Goal: Task Accomplishment & Management: Manage account settings

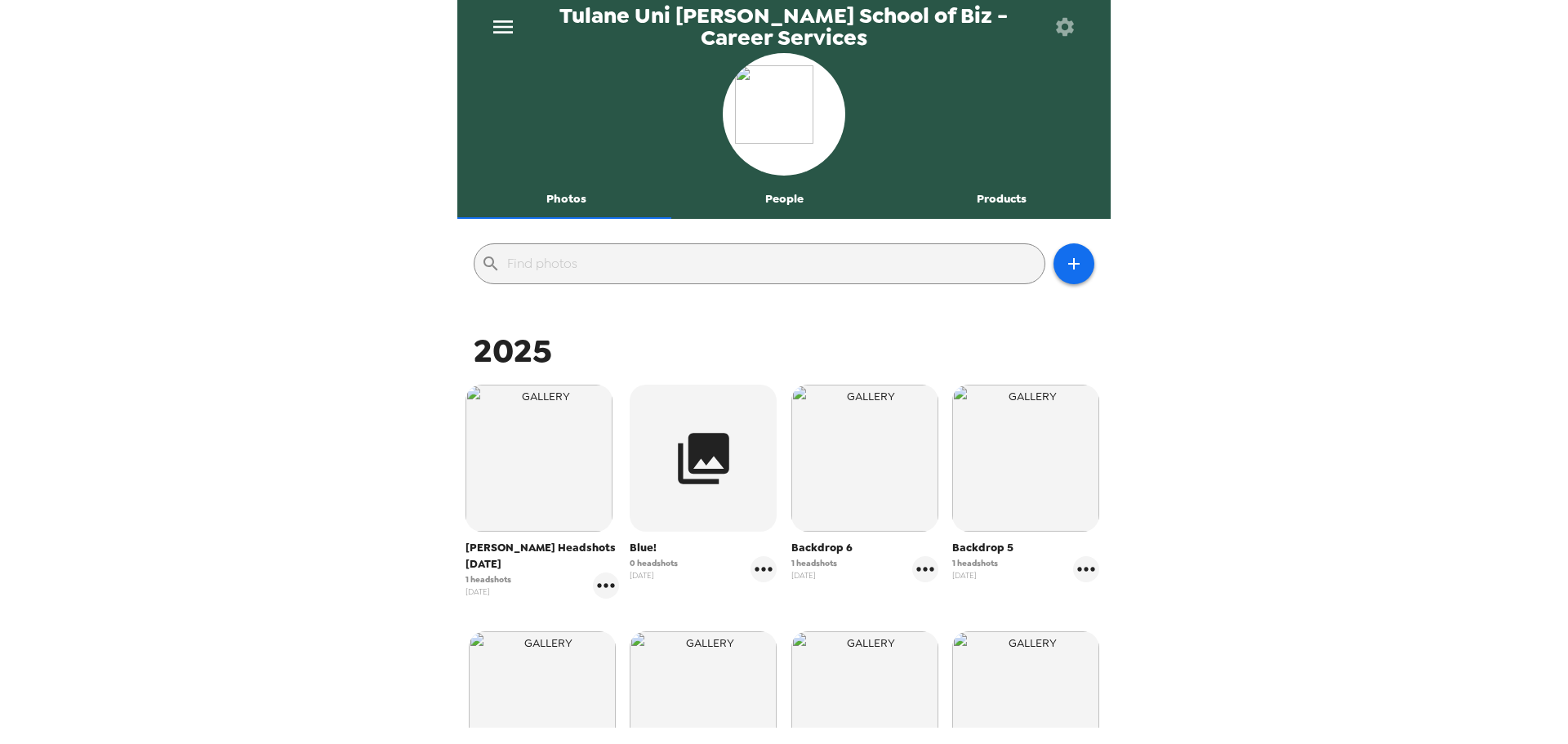
click at [476, 565] on span "Freeman Headshots Oct 2025" at bounding box center [543, 556] width 154 height 33
click at [604, 589] on icon "gallery menu" at bounding box center [605, 585] width 26 height 26
click at [600, 584] on div at bounding box center [784, 372] width 1568 height 744
click at [550, 428] on div "Edit Shoot Download all photos Copy gallery link Download people CSV" at bounding box center [784, 372] width 1568 height 744
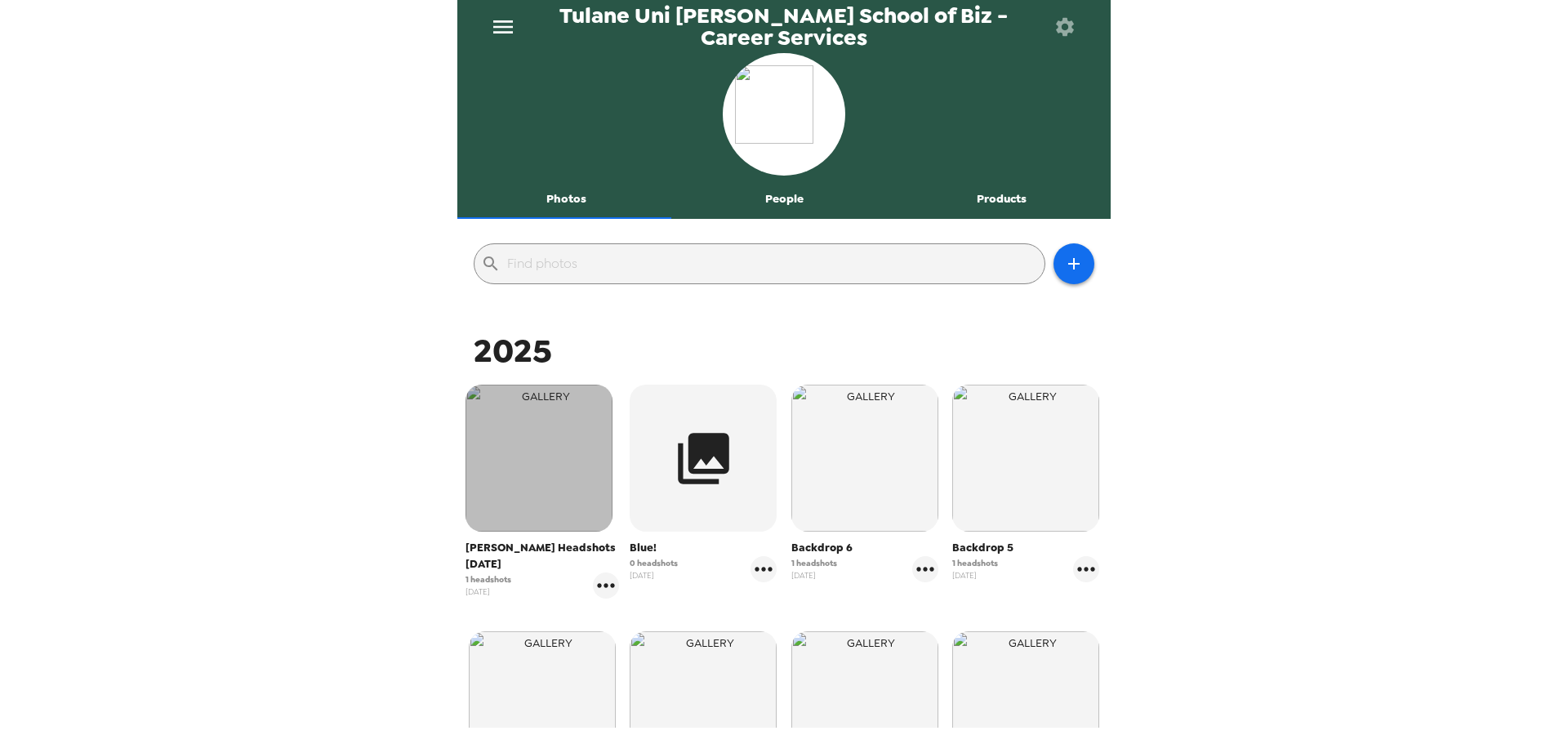
click at [543, 489] on img "button" at bounding box center [539, 458] width 147 height 147
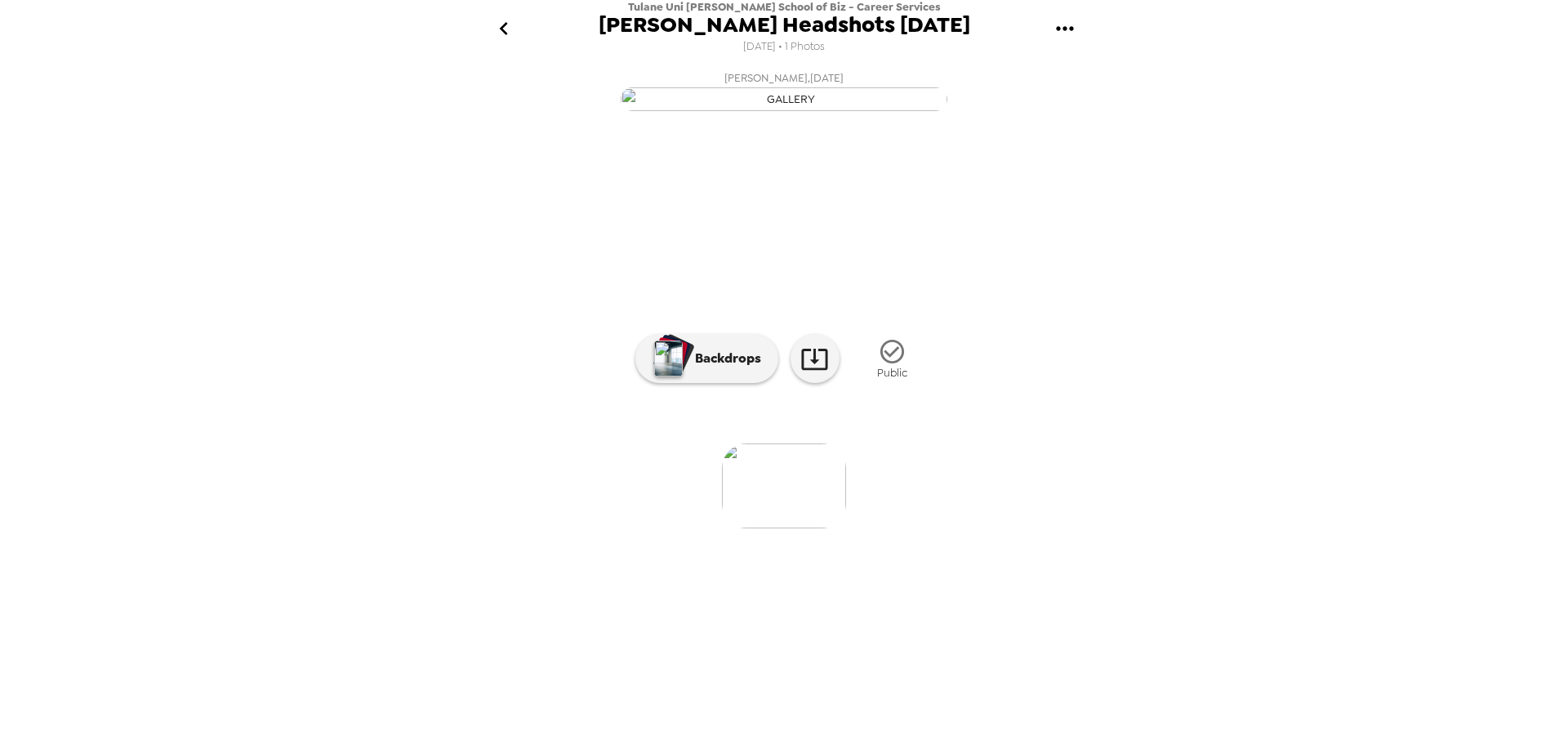
click at [509, 29] on icon "go back" at bounding box center [504, 29] width 26 height 26
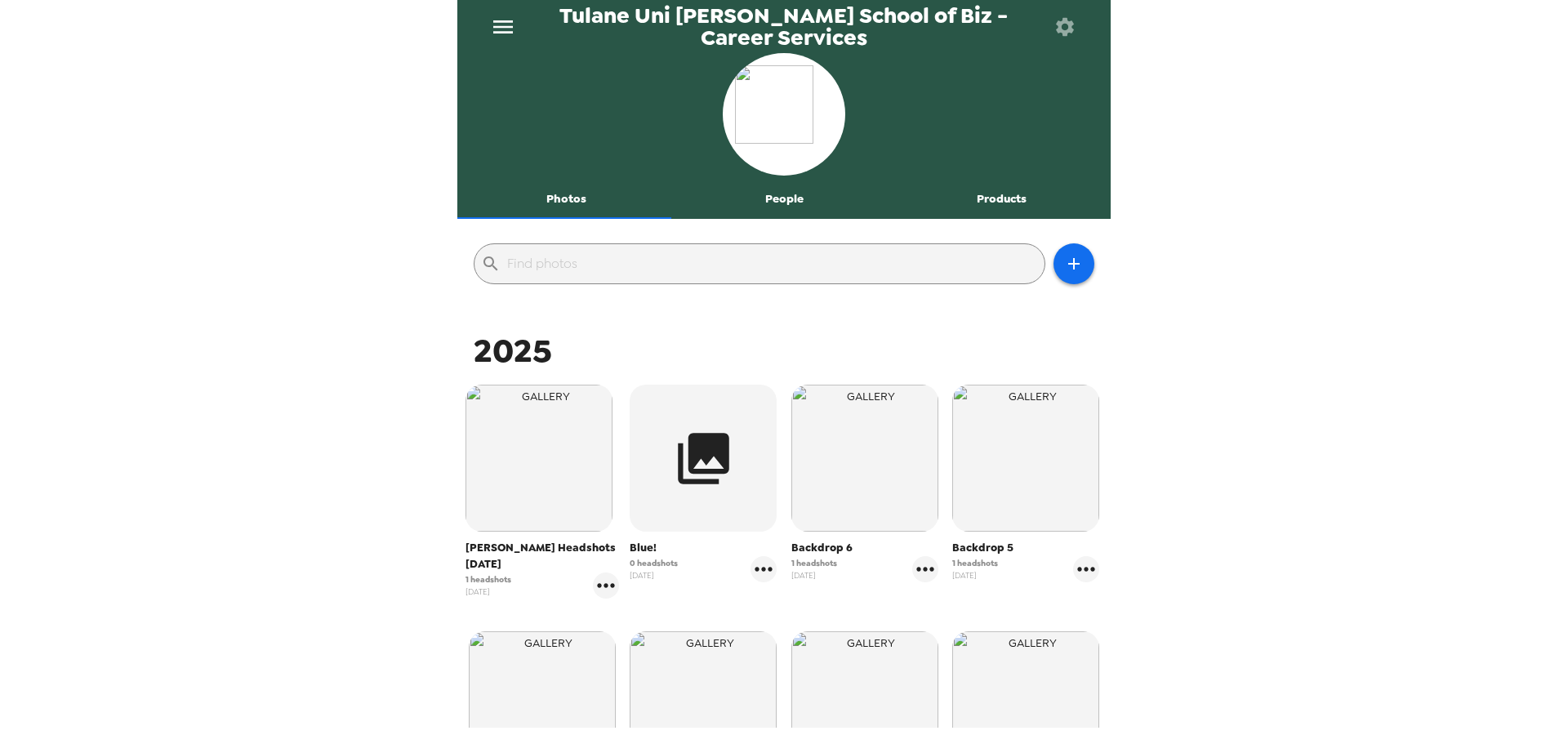
click at [500, 554] on span "[PERSON_NAME] Headshots [DATE]" at bounding box center [543, 556] width 154 height 33
click at [492, 576] on span "1 headshots" at bounding box center [489, 579] width 46 height 12
click at [596, 590] on icon "gallery menu" at bounding box center [605, 585] width 26 height 26
click at [491, 499] on div at bounding box center [784, 372] width 1568 height 744
drag, startPoint x: 522, startPoint y: 499, endPoint x: 207, endPoint y: 72, distance: 530.6
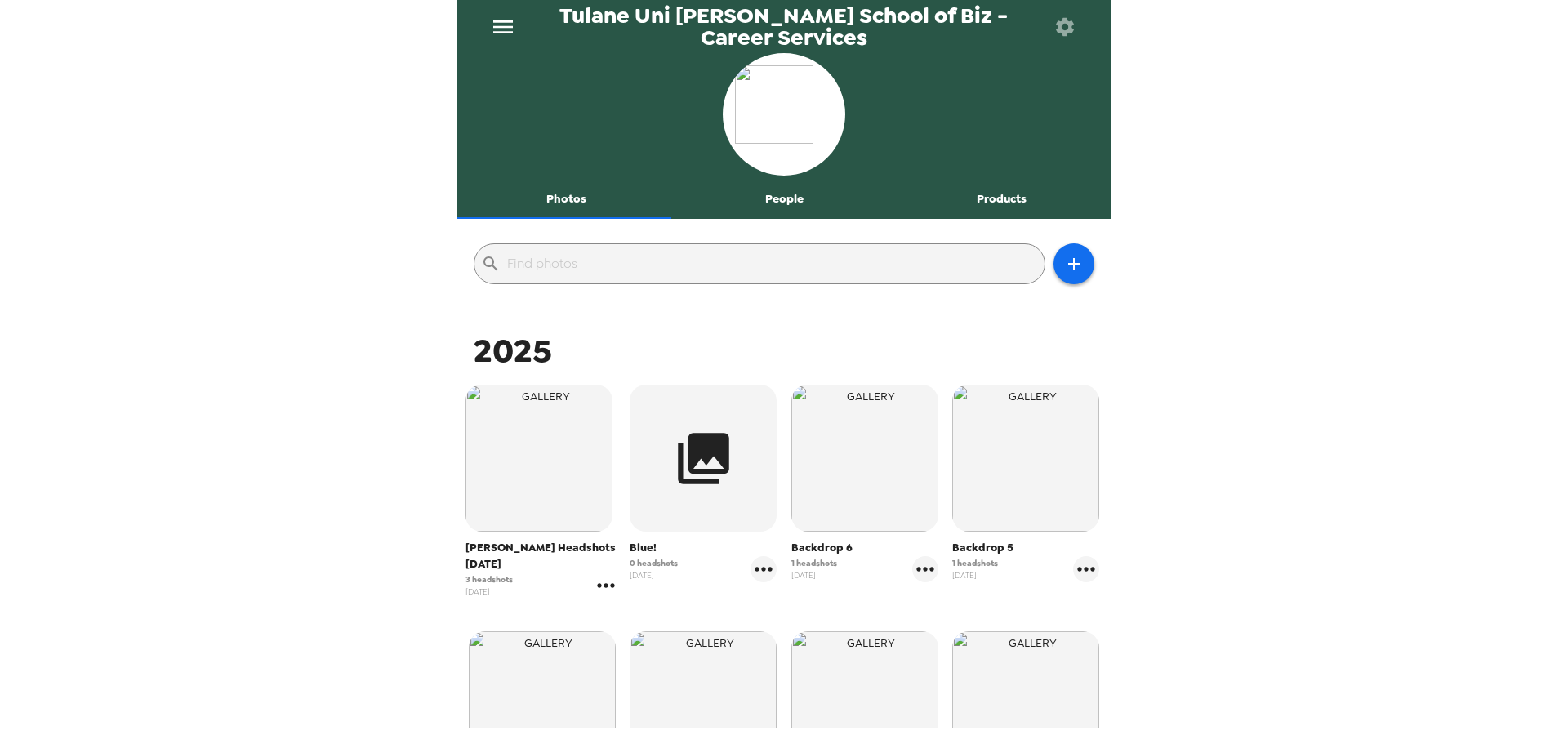
click at [603, 588] on icon "gallery menu" at bounding box center [605, 585] width 26 height 26
click at [628, 611] on div at bounding box center [616, 620] width 29 height 20
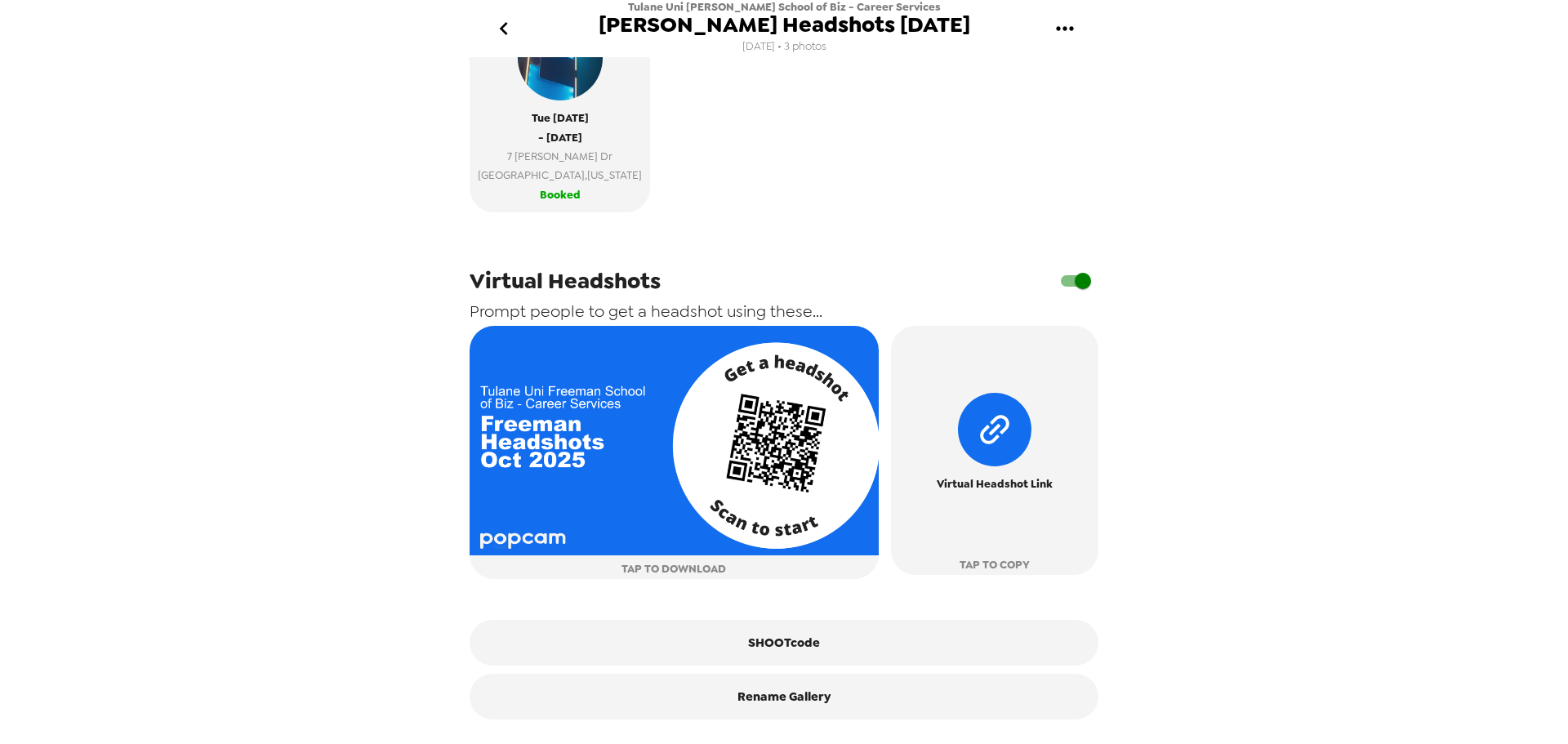
scroll to position [614, 0]
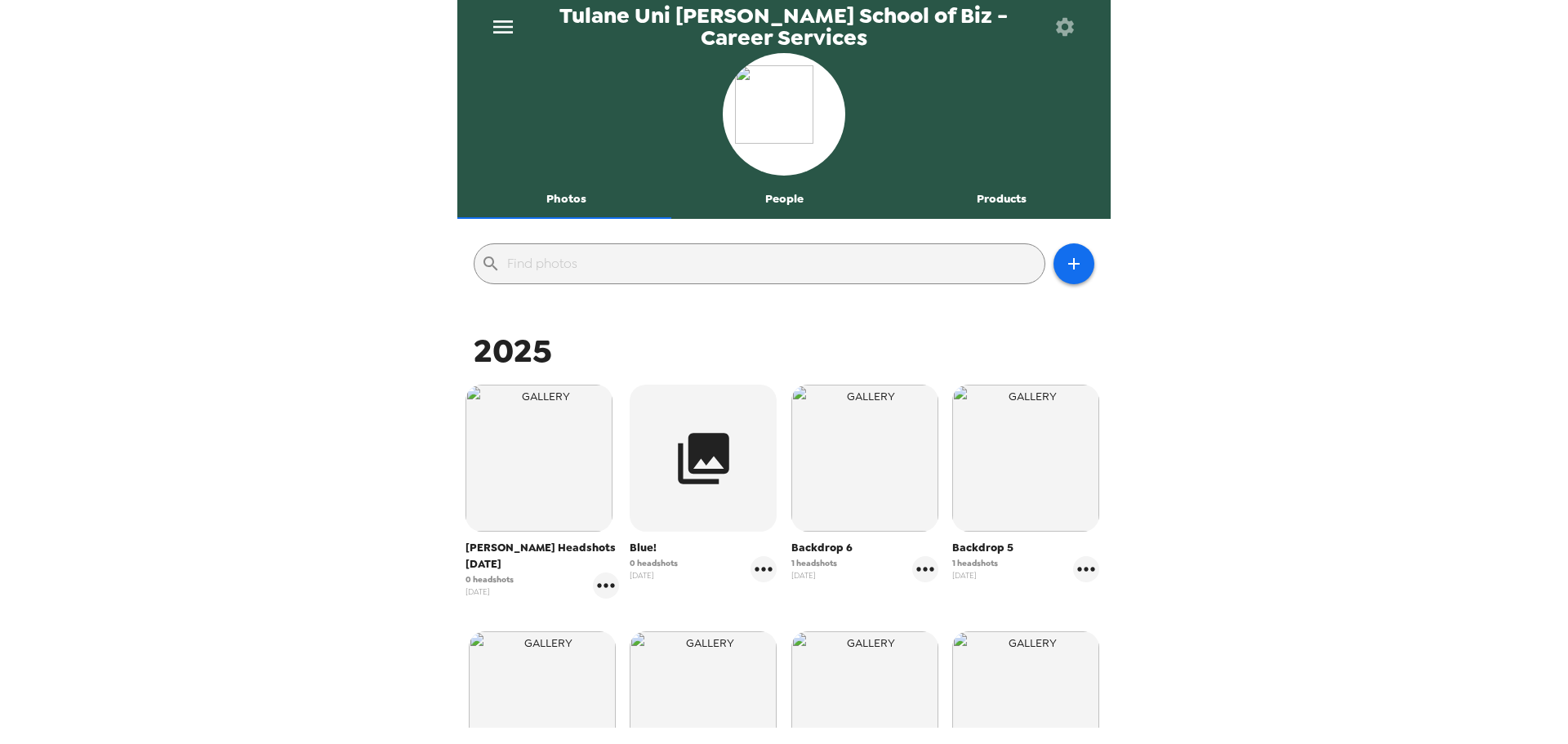
click at [438, 546] on div "Tulane Uni Freeman School of Biz - Career Services Photos People Products ​ 202…" at bounding box center [784, 372] width 1568 height 744
click at [567, 447] on img "button" at bounding box center [539, 458] width 147 height 147
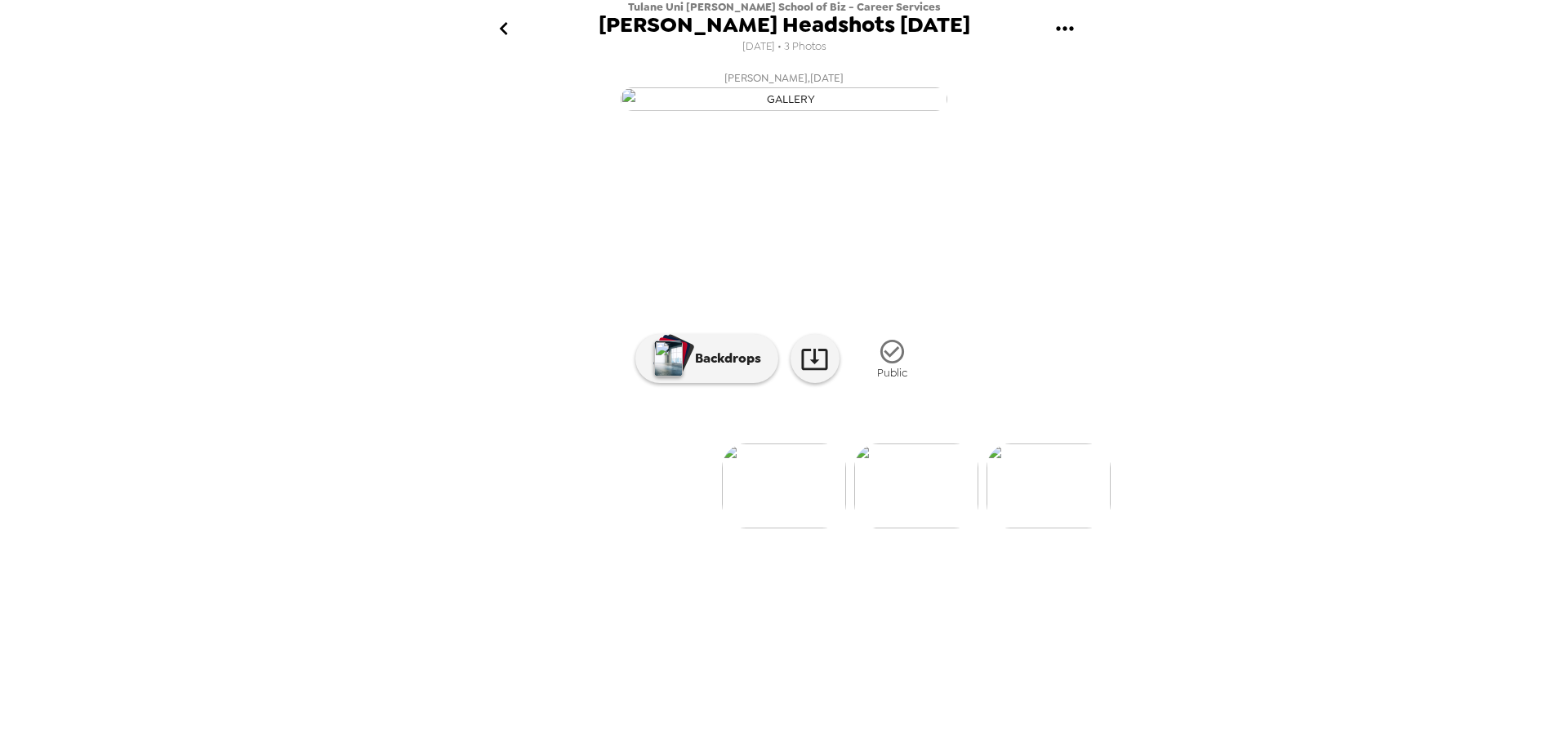
click at [938, 529] on img at bounding box center [916, 486] width 124 height 85
click at [928, 529] on img at bounding box center [917, 486] width 124 height 85
click at [693, 368] on p "Backdrops" at bounding box center [723, 359] width 74 height 20
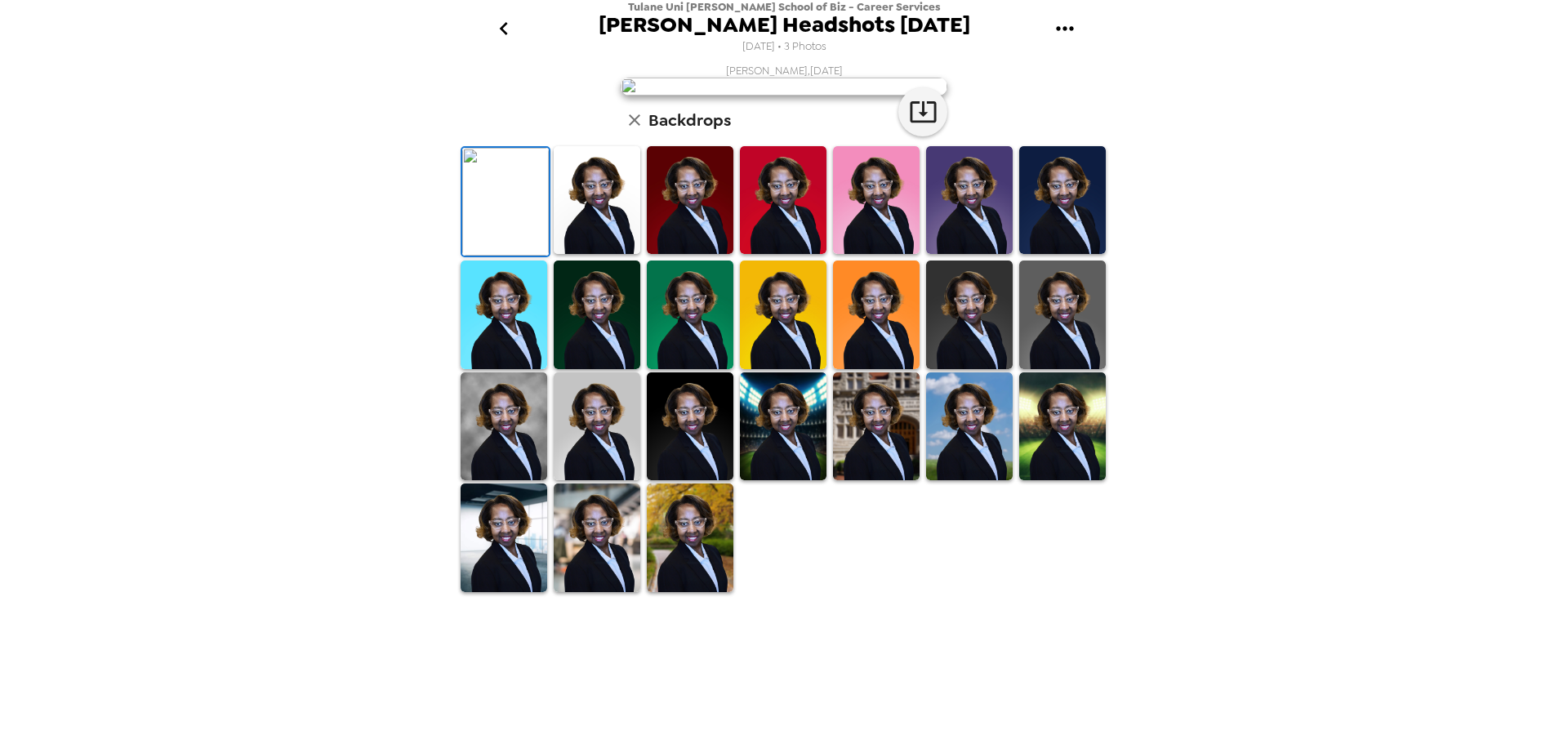
scroll to position [156, 0]
click at [505, 24] on icon "go back" at bounding box center [503, 28] width 8 height 13
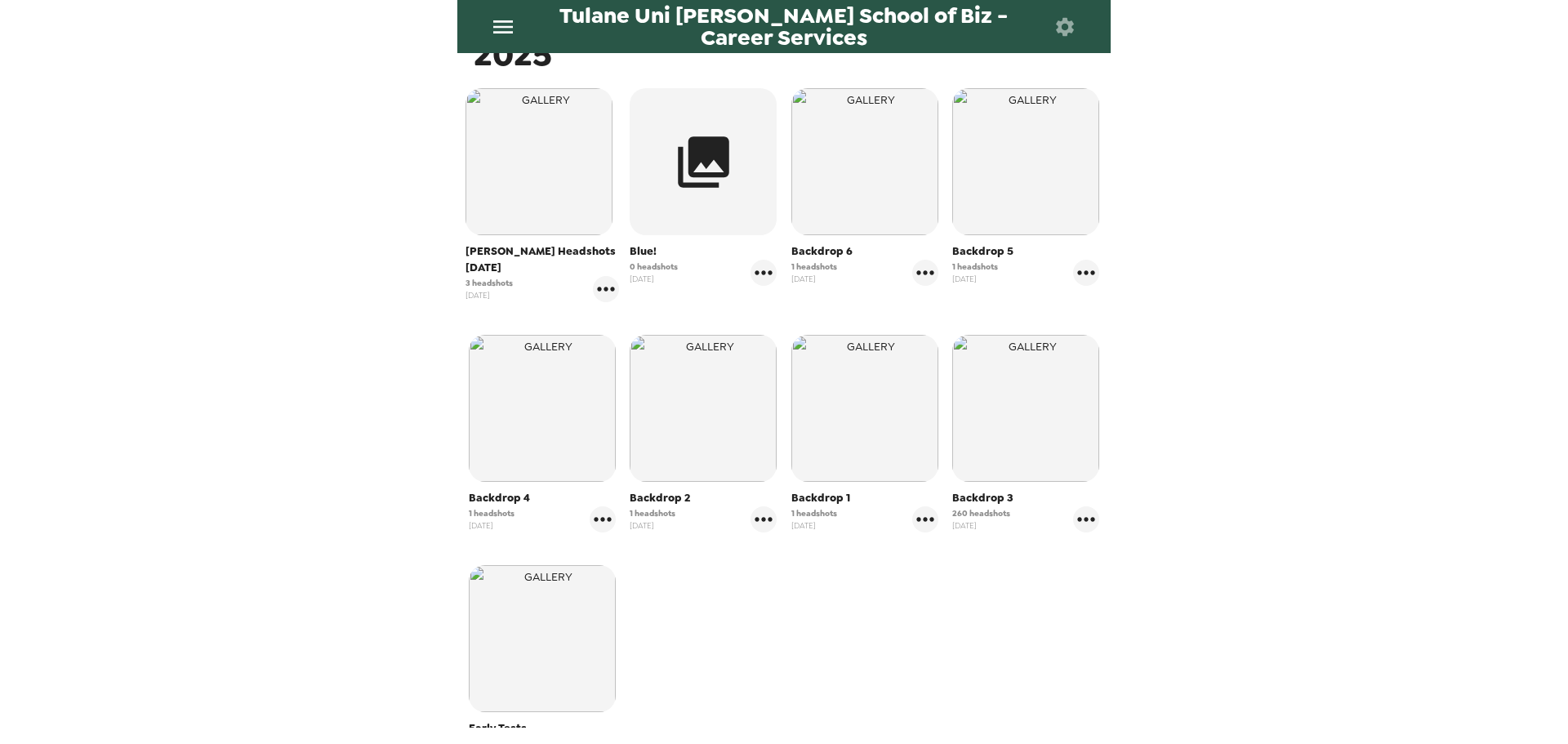
scroll to position [245, 0]
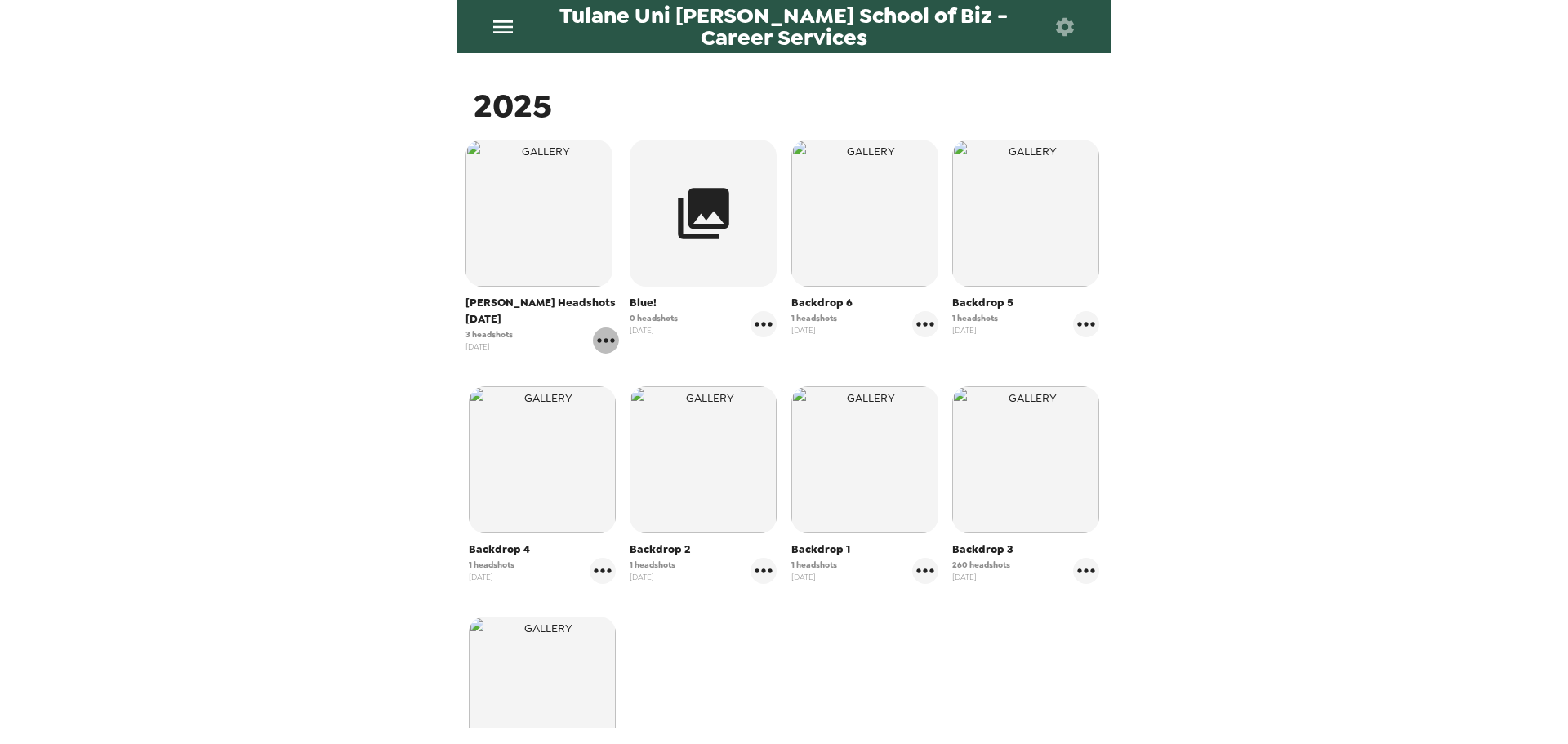
click at [598, 349] on icon "gallery menu" at bounding box center [605, 340] width 26 height 26
click at [525, 268] on div at bounding box center [784, 372] width 1568 height 744
click at [524, 294] on div "Freeman Headshots Oct 2025 3 headshots 8/29/25" at bounding box center [543, 246] width 154 height 213
click at [543, 138] on div "Freeman Headshots Oct 2025 3 headshots 8/29/25" at bounding box center [543, 246] width 162 height 222
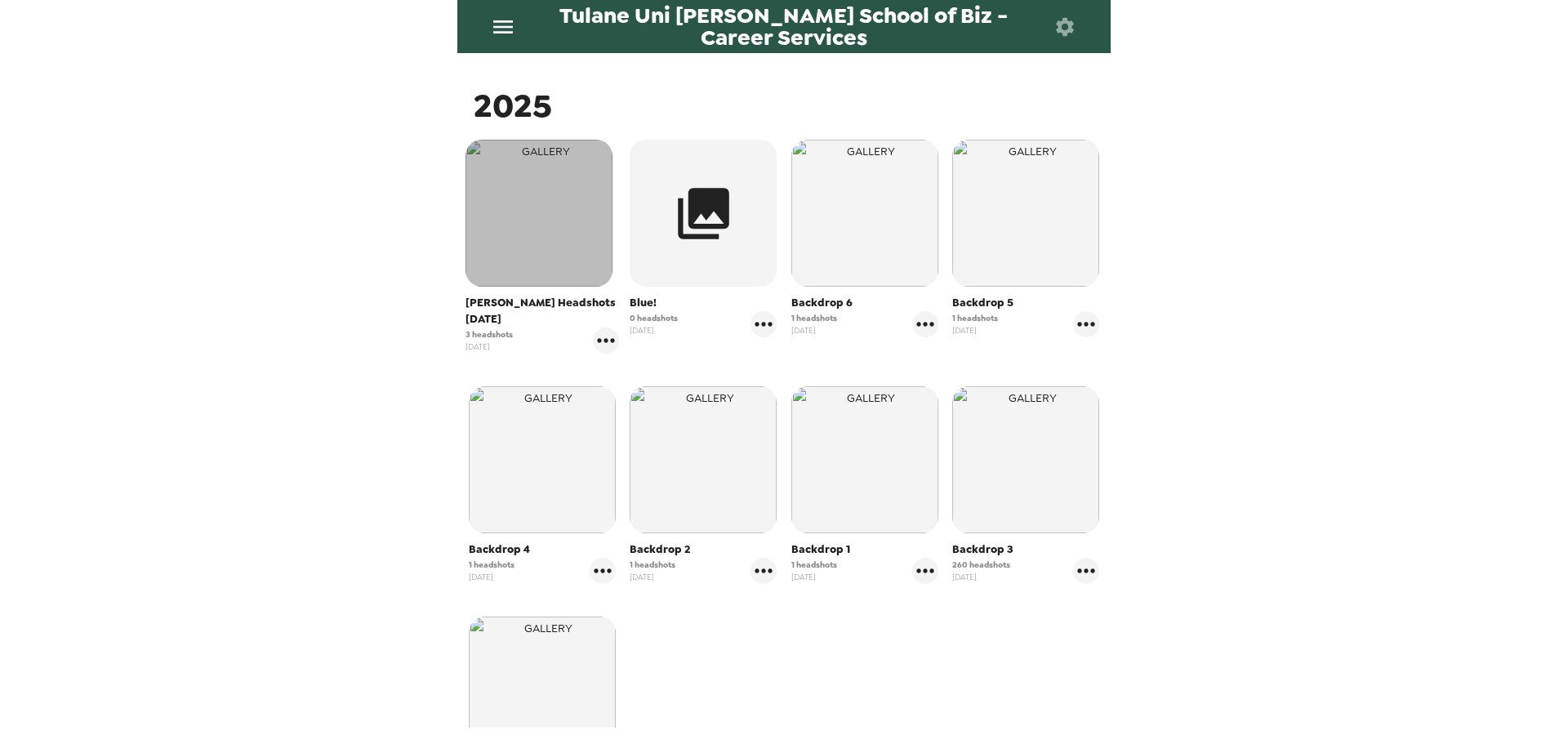
click at [551, 211] on img "button" at bounding box center [539, 212] width 147 height 147
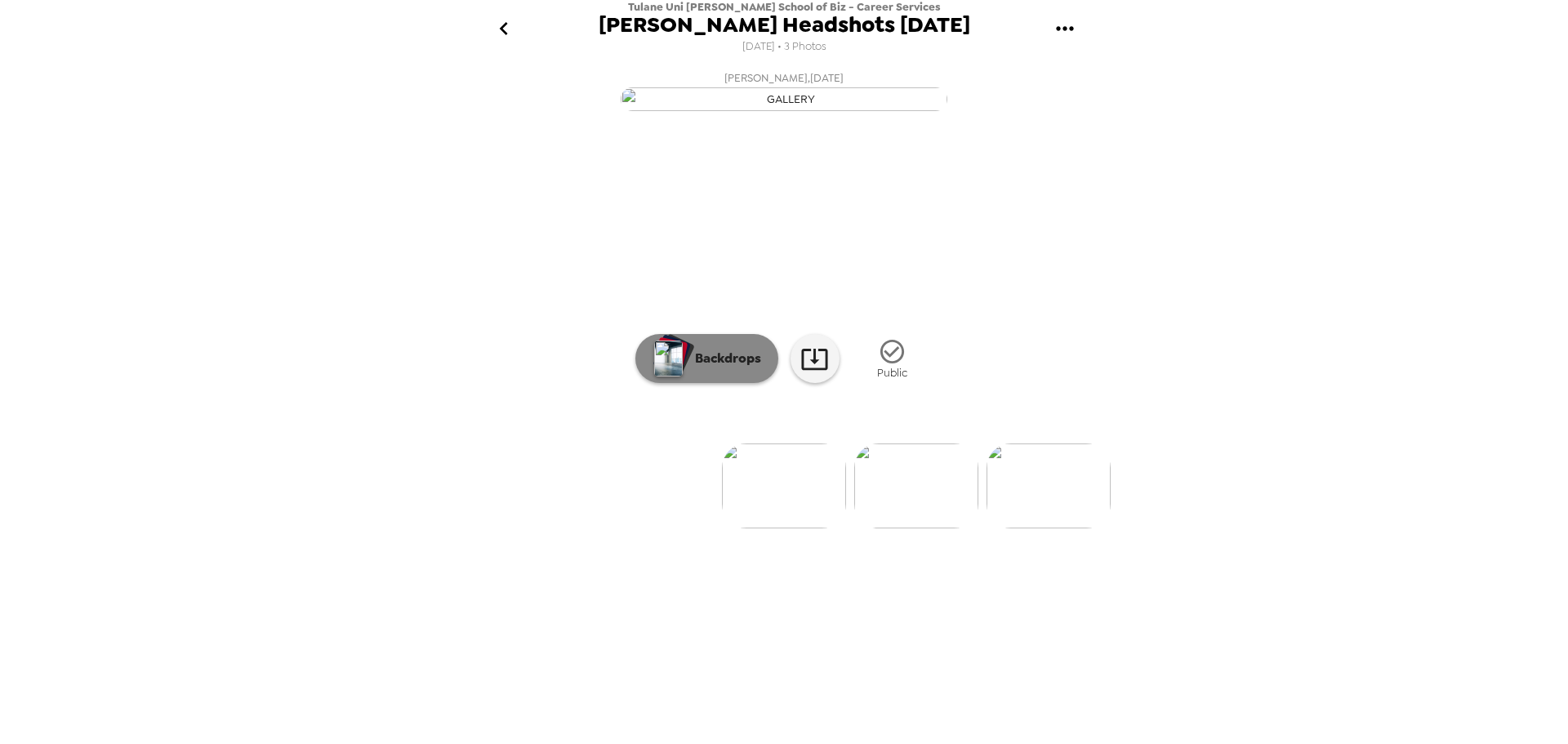
click at [736, 368] on p "Backdrops" at bounding box center [723, 359] width 74 height 20
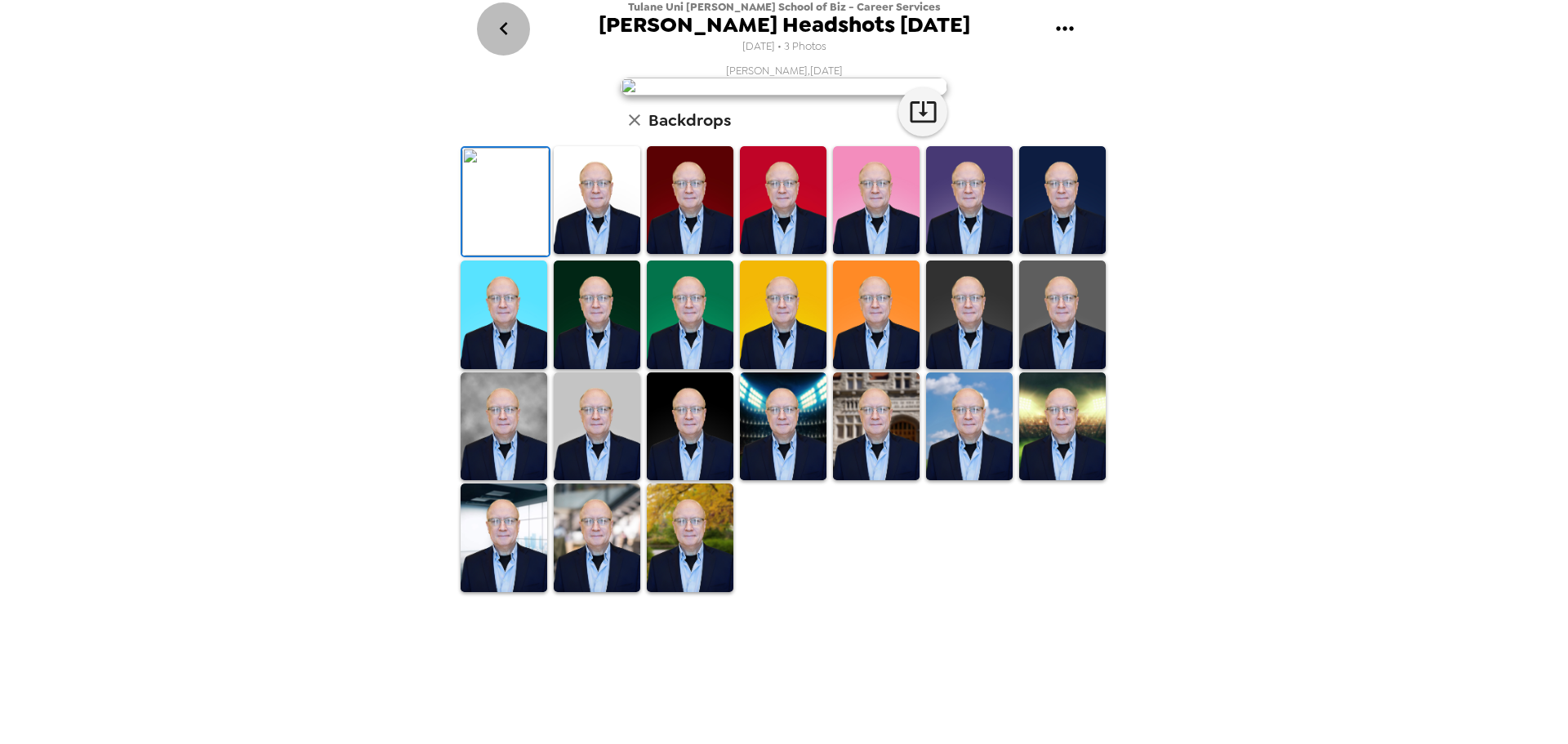
click at [517, 30] on button "go back" at bounding box center [503, 28] width 53 height 53
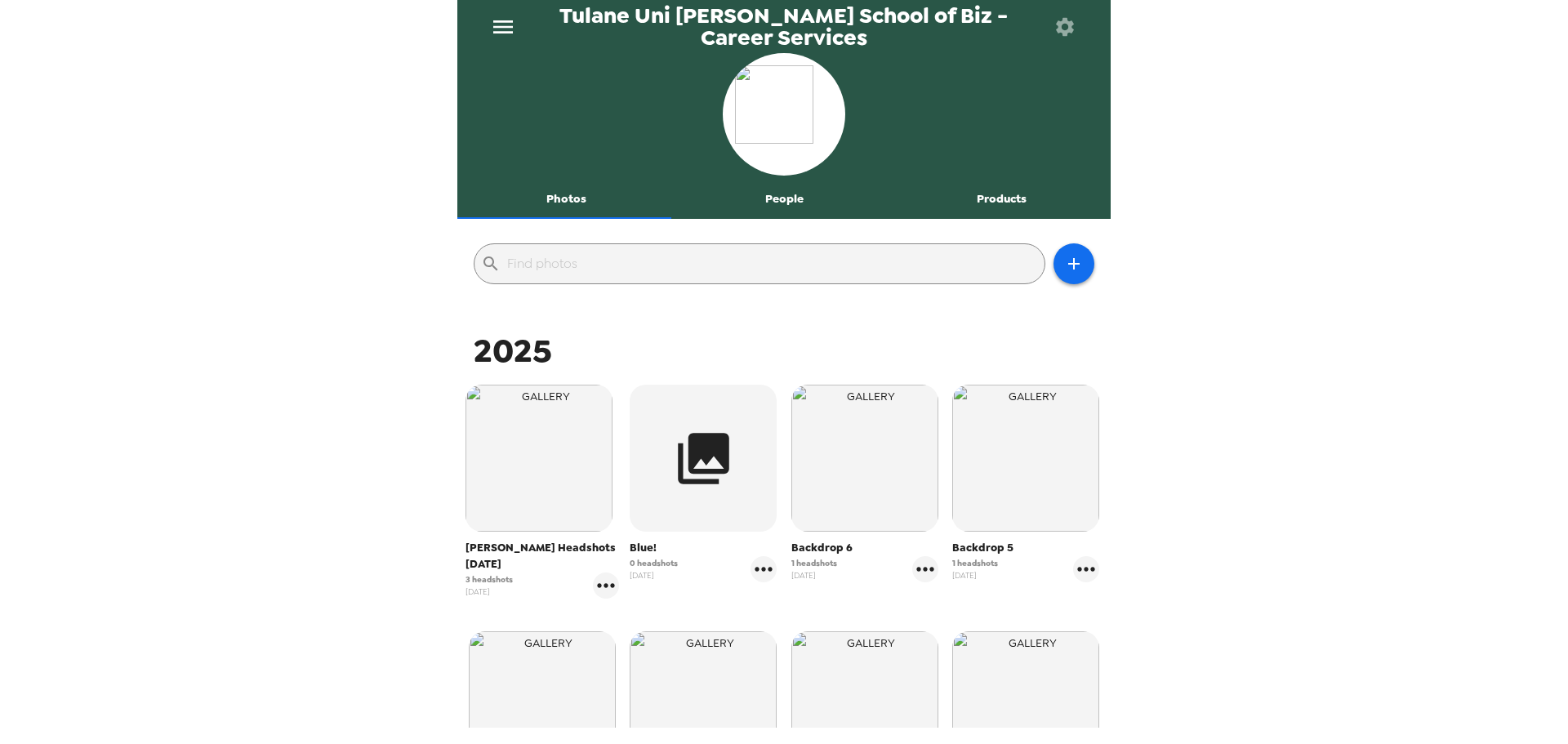
click at [1067, 16] on icon "button" at bounding box center [1064, 27] width 23 height 23
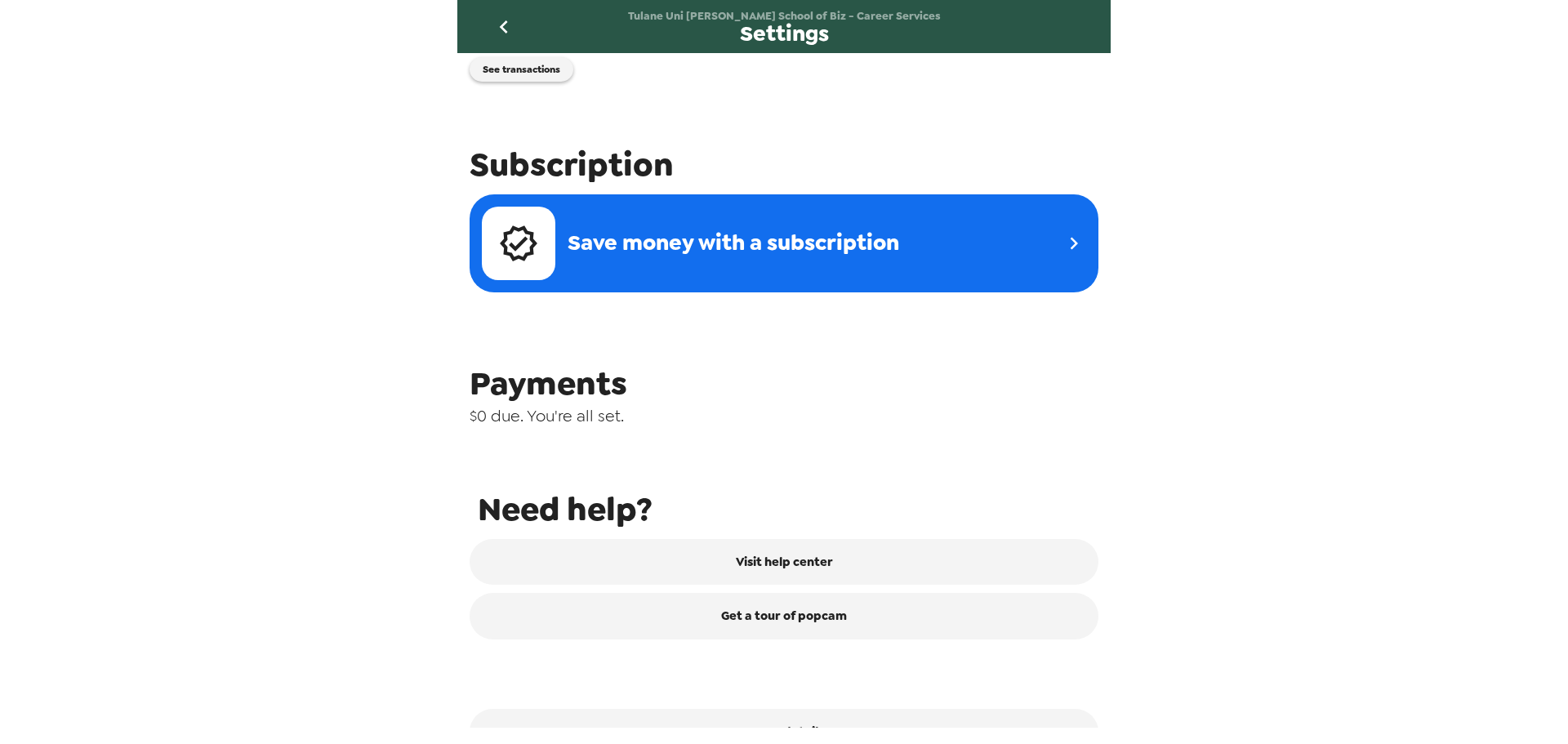
scroll to position [442, 0]
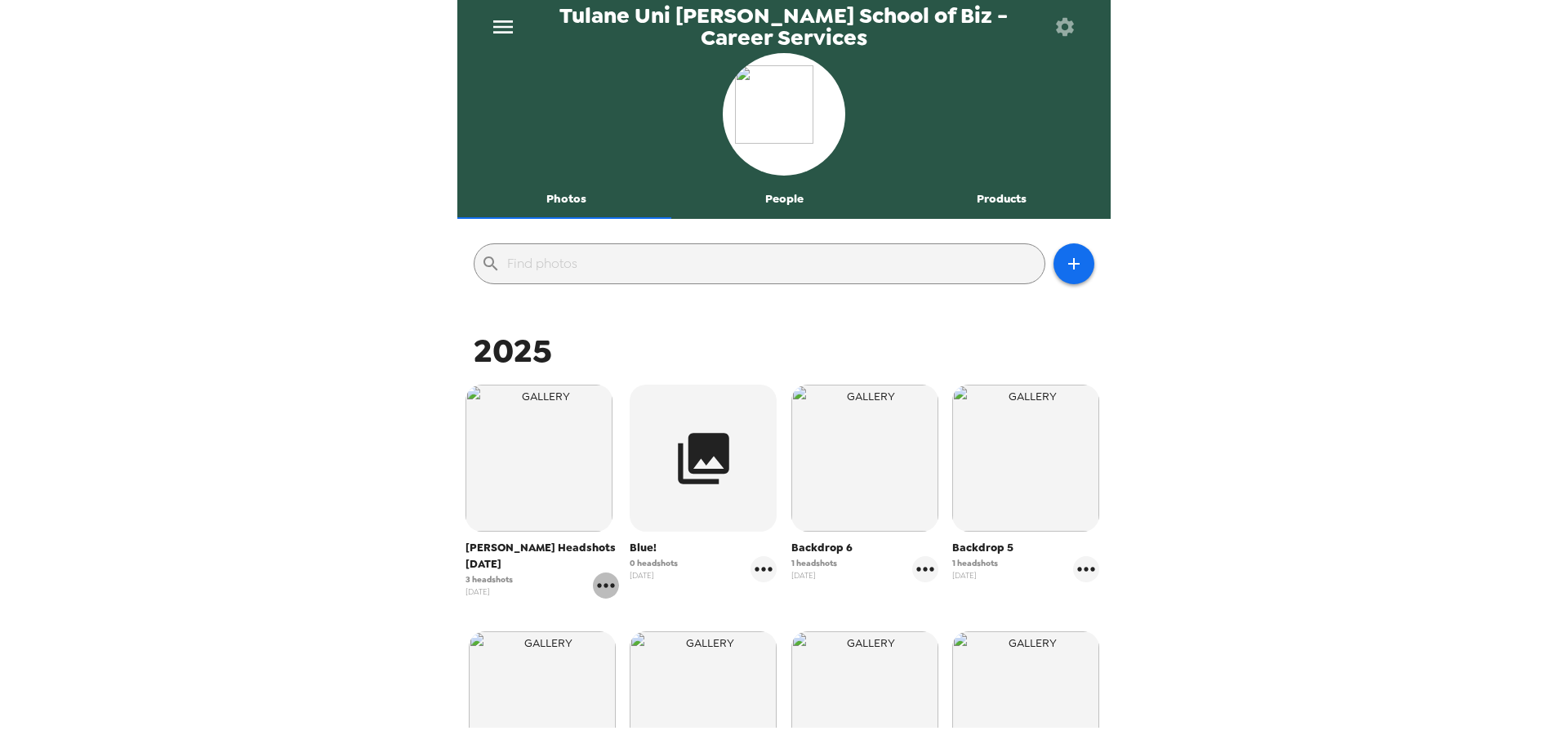
click at [600, 581] on icon "gallery menu" at bounding box center [605, 585] width 26 height 26
click at [235, 586] on div at bounding box center [784, 372] width 1568 height 744
click at [616, 589] on div "Freeman Headshots Oct 2025 3 headshots 8/29/25" at bounding box center [543, 491] width 162 height 222
click at [608, 589] on icon "gallery menu" at bounding box center [605, 585] width 26 height 26
click at [640, 607] on li "Edit Shoot" at bounding box center [685, 619] width 192 height 29
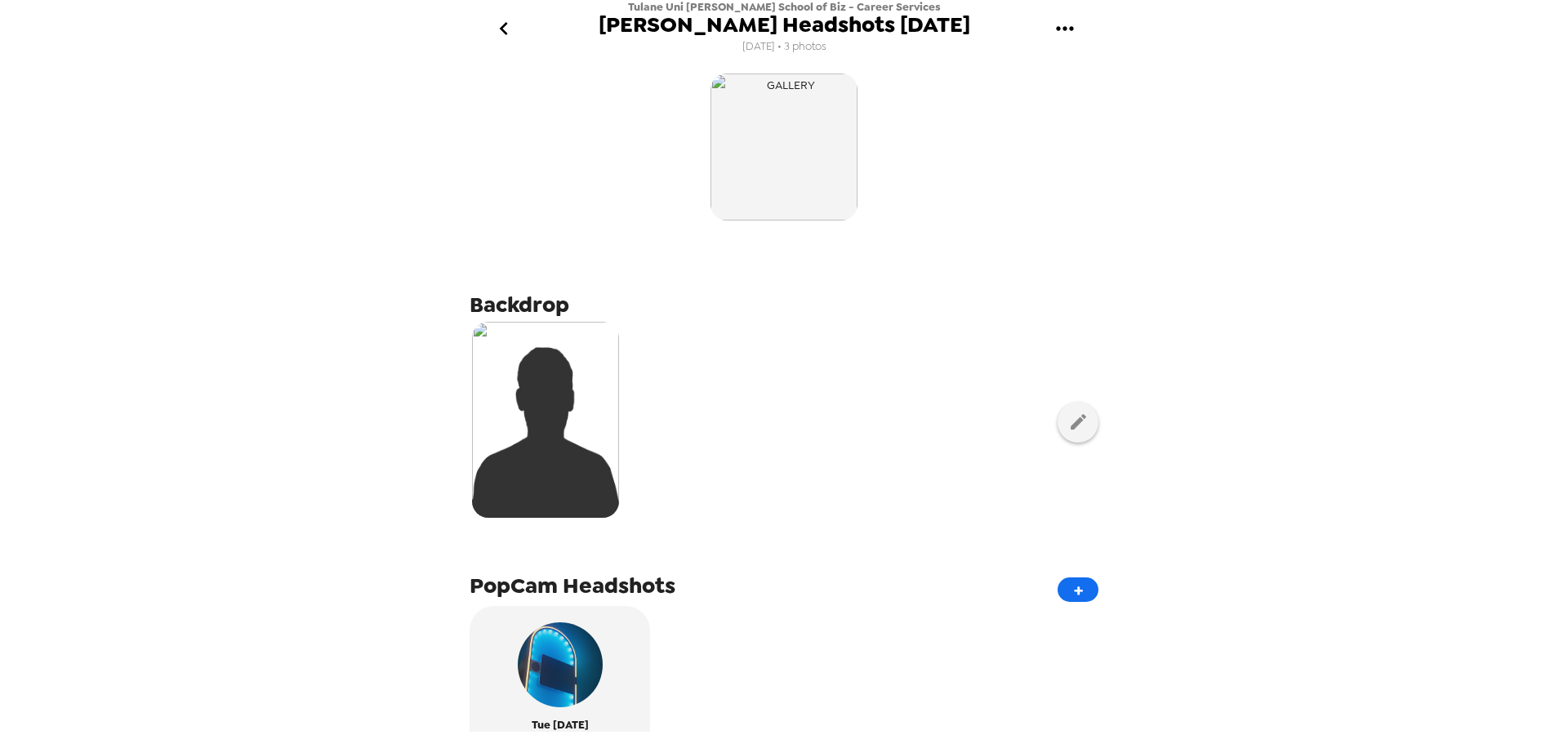
click at [536, 403] on img at bounding box center [545, 420] width 147 height 195
click at [547, 412] on img at bounding box center [545, 420] width 147 height 195
click at [1057, 409] on button "button" at bounding box center [1077, 422] width 41 height 41
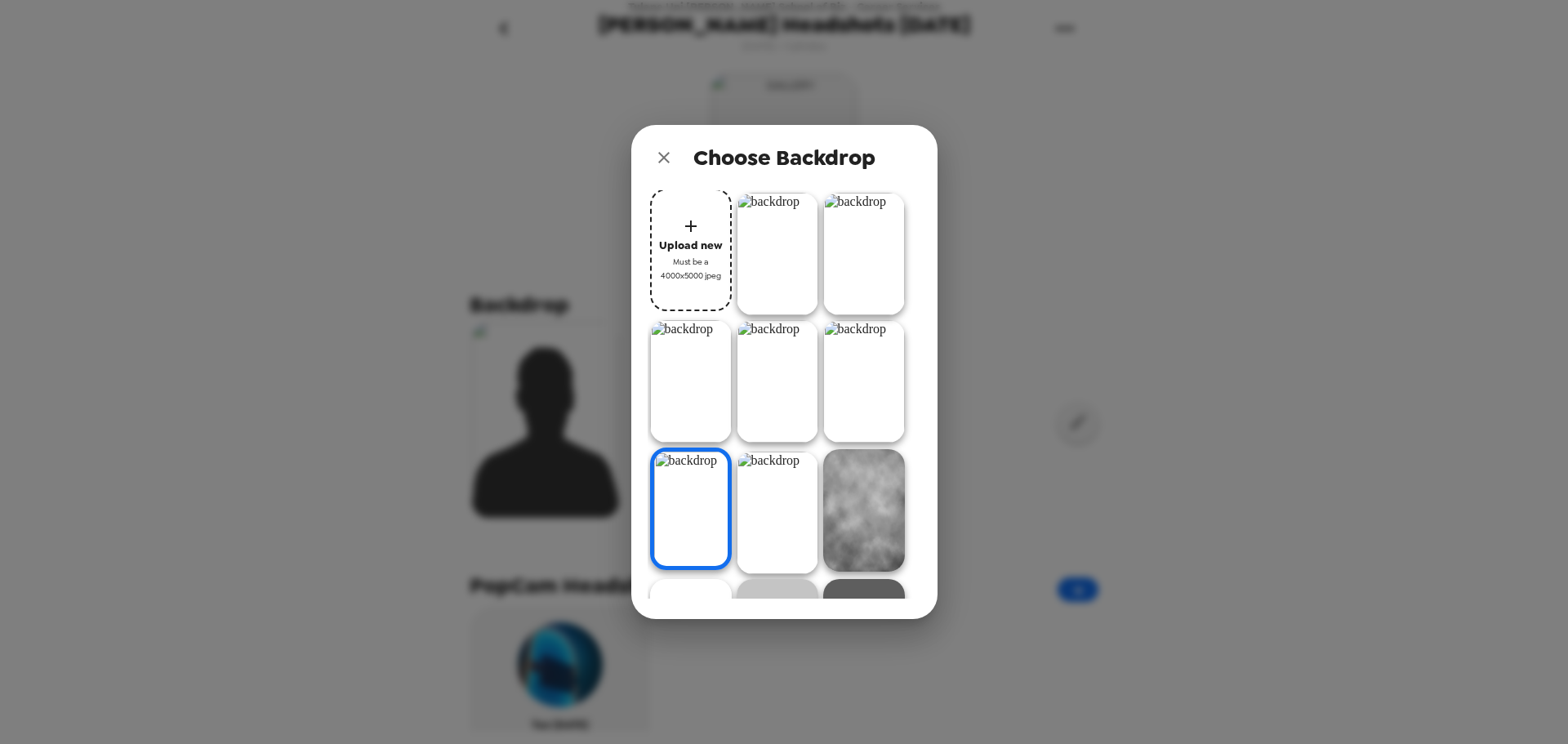
click at [699, 525] on img at bounding box center [691, 509] width 82 height 123
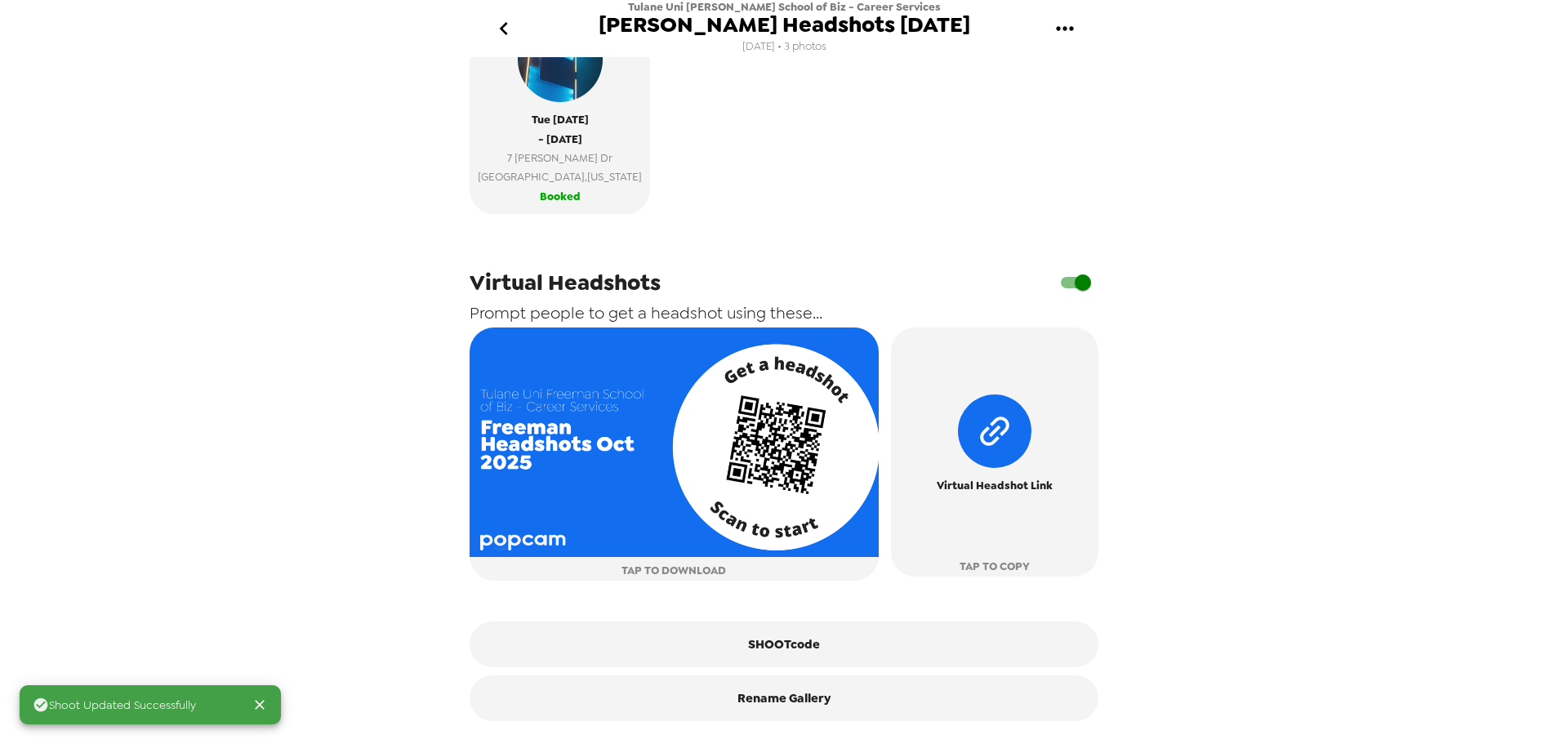
scroll to position [614, 0]
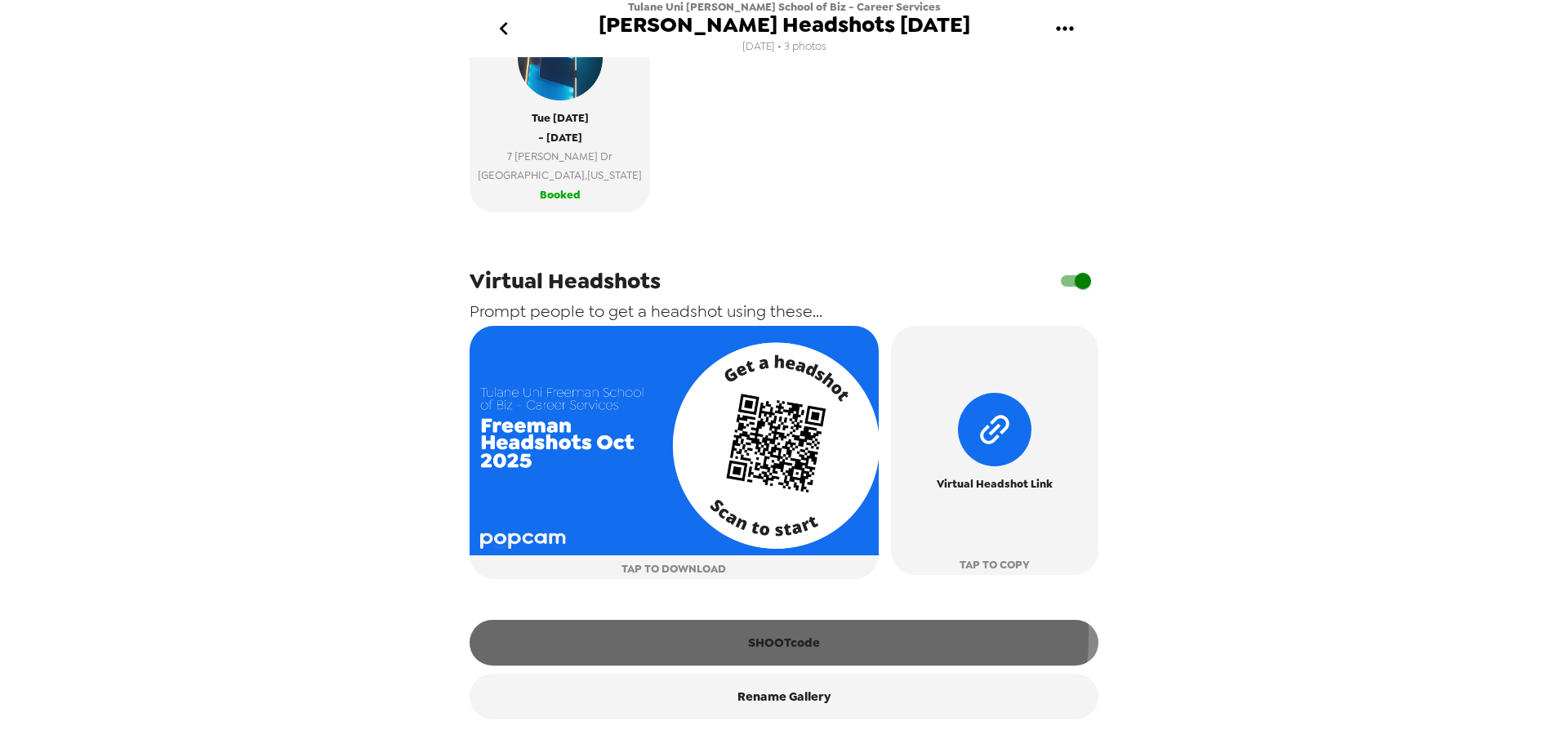
click at [761, 633] on button "SHOOTcode" at bounding box center [784, 642] width 628 height 46
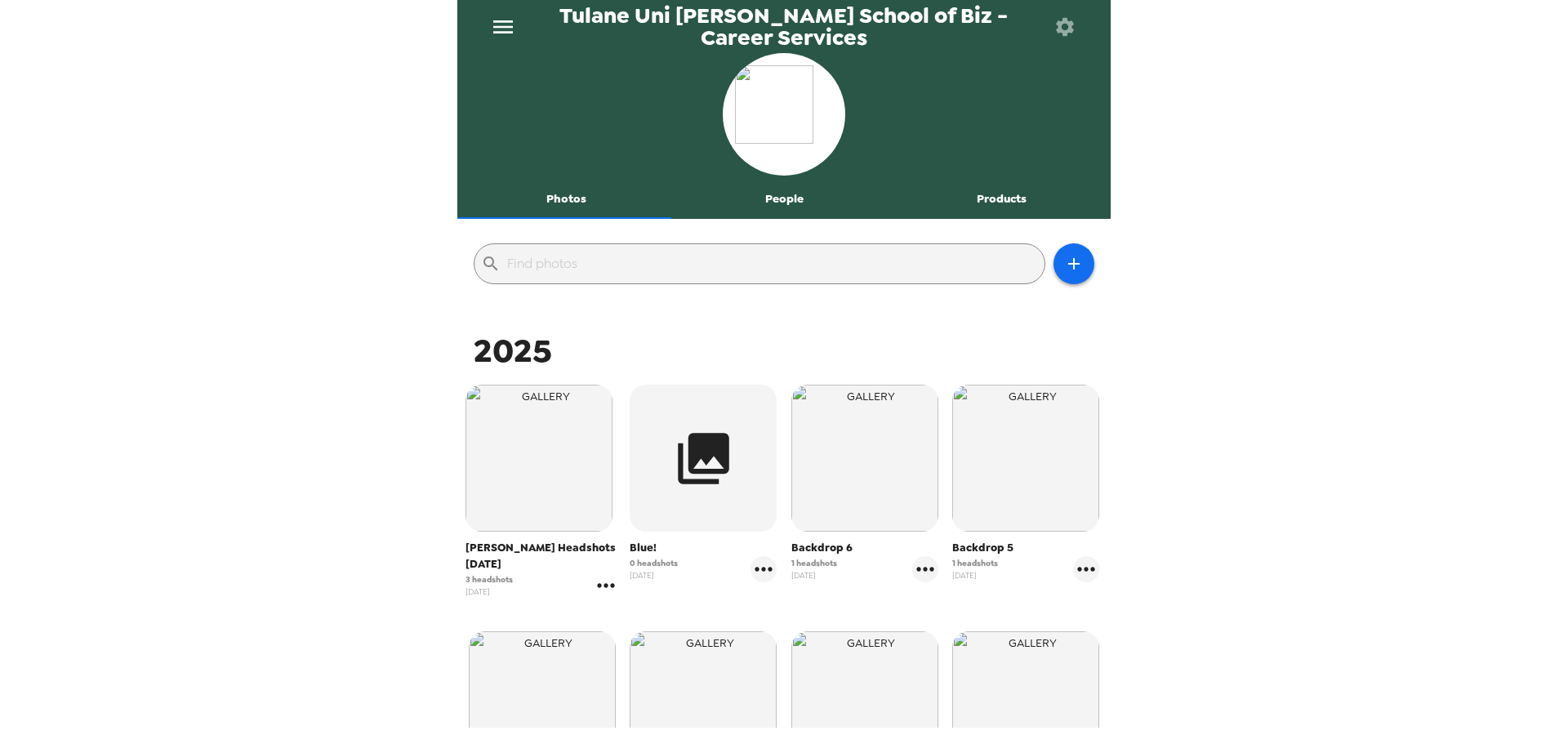
click at [592, 588] on icon "gallery menu" at bounding box center [605, 585] width 26 height 26
click at [626, 626] on div at bounding box center [616, 620] width 29 height 20
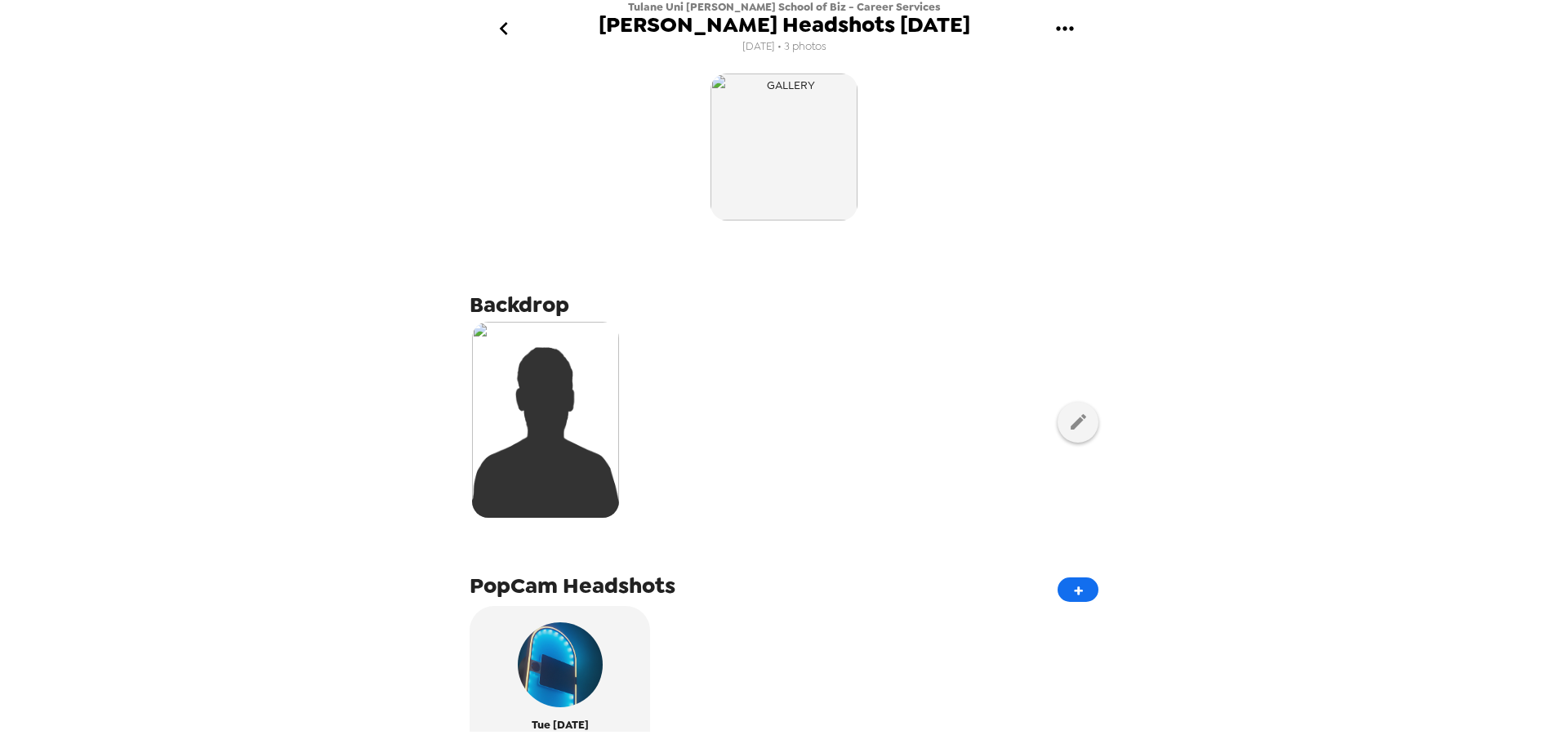
click at [620, 423] on div at bounding box center [546, 419] width 152 height 200
click at [565, 426] on img at bounding box center [545, 420] width 147 height 195
drag, startPoint x: 565, startPoint y: 426, endPoint x: 1005, endPoint y: 114, distance: 539.4
click at [1005, 114] on div "Backdrop PopCam Headshots + Tue 10/14/25 - Tue 10/14/25 7 McAlister Dr New Orle…" at bounding box center [784, 698] width 628 height 1257
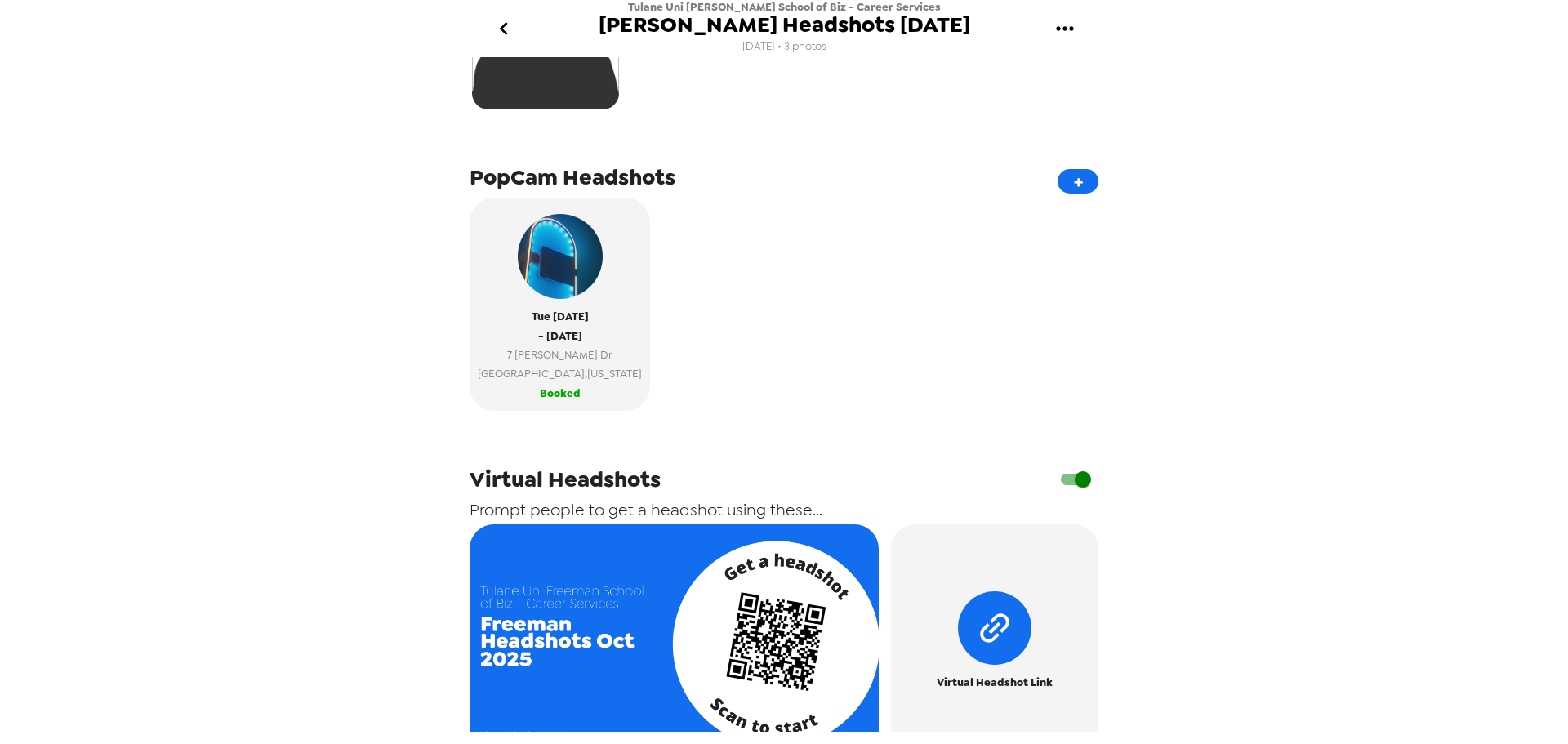
scroll to position [490, 0]
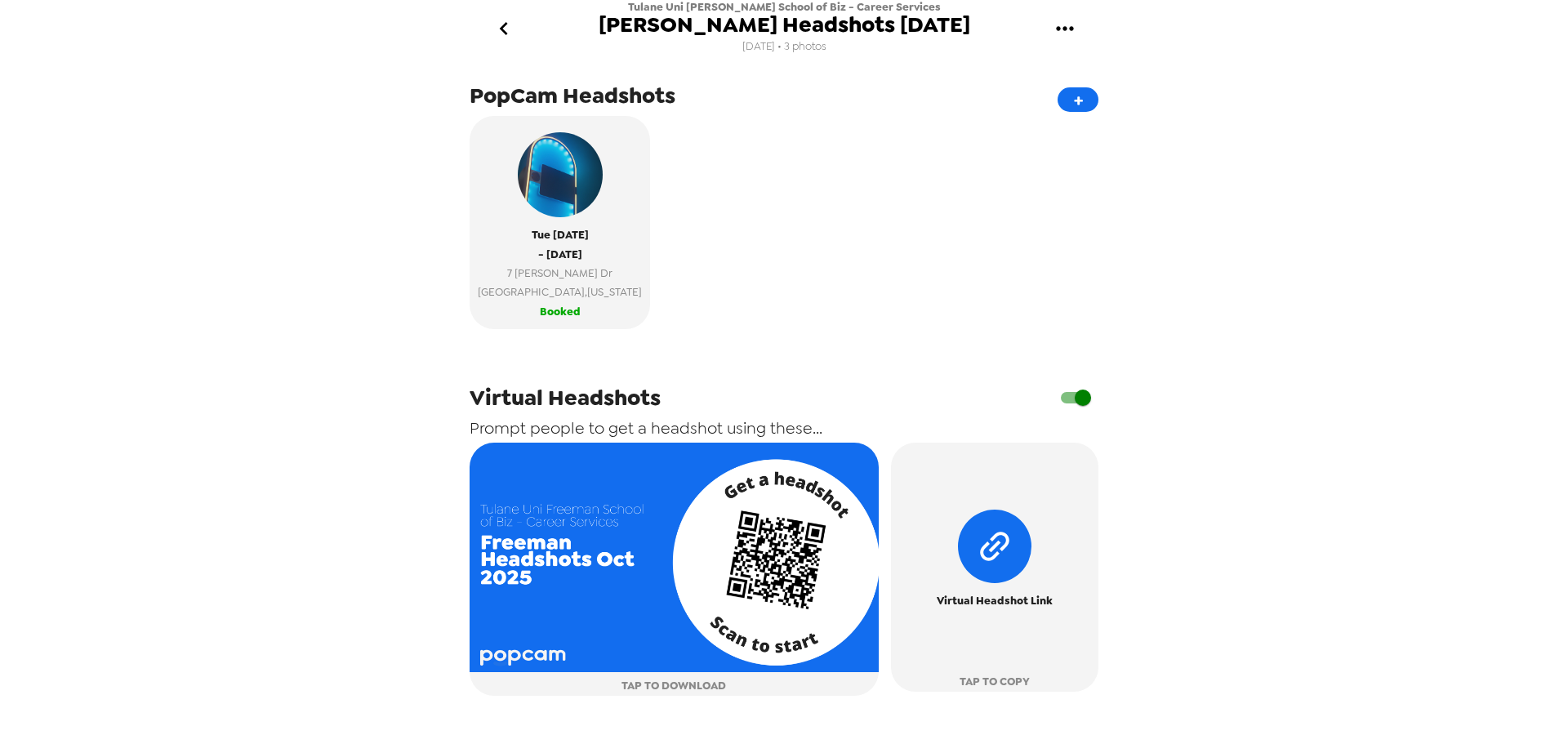
click at [513, 47] on button "go back" at bounding box center [503, 28] width 53 height 53
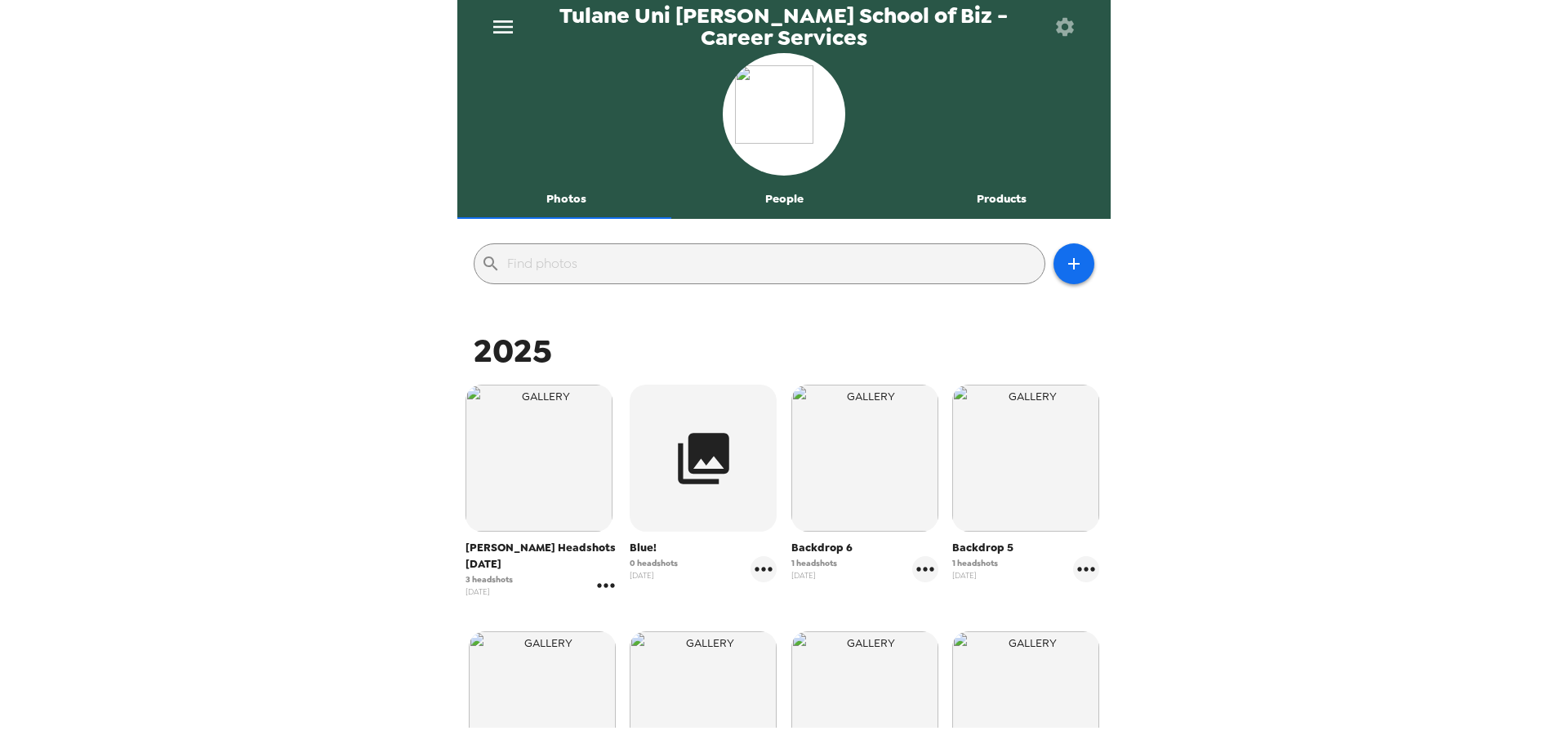
click at [598, 592] on icon "gallery menu" at bounding box center [605, 585] width 26 height 26
click at [1323, 655] on div at bounding box center [784, 372] width 1568 height 744
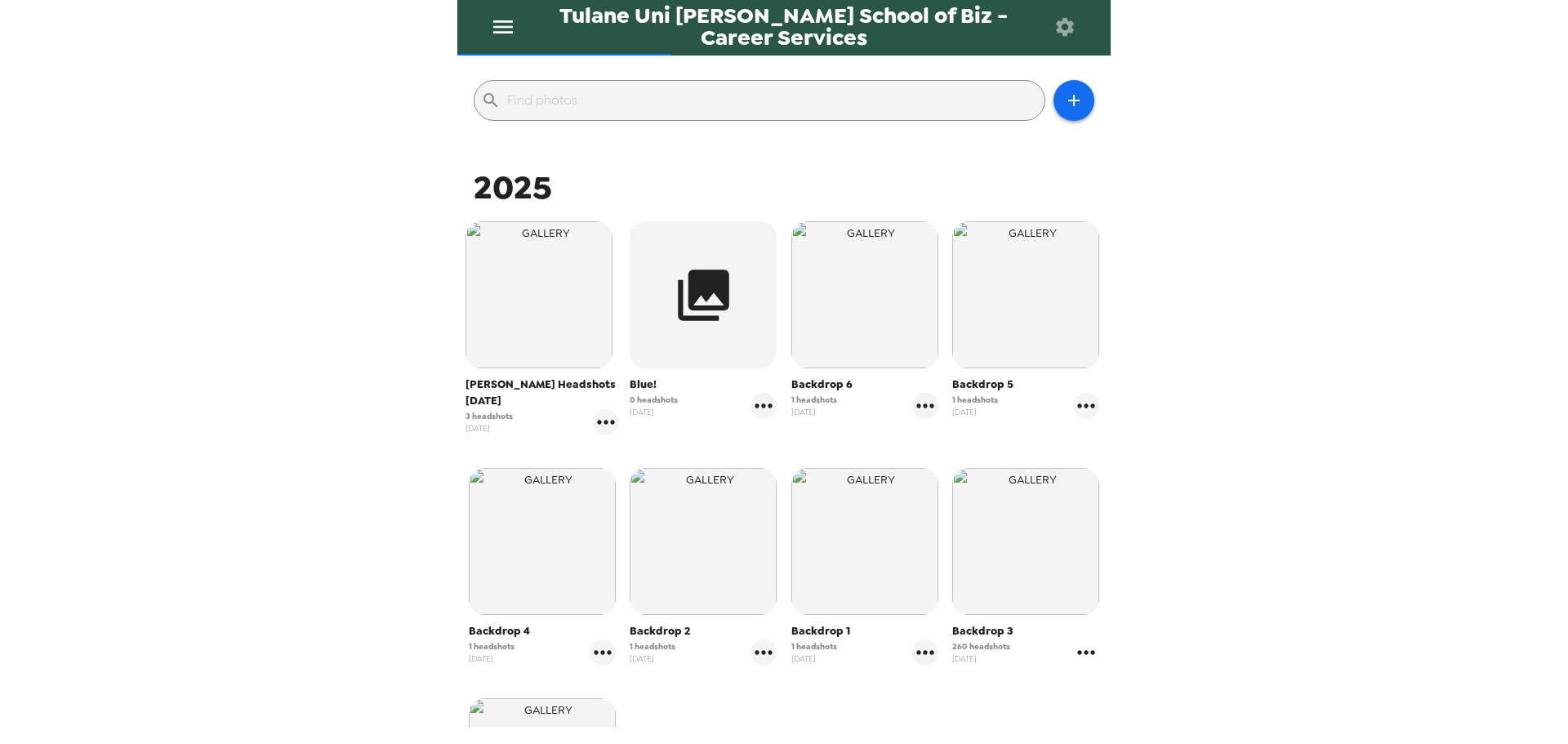
click at [1077, 644] on icon "gallery menu" at bounding box center [1086, 652] width 26 height 26
drag, startPoint x: 1110, startPoint y: 602, endPoint x: 1112, endPoint y: 612, distance: 10.2
click at [1112, 610] on ul "Edit Shoot Download all photos Copy gallery link Download people CSV" at bounding box center [1158, 665] width 192 height 131
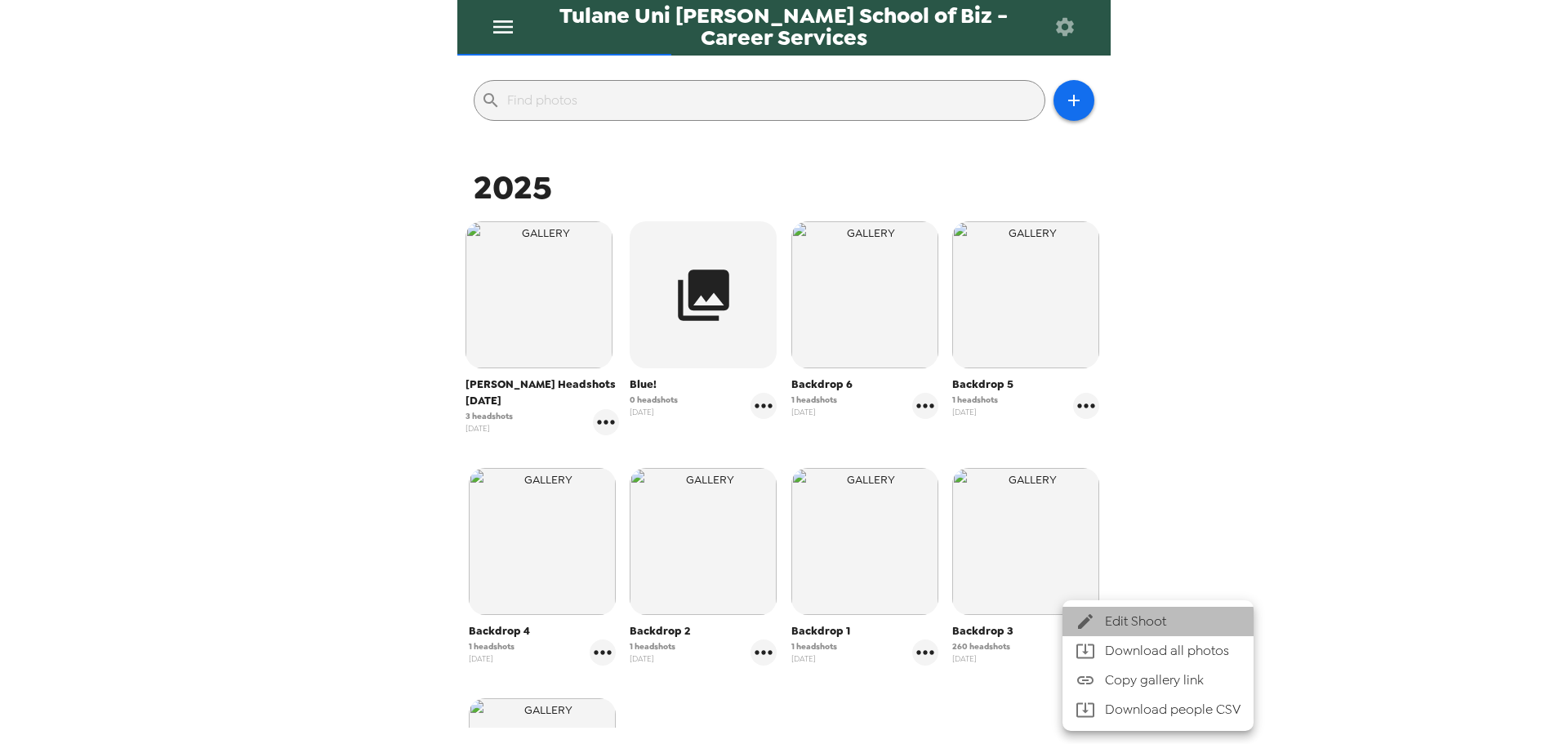
click at [1113, 614] on span "Edit Shoot" at bounding box center [1173, 621] width 136 height 20
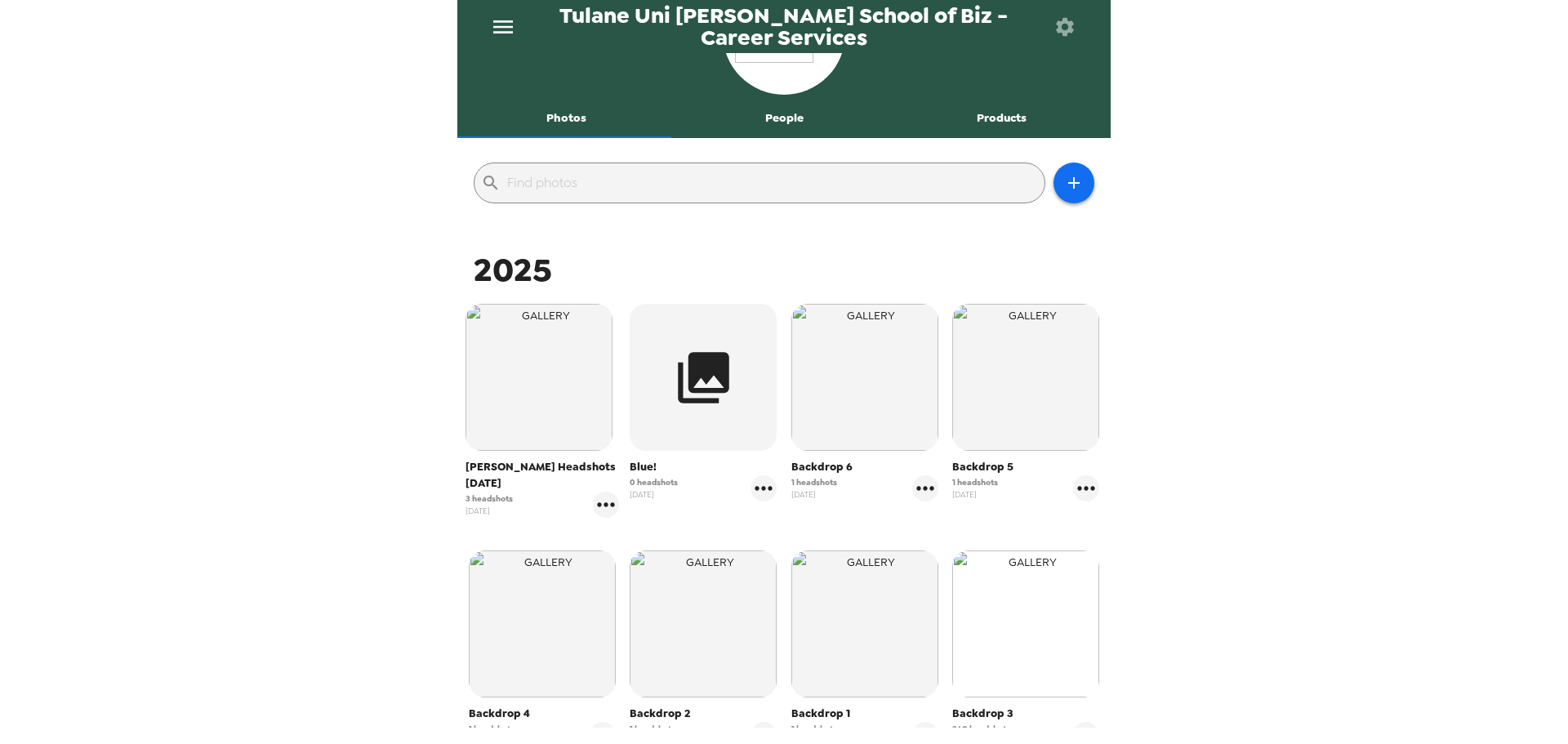
scroll to position [82, 0]
click at [1046, 642] on img "button" at bounding box center [1025, 622] width 147 height 147
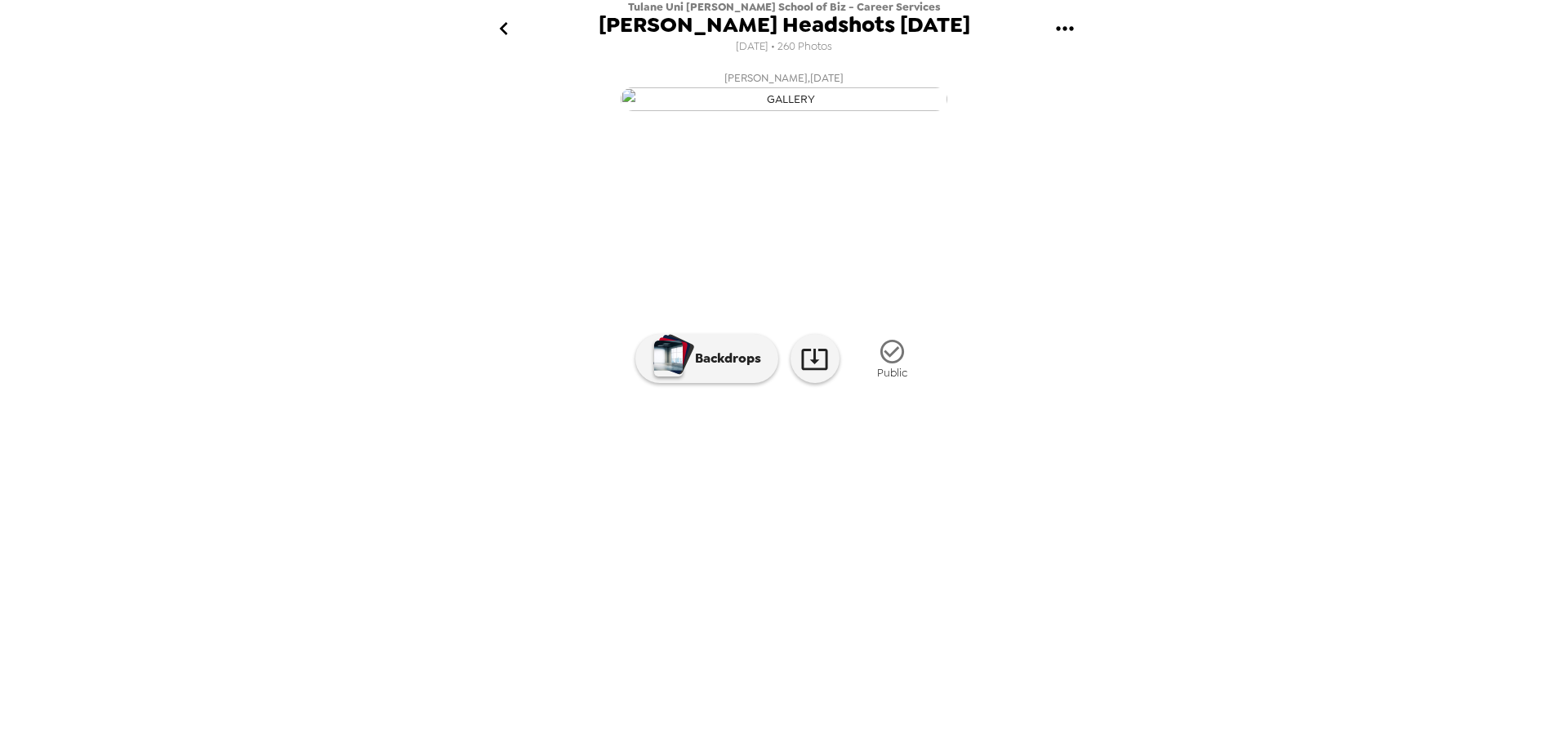
scroll to position [0, 11787]
click at [489, 19] on button "go back" at bounding box center [503, 28] width 53 height 53
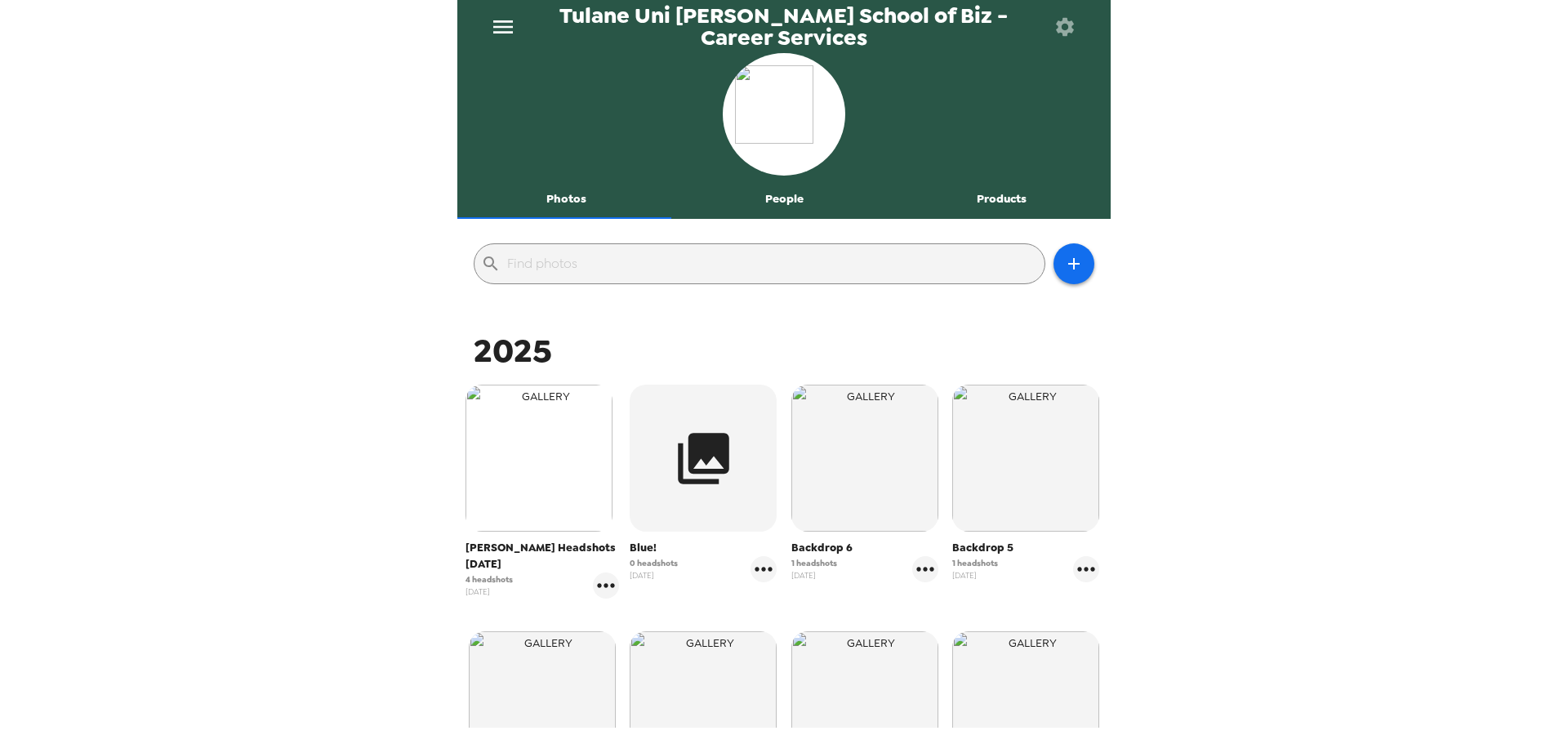
click at [560, 492] on img "button" at bounding box center [539, 458] width 147 height 147
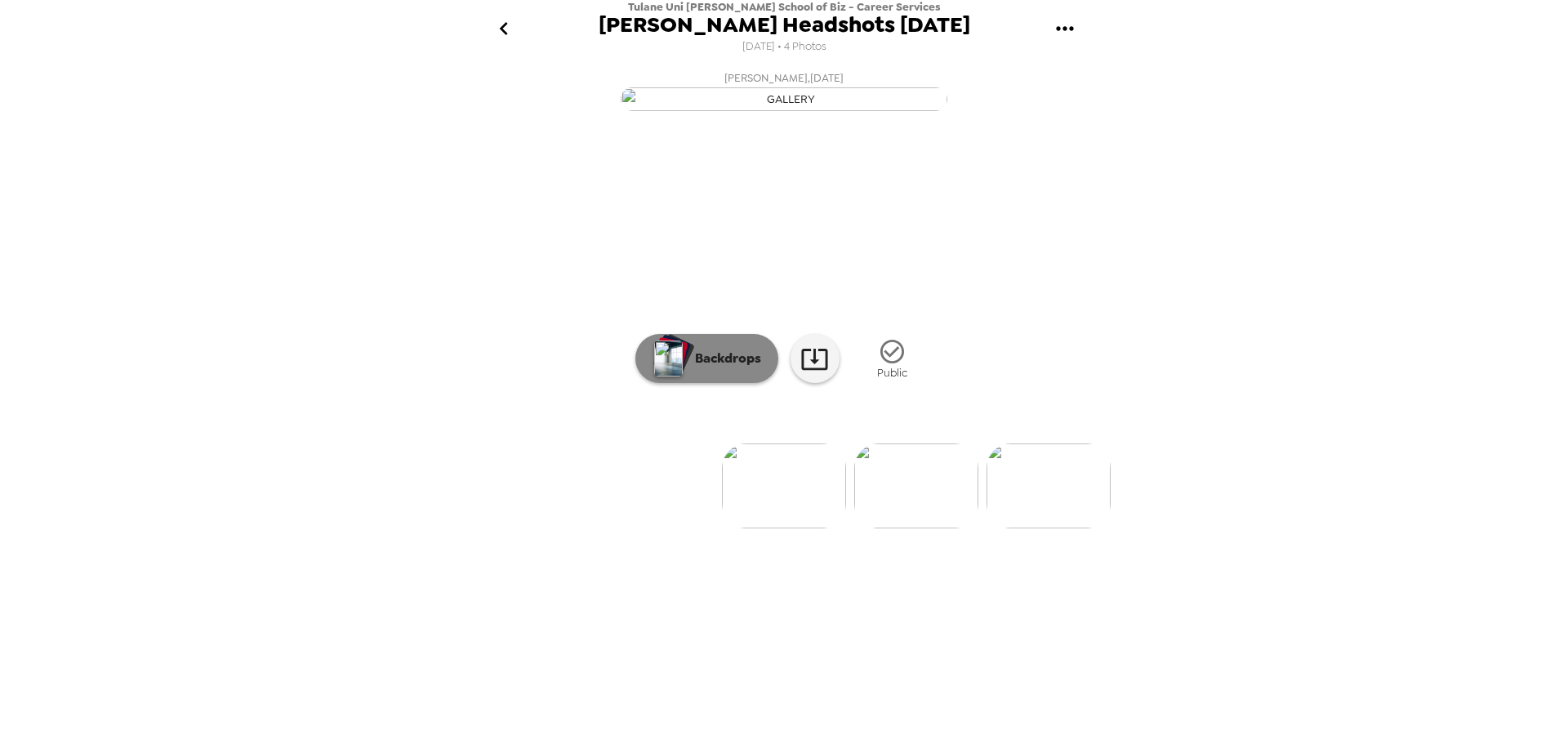
click at [743, 368] on p "Backdrops" at bounding box center [723, 359] width 74 height 20
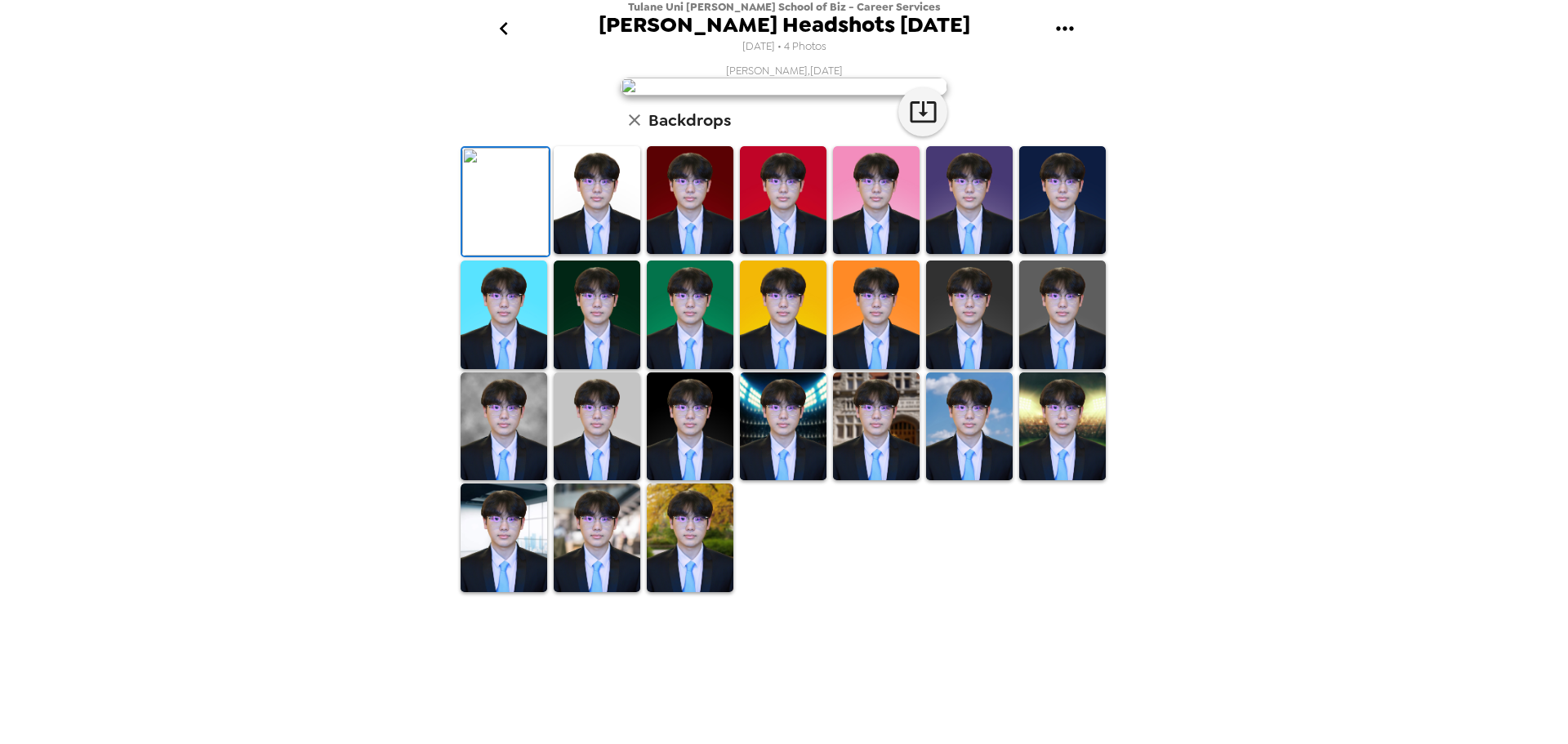
scroll to position [156, 0]
click at [624, 130] on icon "button" at bounding box center [634, 121] width 20 height 20
click at [502, 29] on icon "go back" at bounding box center [503, 28] width 8 height 13
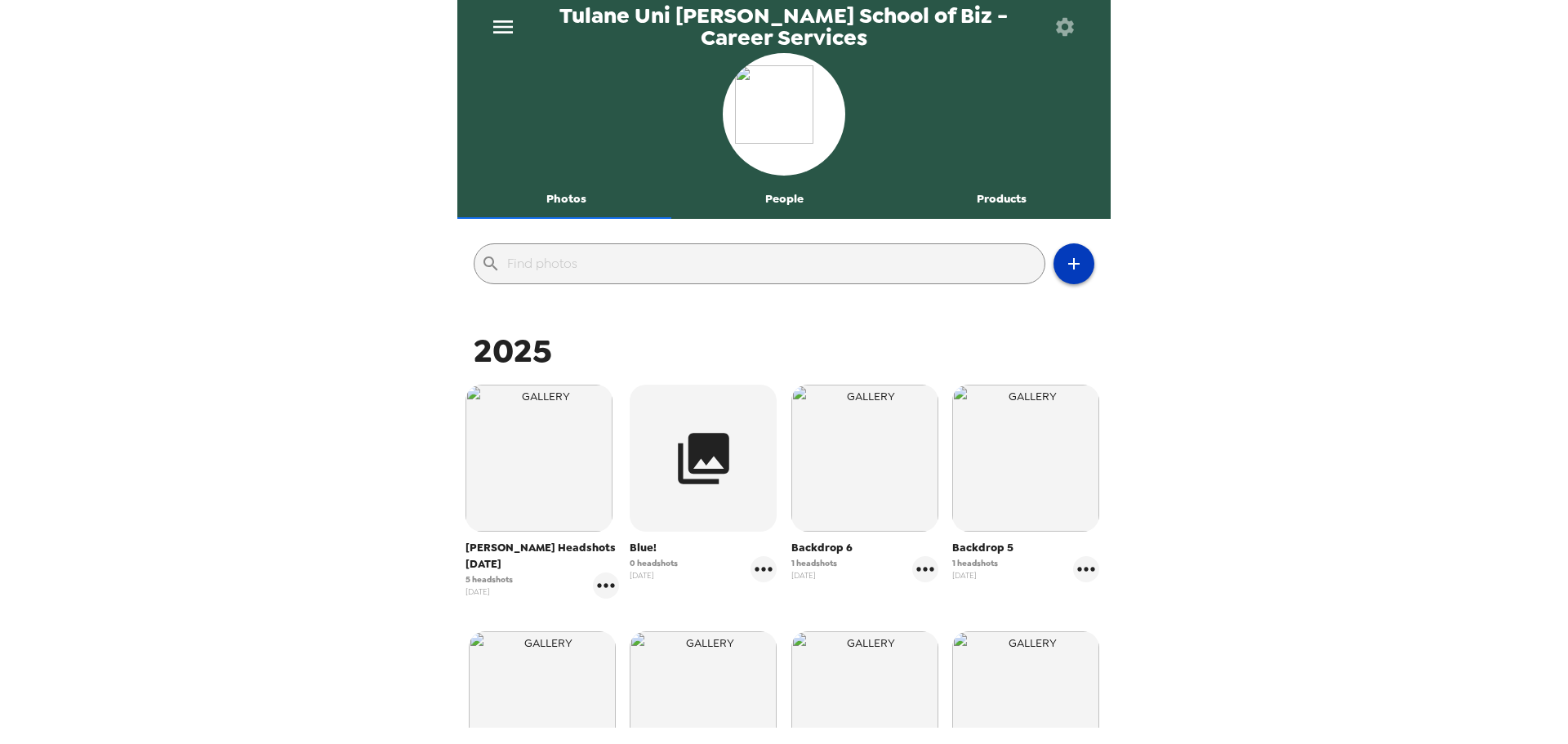
click at [1076, 272] on button "button" at bounding box center [1073, 263] width 41 height 41
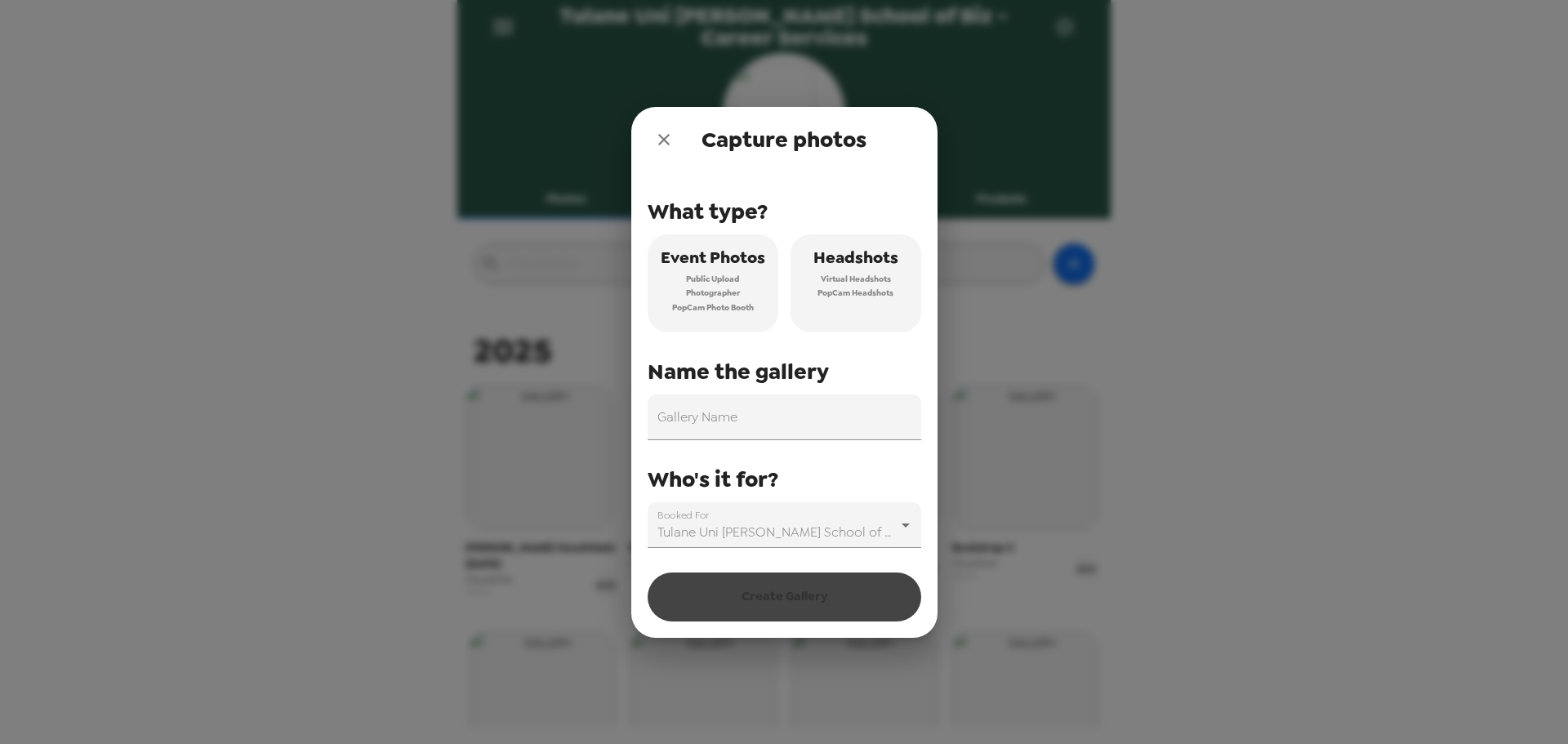
click at [867, 285] on span "Virtual Headshots" at bounding box center [856, 279] width 70 height 15
click at [685, 420] on input "Gallery Name" at bounding box center [784, 417] width 273 height 46
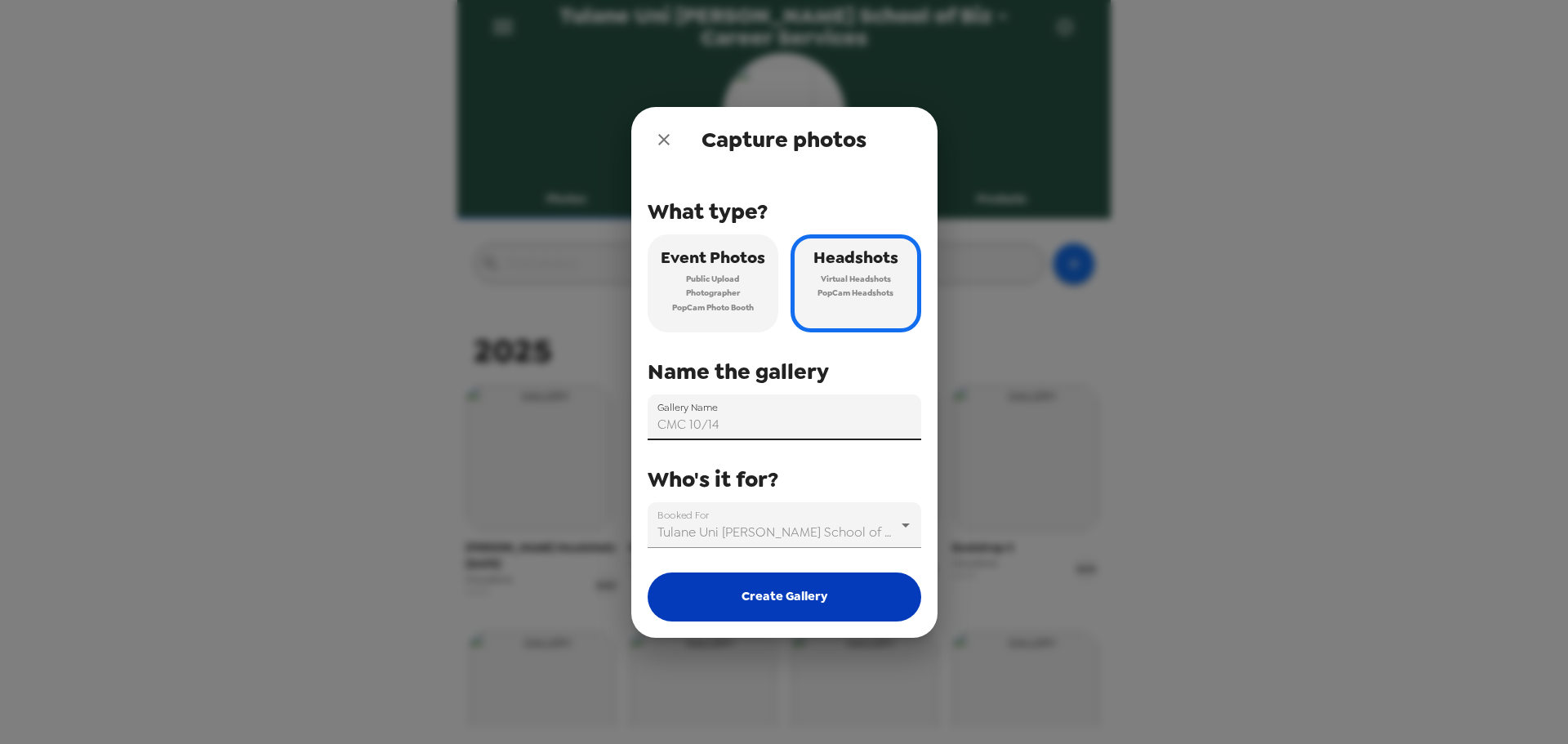
type input "CMC 10/14"
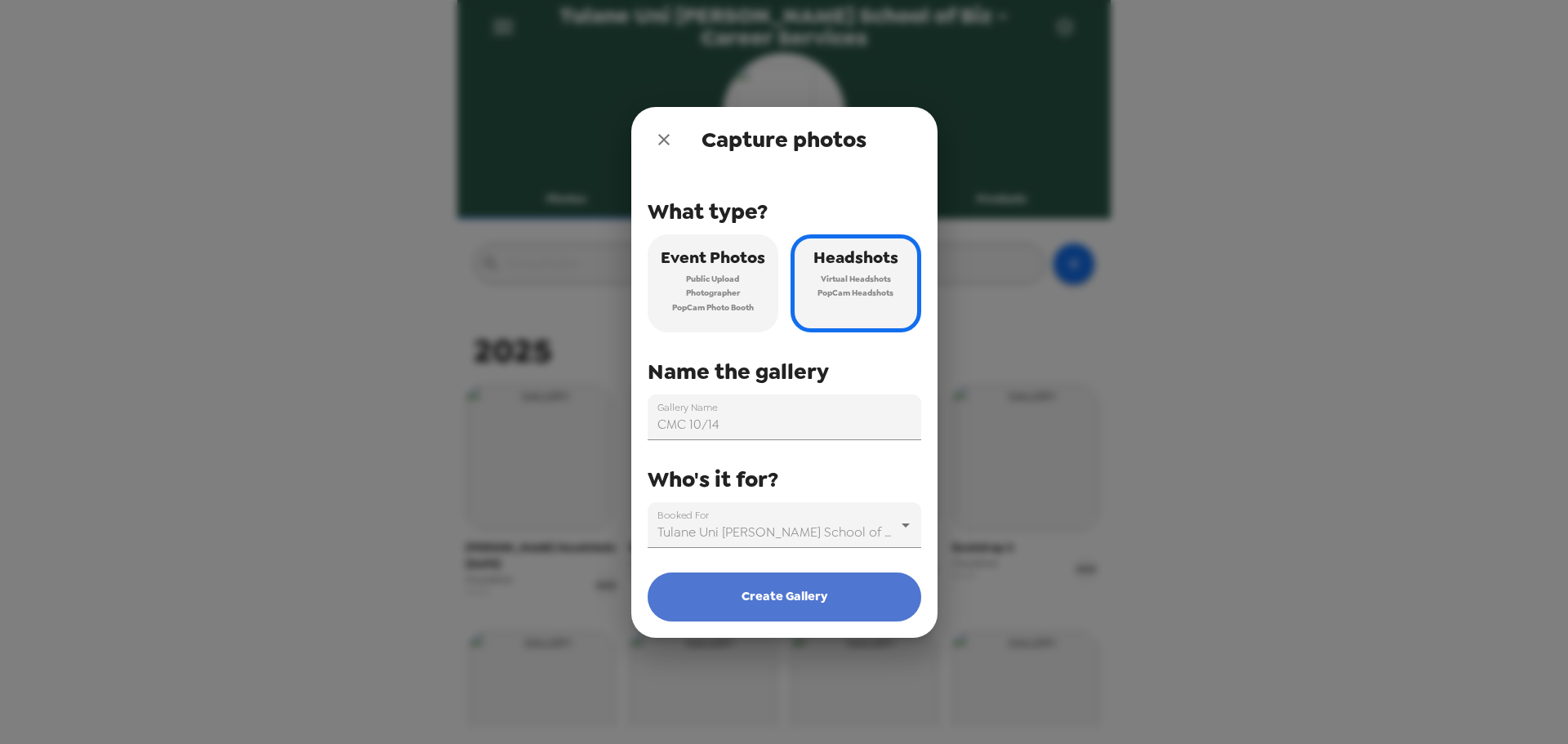
click at [827, 603] on button "Create Gallery" at bounding box center [784, 596] width 273 height 49
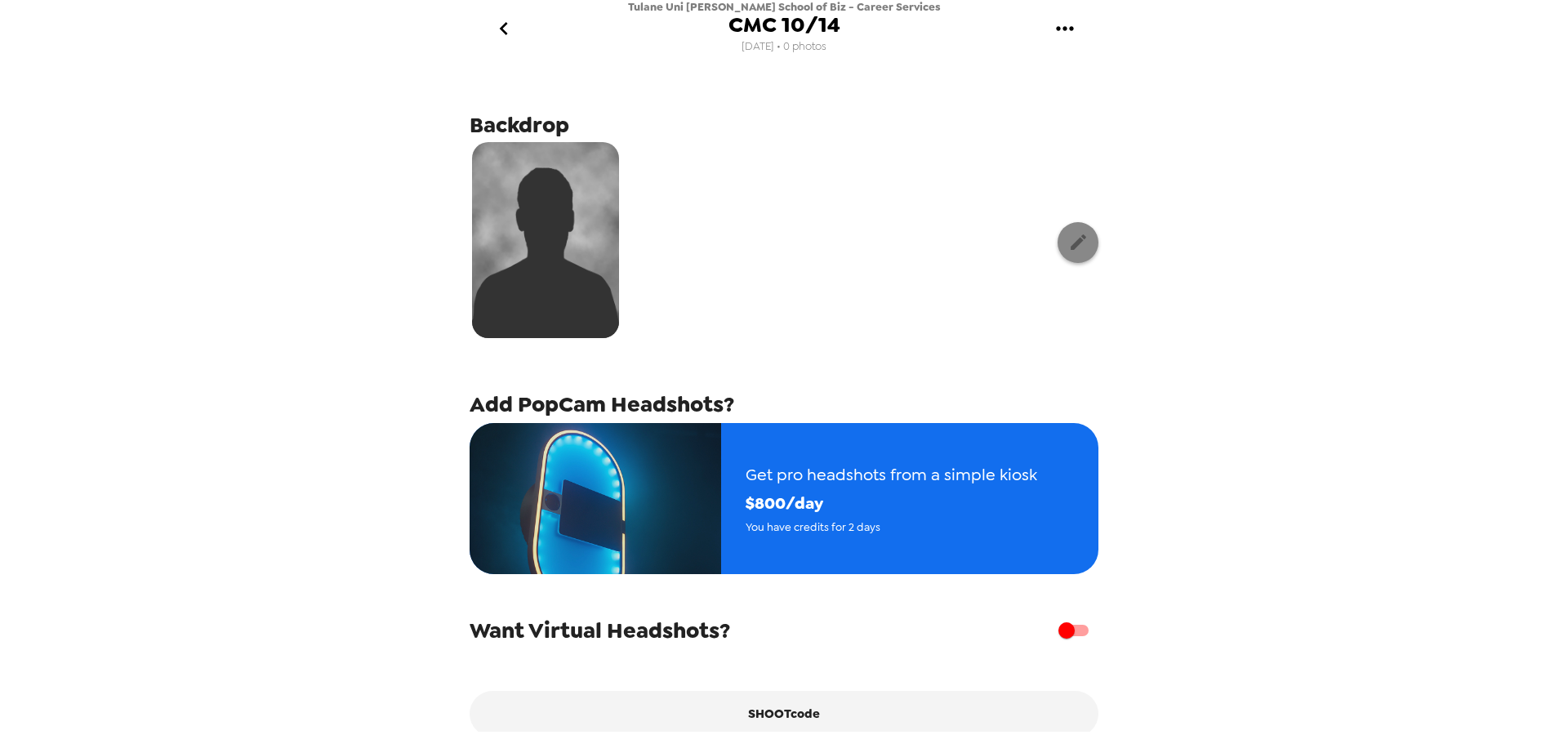
click at [1069, 237] on icon "button" at bounding box center [1078, 241] width 20 height 20
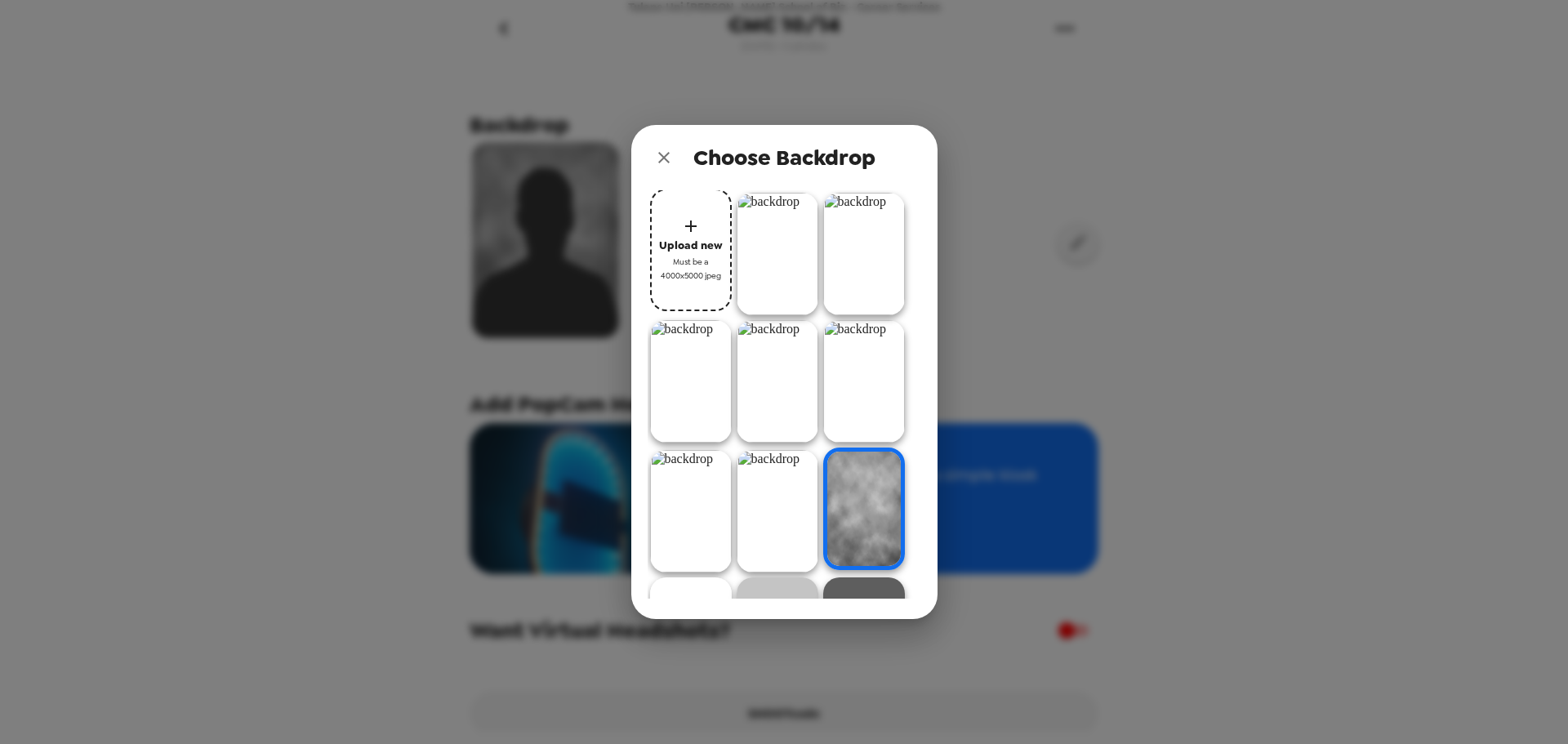
click at [701, 514] on img at bounding box center [691, 511] width 82 height 123
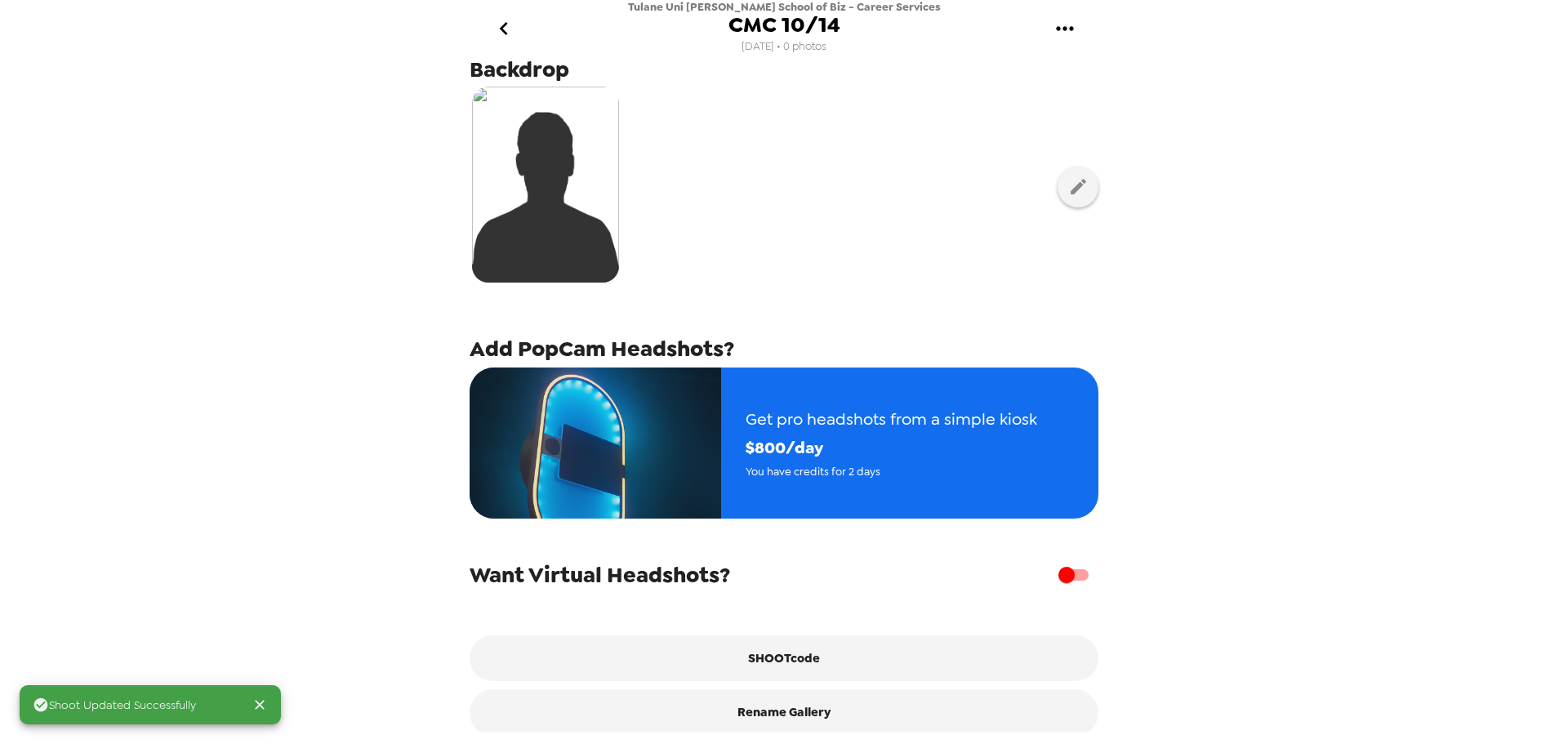
scroll to position [81, 0]
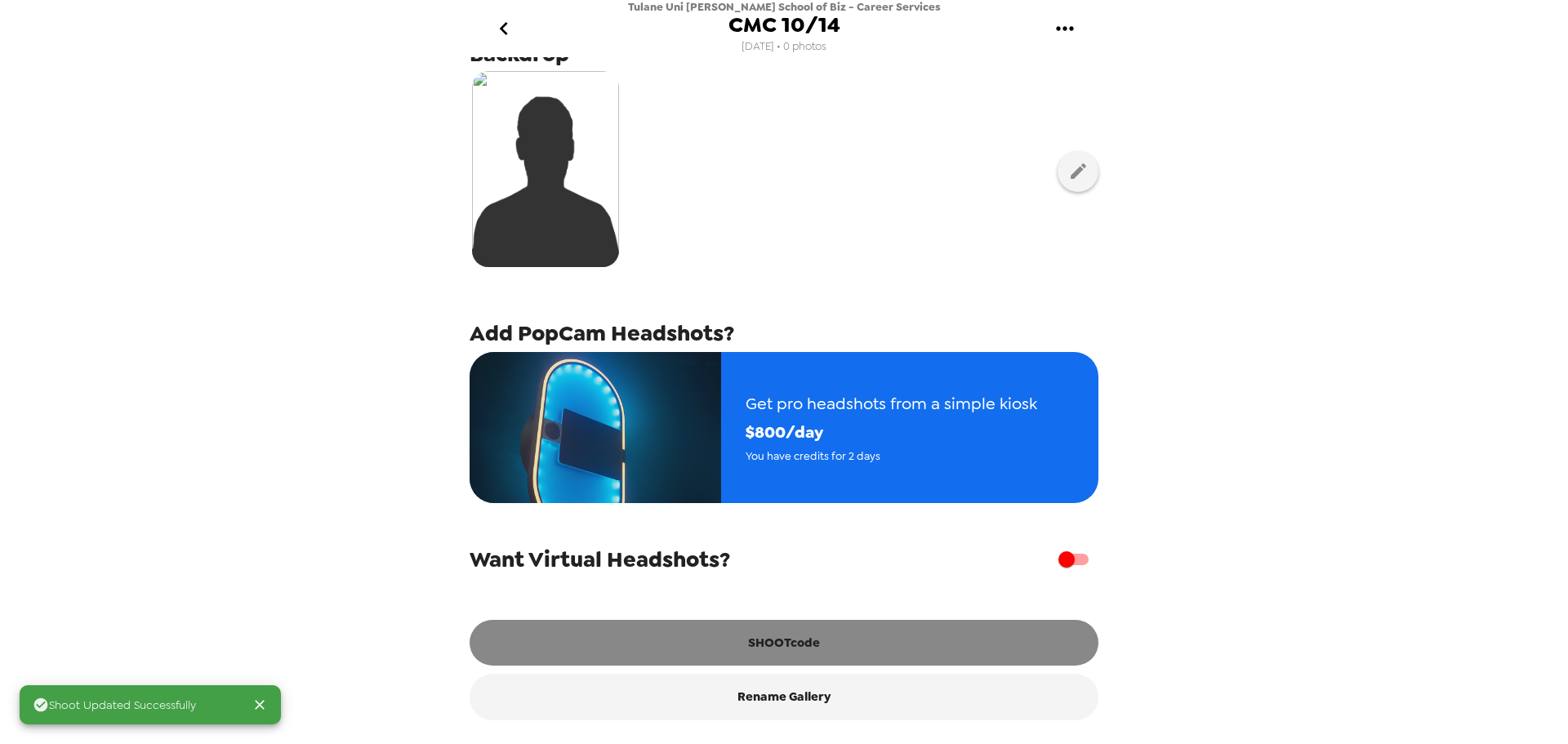
click at [903, 646] on button "SHOOTcode" at bounding box center [784, 642] width 628 height 46
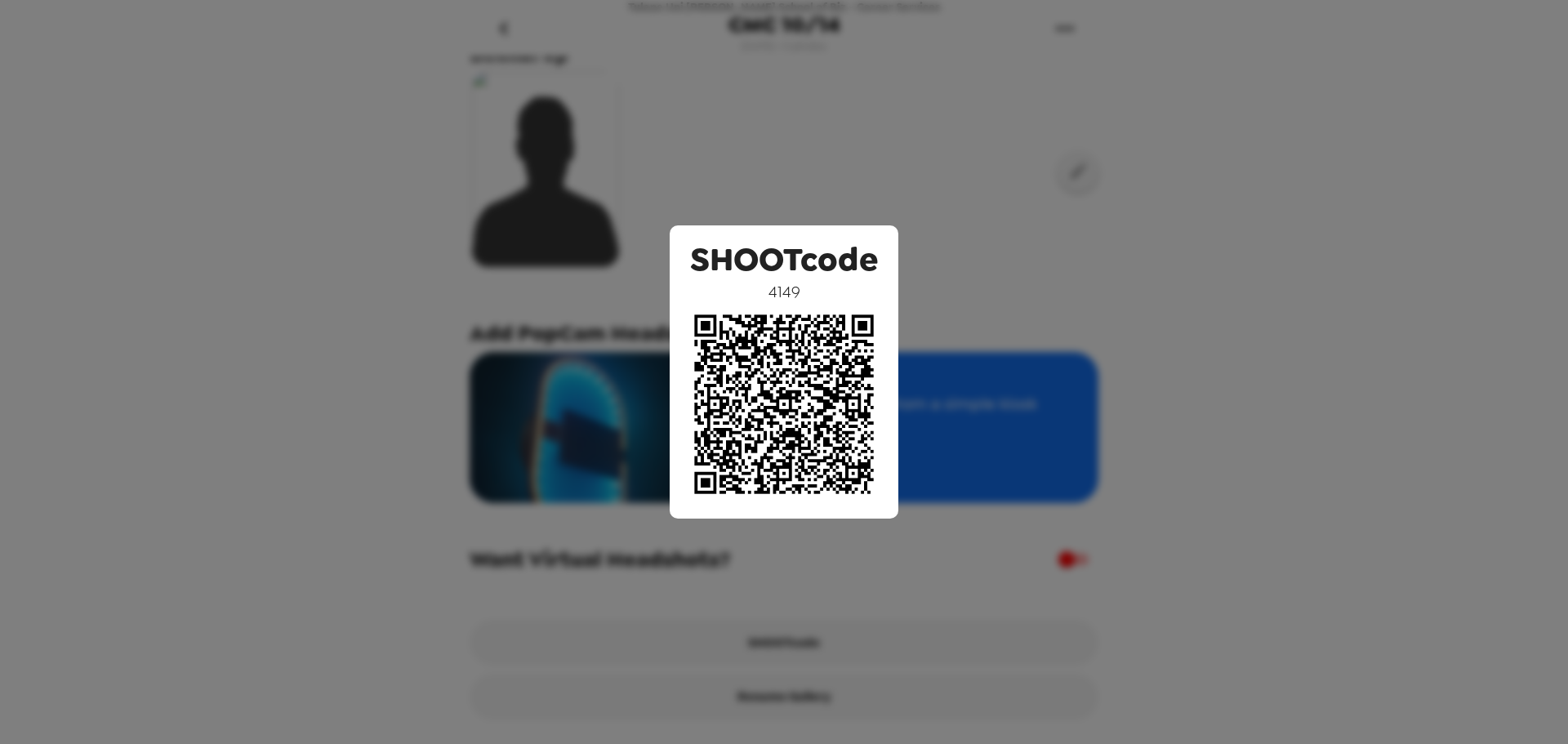
click at [445, 151] on div "SHOOTcode 4149" at bounding box center [784, 372] width 1568 height 744
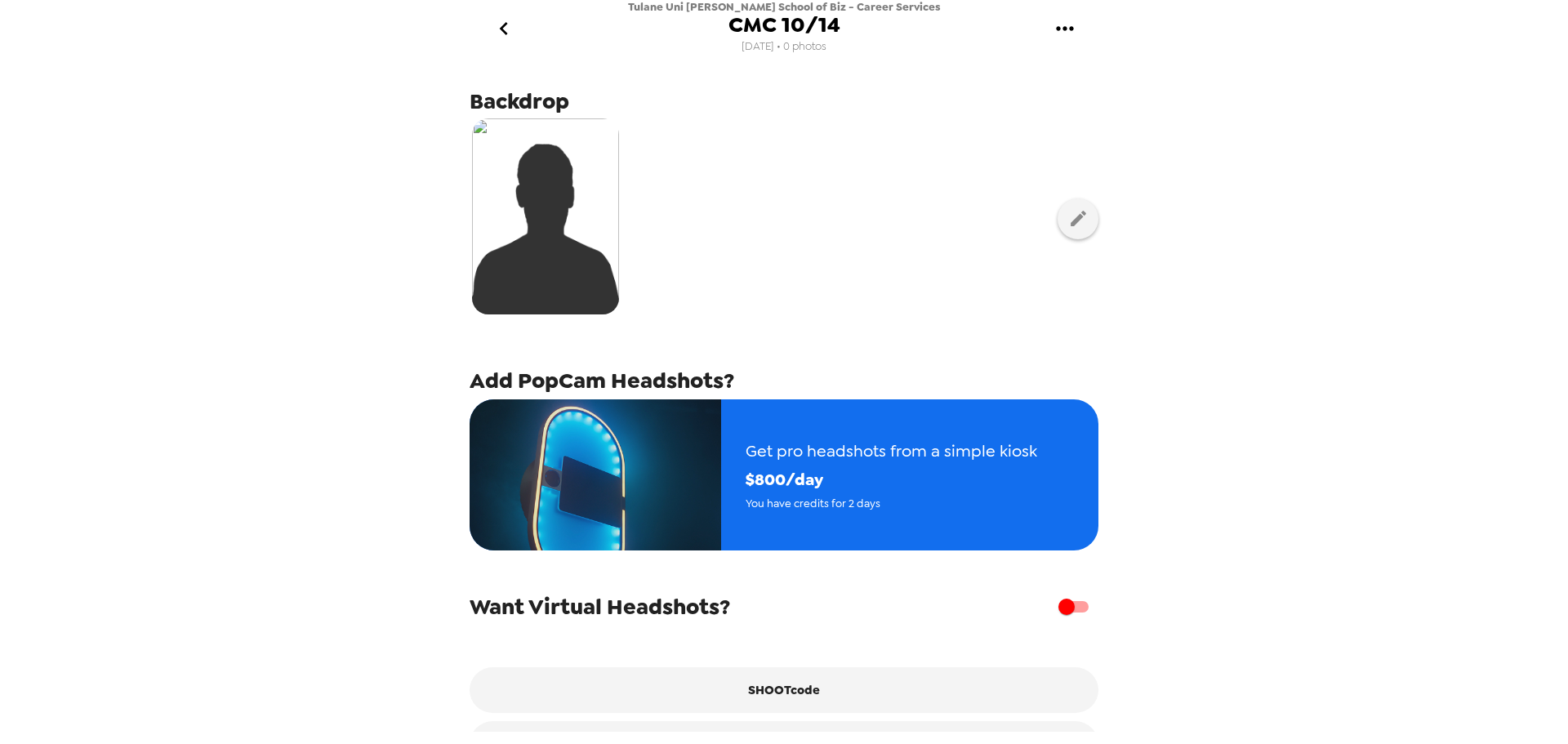
scroll to position [0, 0]
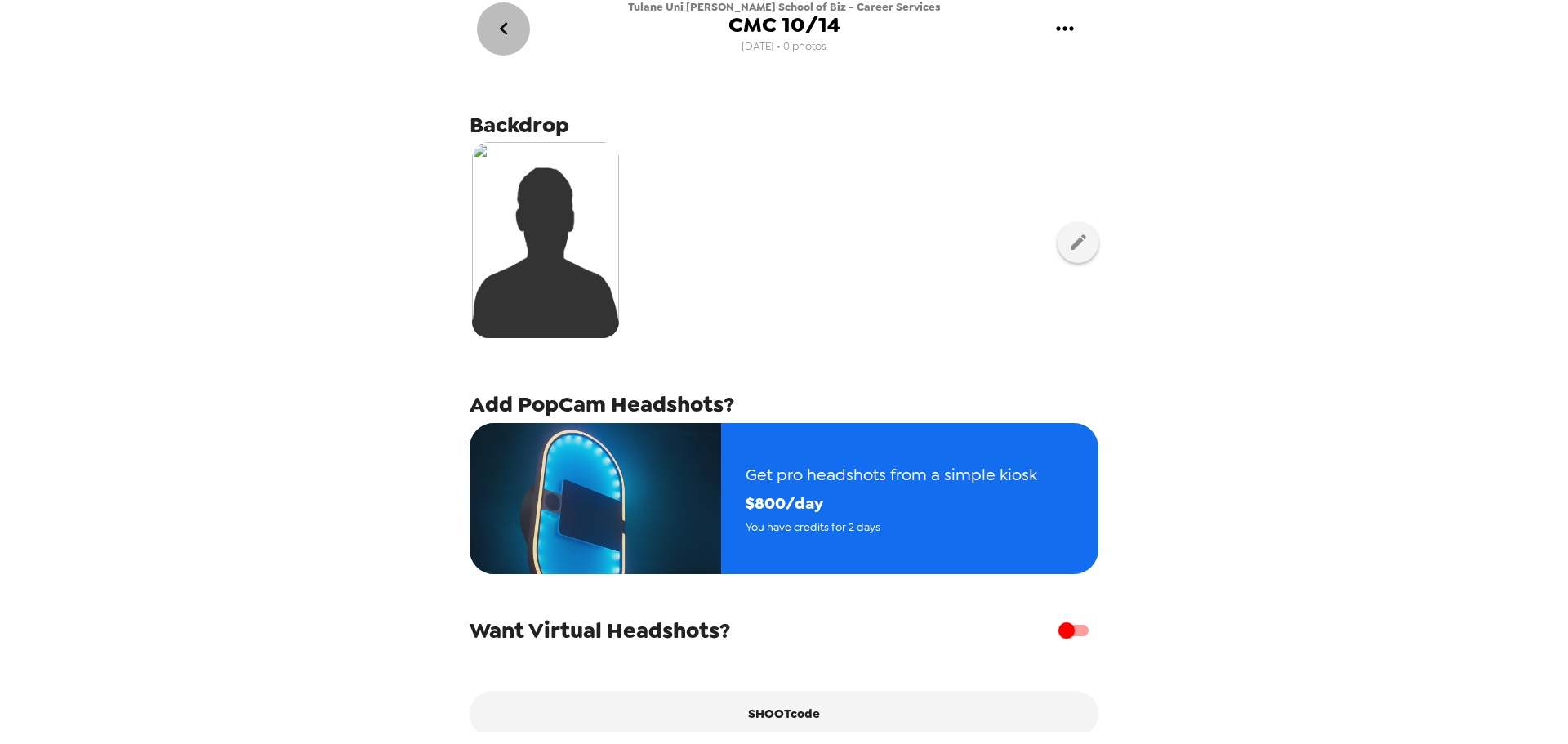
click at [517, 23] on button "go back" at bounding box center [503, 28] width 53 height 53
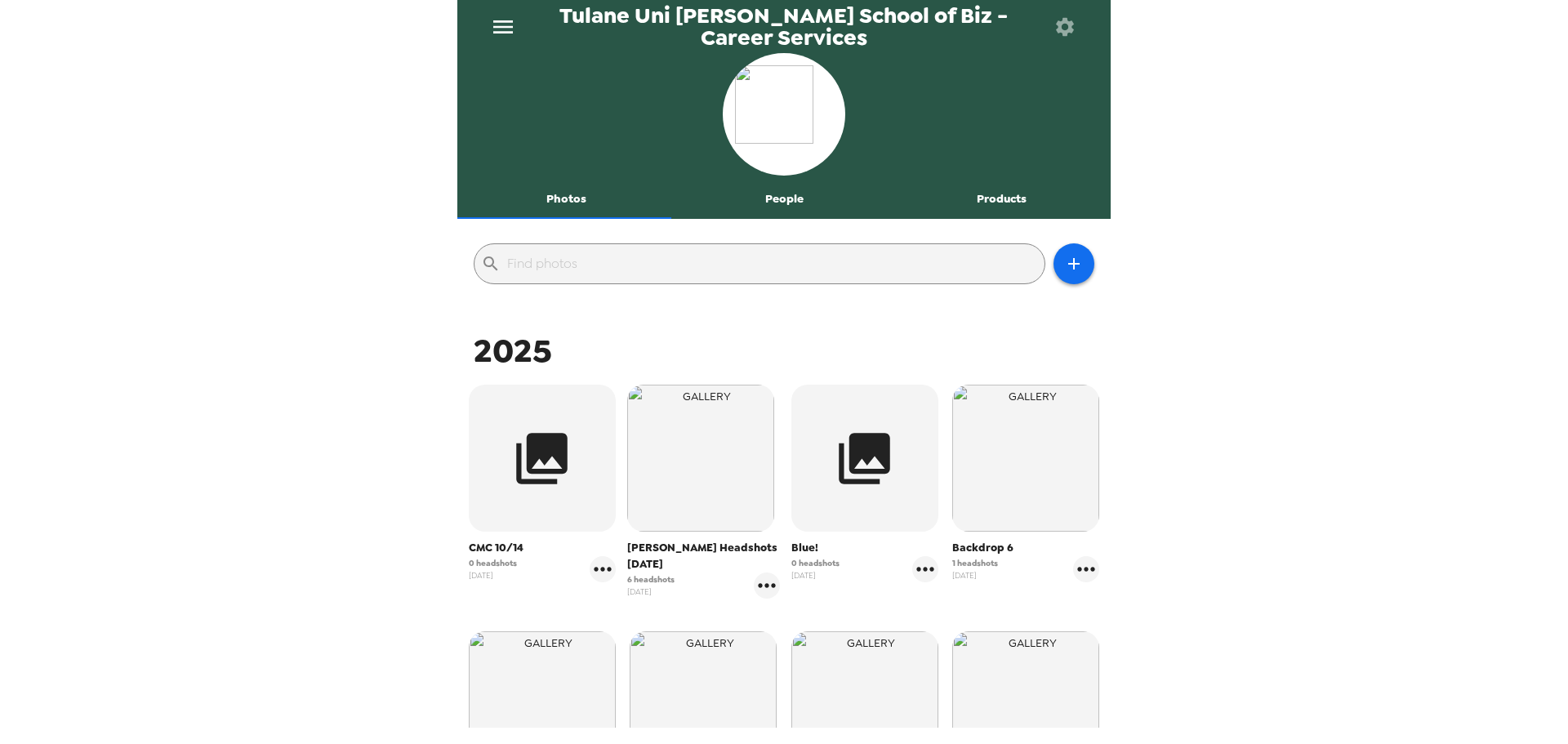
click at [499, 543] on span "CMC 10/14" at bounding box center [542, 548] width 147 height 16
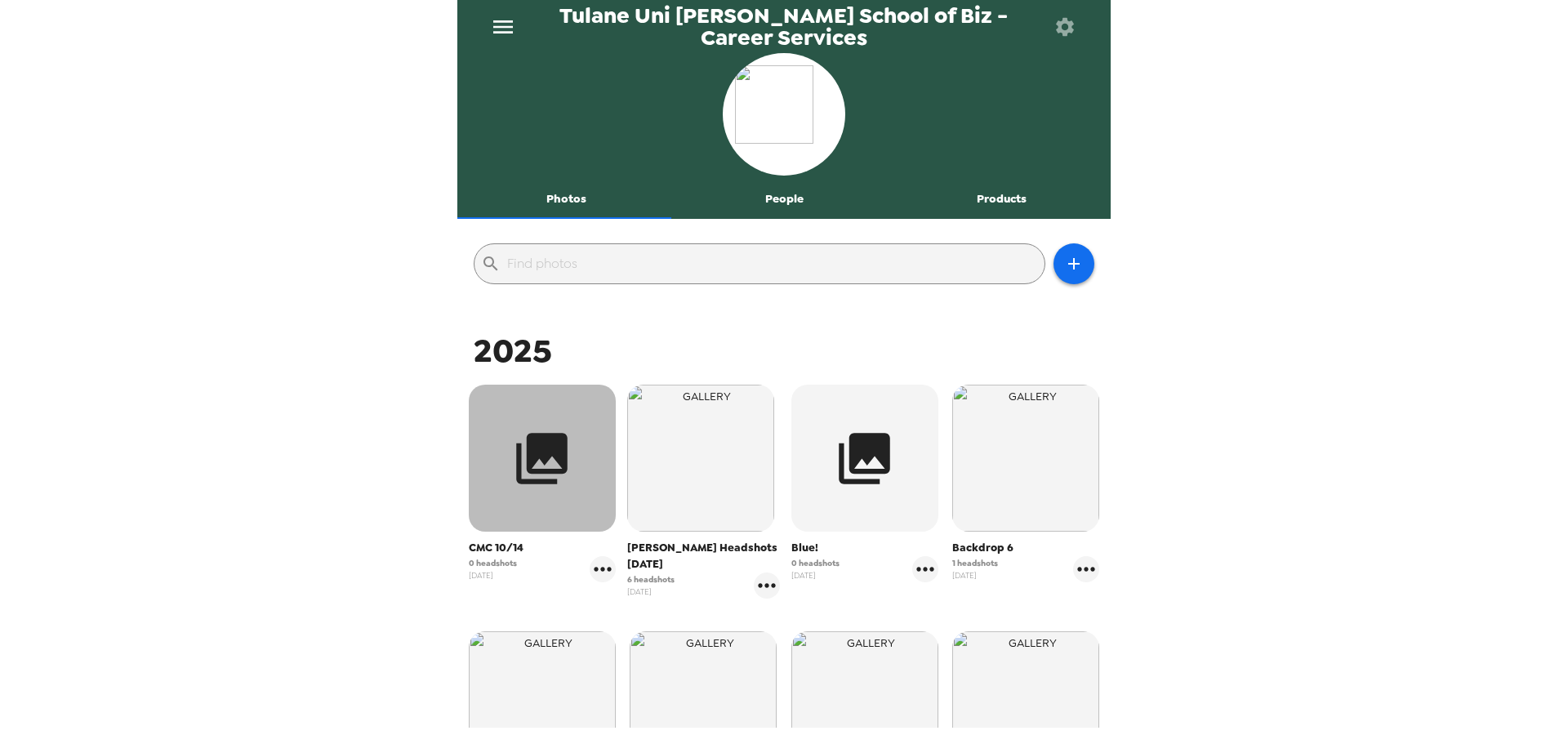
click at [526, 457] on icon "button" at bounding box center [543, 459] width 52 height 52
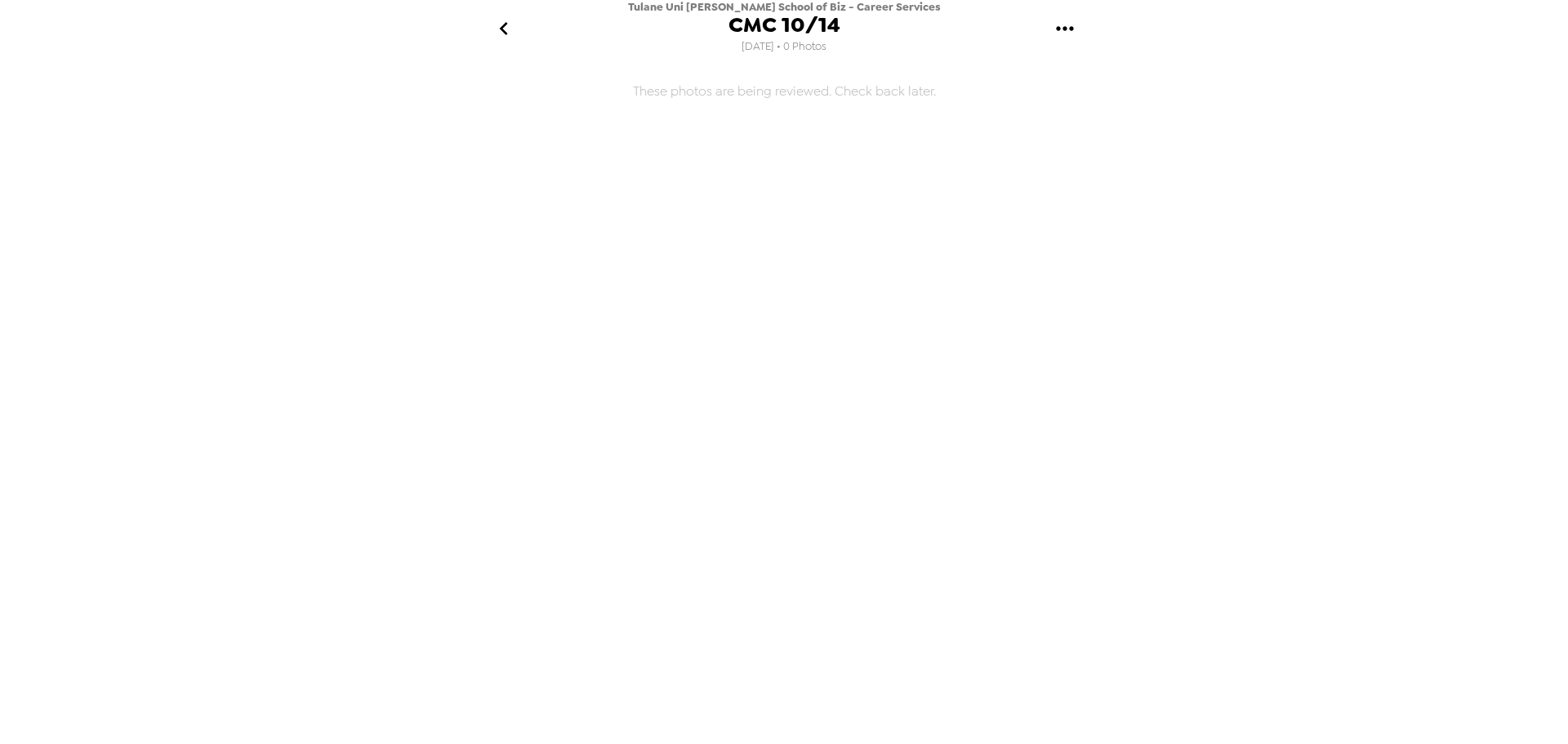
click at [496, 45] on button "go back" at bounding box center [503, 28] width 53 height 53
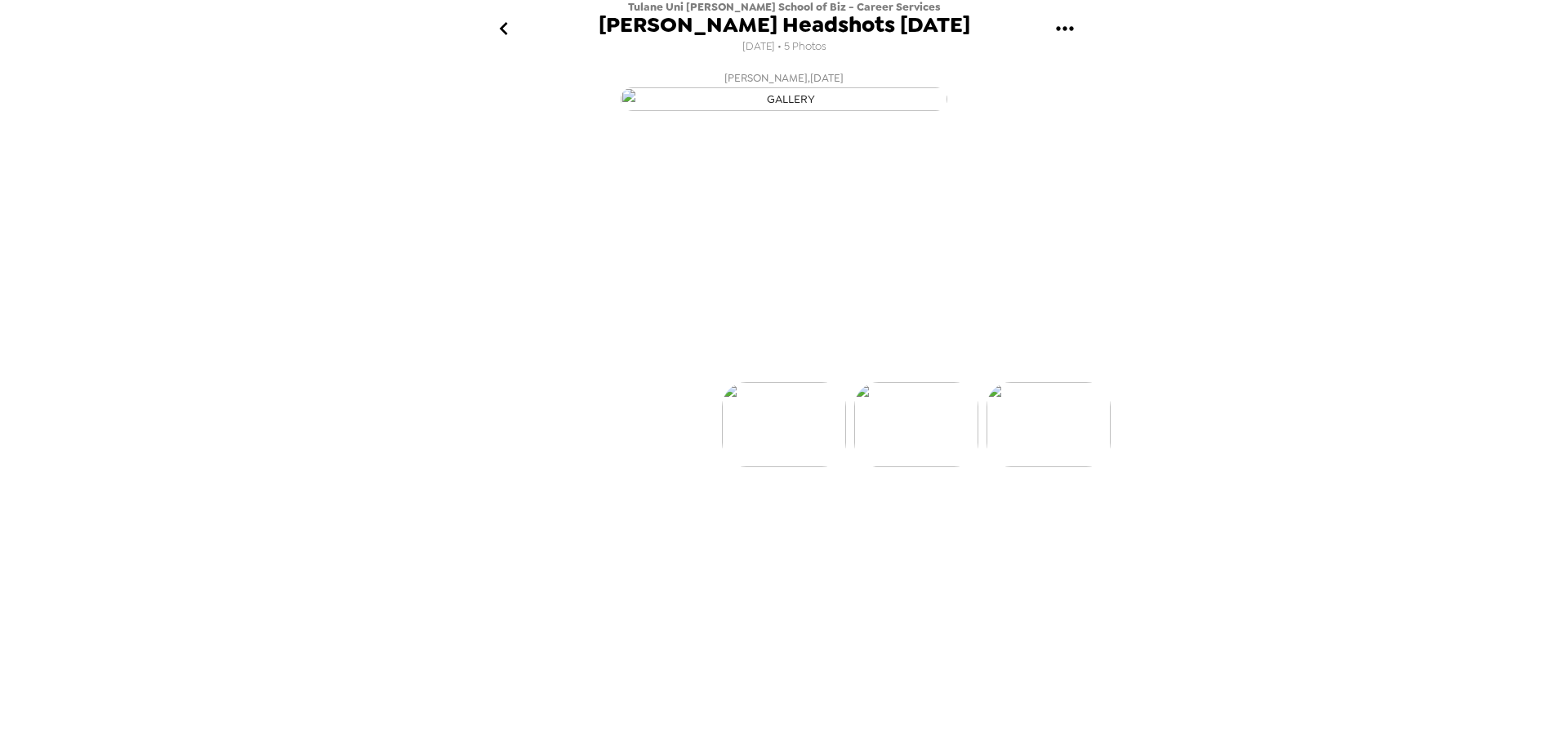
scroll to position [0, 132]
click at [1052, 34] on icon "gallery menu" at bounding box center [1064, 29] width 26 height 26
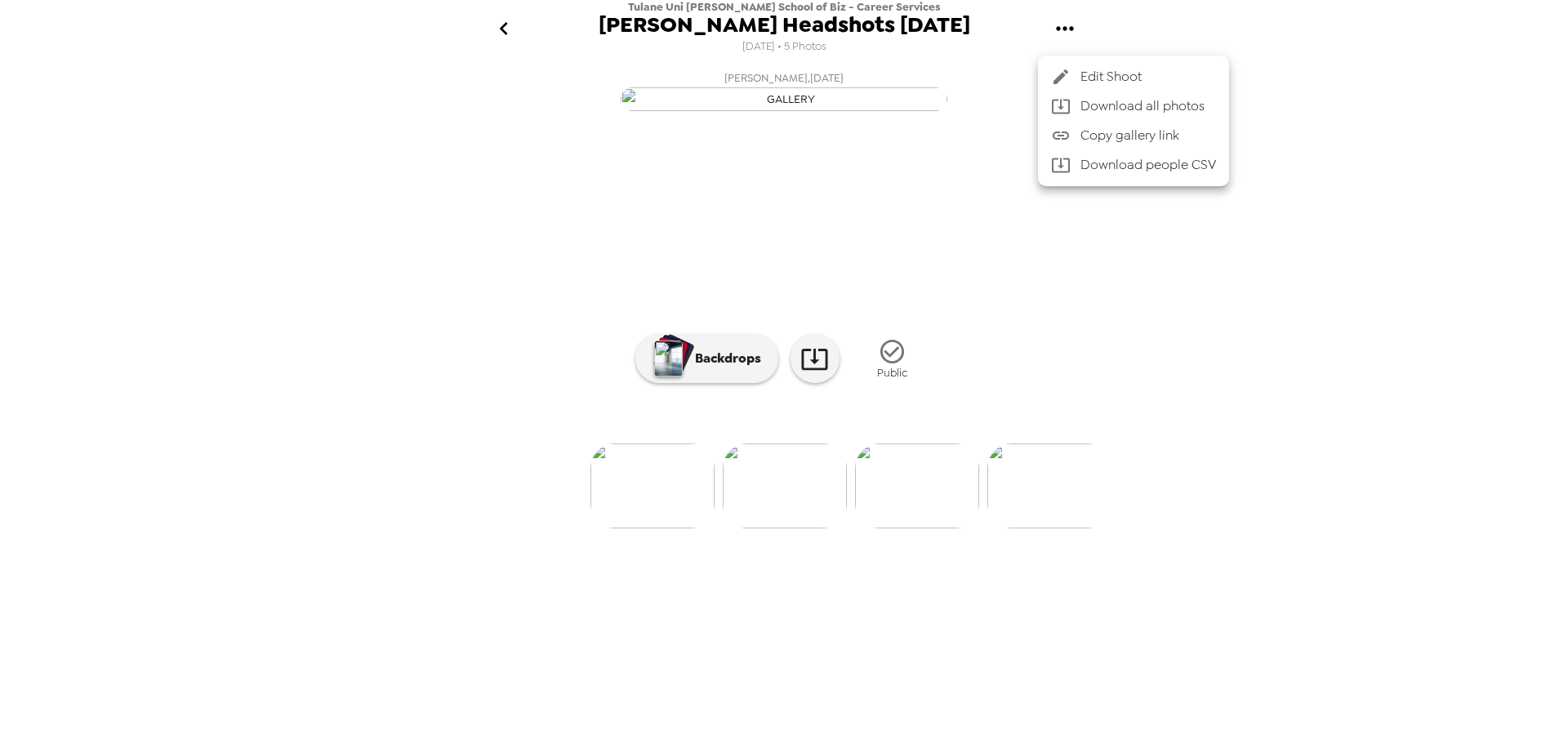
click at [1113, 83] on span "Edit Shoot" at bounding box center [1148, 77] width 136 height 20
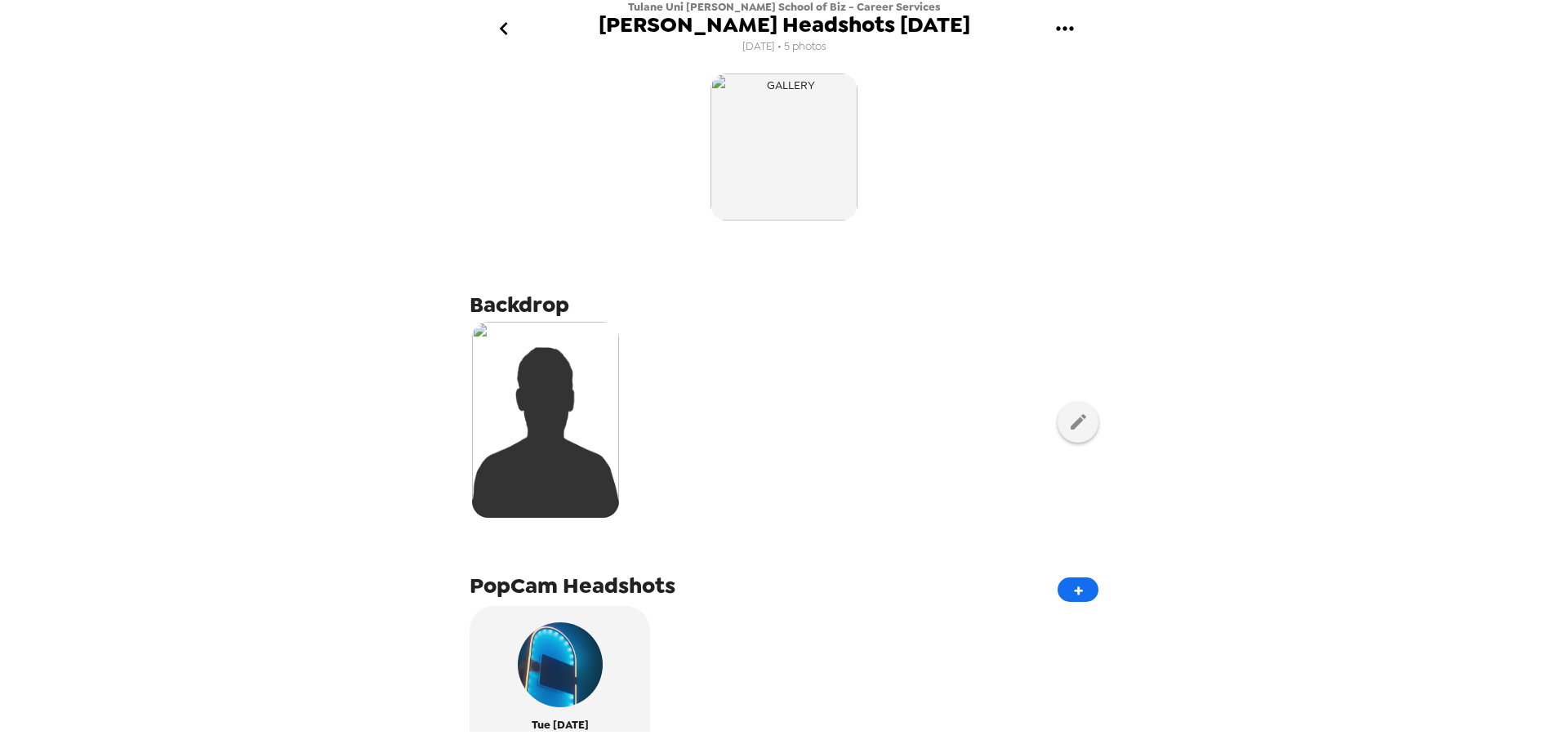
drag, startPoint x: 442, startPoint y: 356, endPoint x: 505, endPoint y: 360, distance: 63.1
click at [493, 358] on div "Tulane Uni Freeman School of Biz - Career Services Freeman Headshots Oct 2025 8…" at bounding box center [784, 372] width 1568 height 744
click at [593, 375] on img at bounding box center [545, 420] width 147 height 195
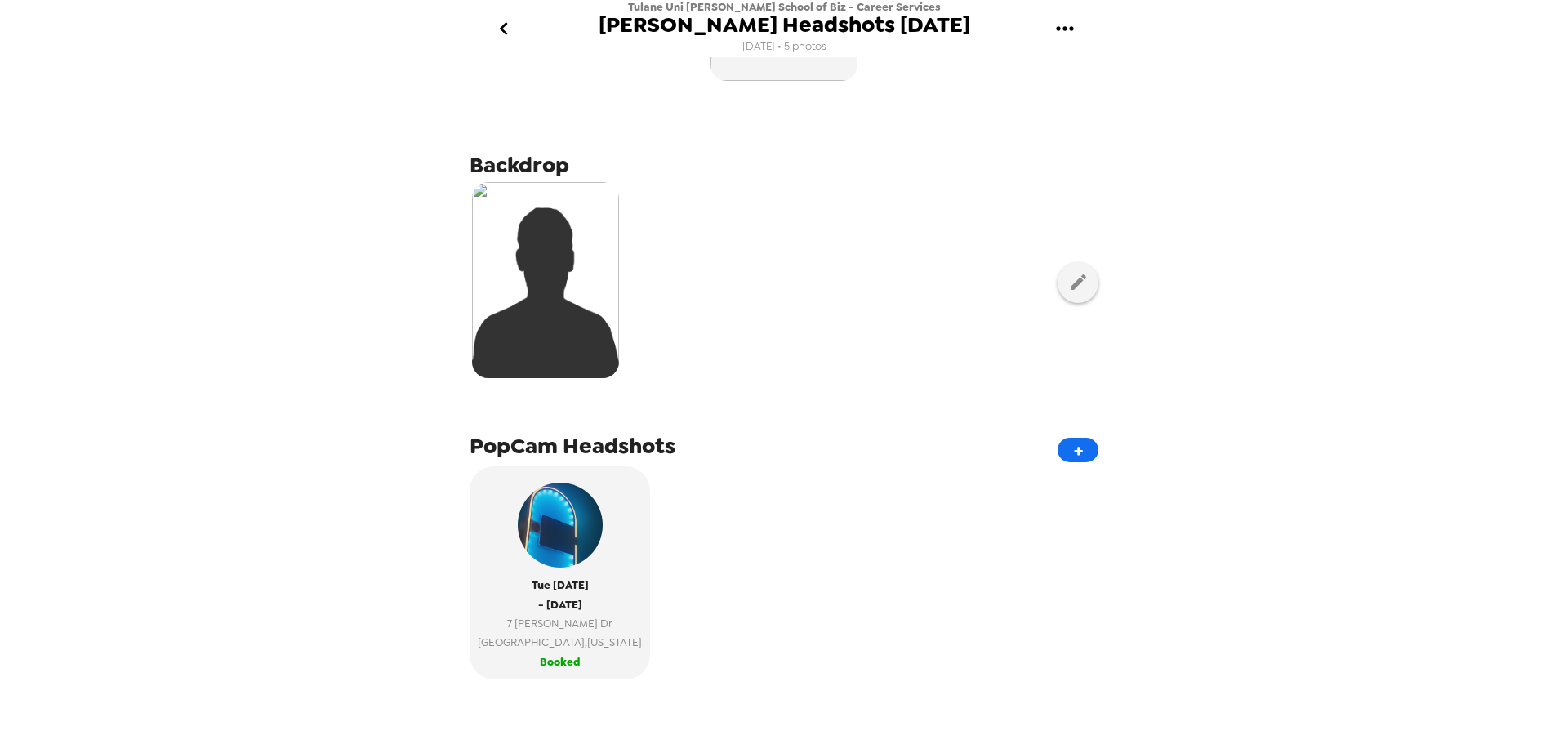
scroll to position [164, 0]
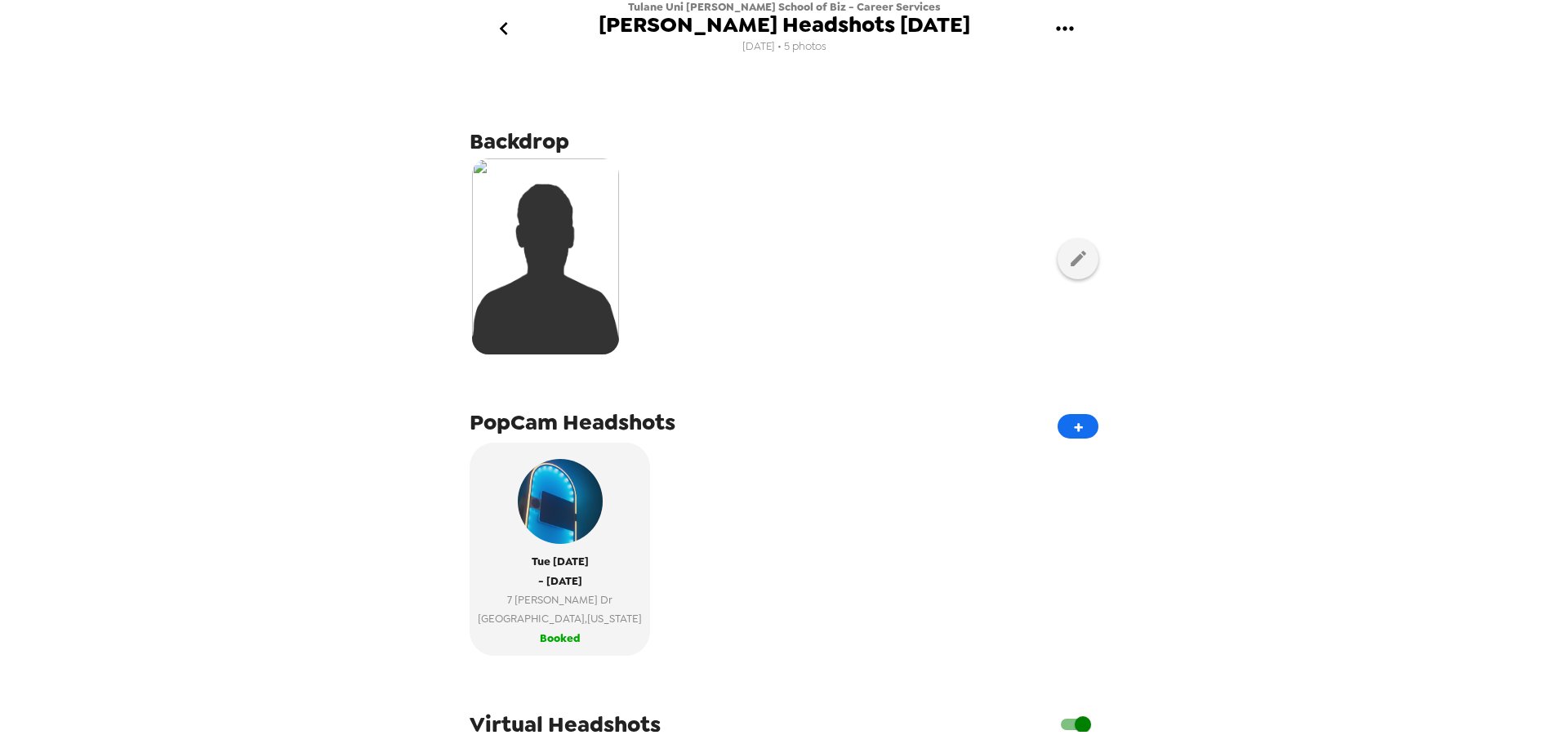
click at [591, 345] on img at bounding box center [545, 256] width 147 height 195
click at [1326, 411] on div "Tulane Uni Freeman School of Biz - Career Services Freeman Headshots Oct 2025 8…" at bounding box center [784, 372] width 1568 height 744
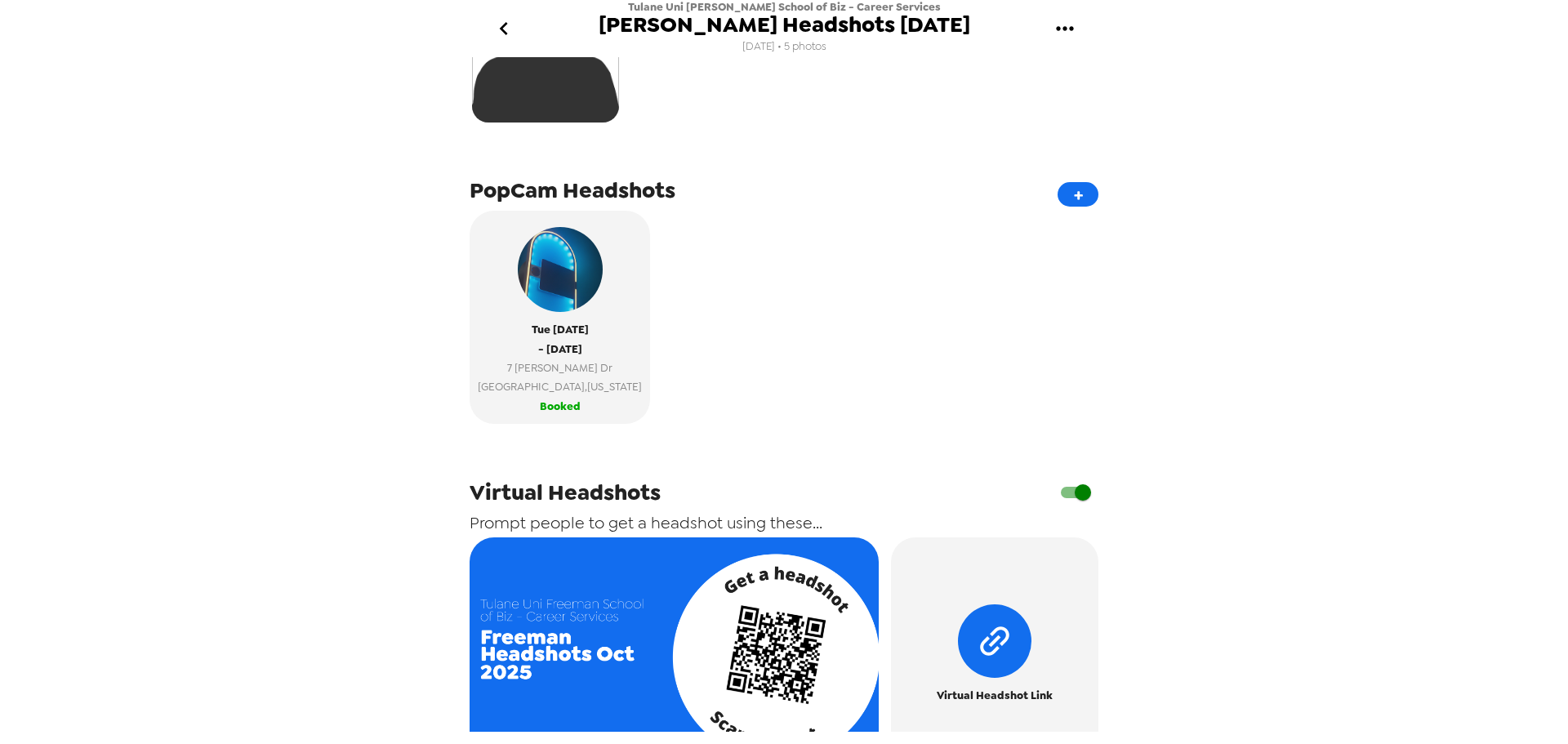
scroll to position [614, 0]
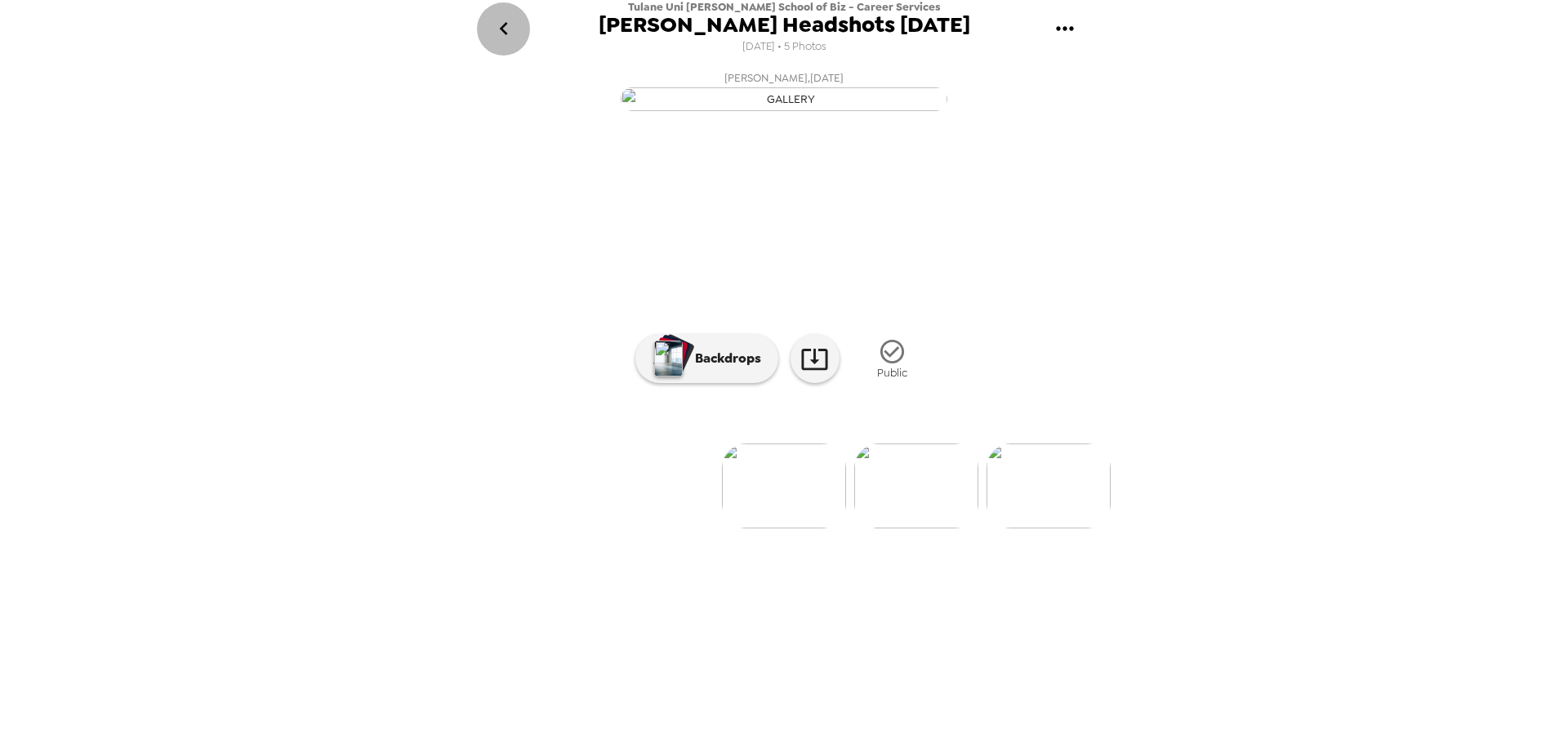
click at [502, 29] on icon "go back" at bounding box center [503, 28] width 8 height 13
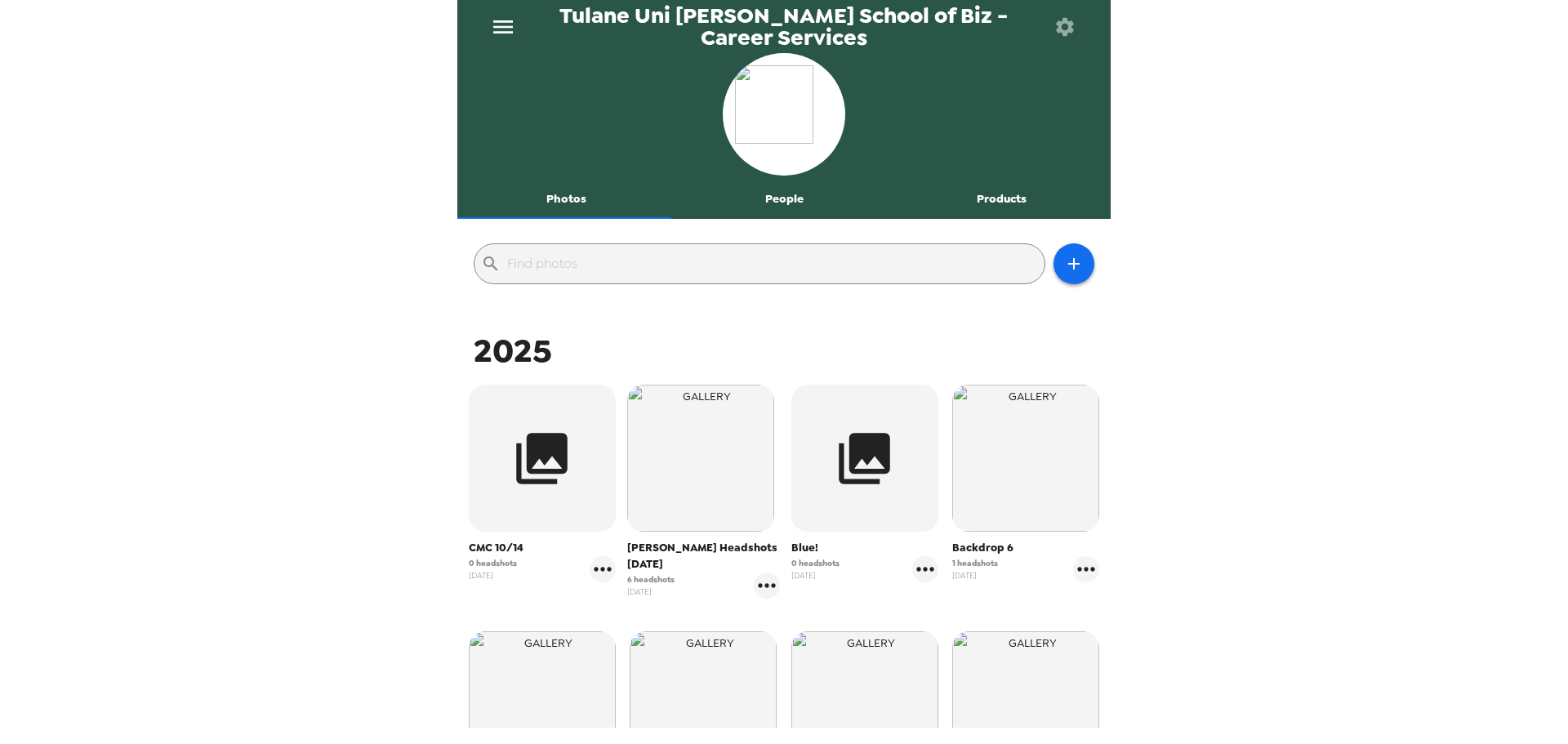
click at [693, 550] on span "[PERSON_NAME] Headshots [DATE]" at bounding box center [704, 556] width 154 height 33
click at [754, 578] on icon "gallery menu" at bounding box center [767, 585] width 26 height 26
click at [799, 609] on li "Edit Shoot" at bounding box center [844, 619] width 192 height 29
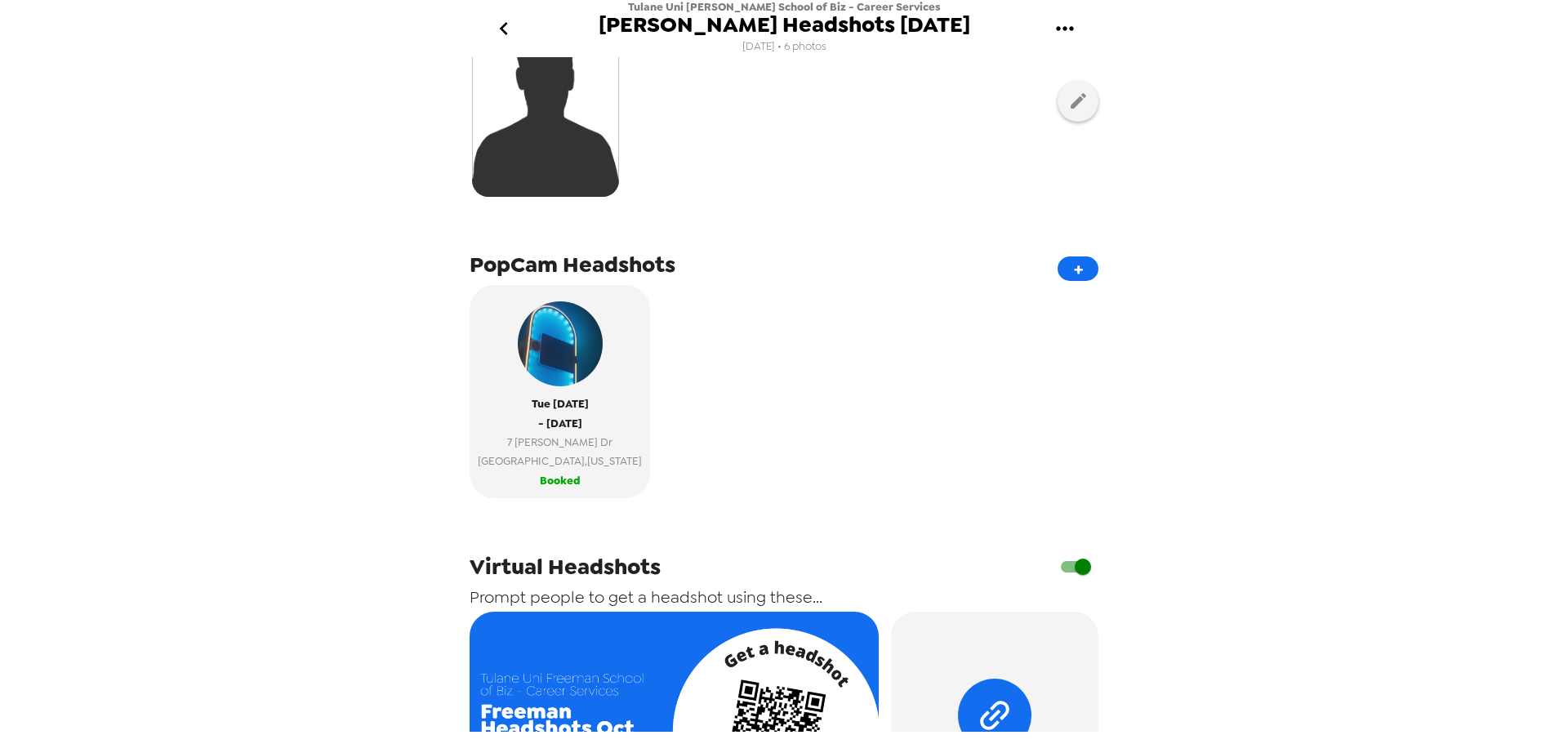
scroll to position [326, 0]
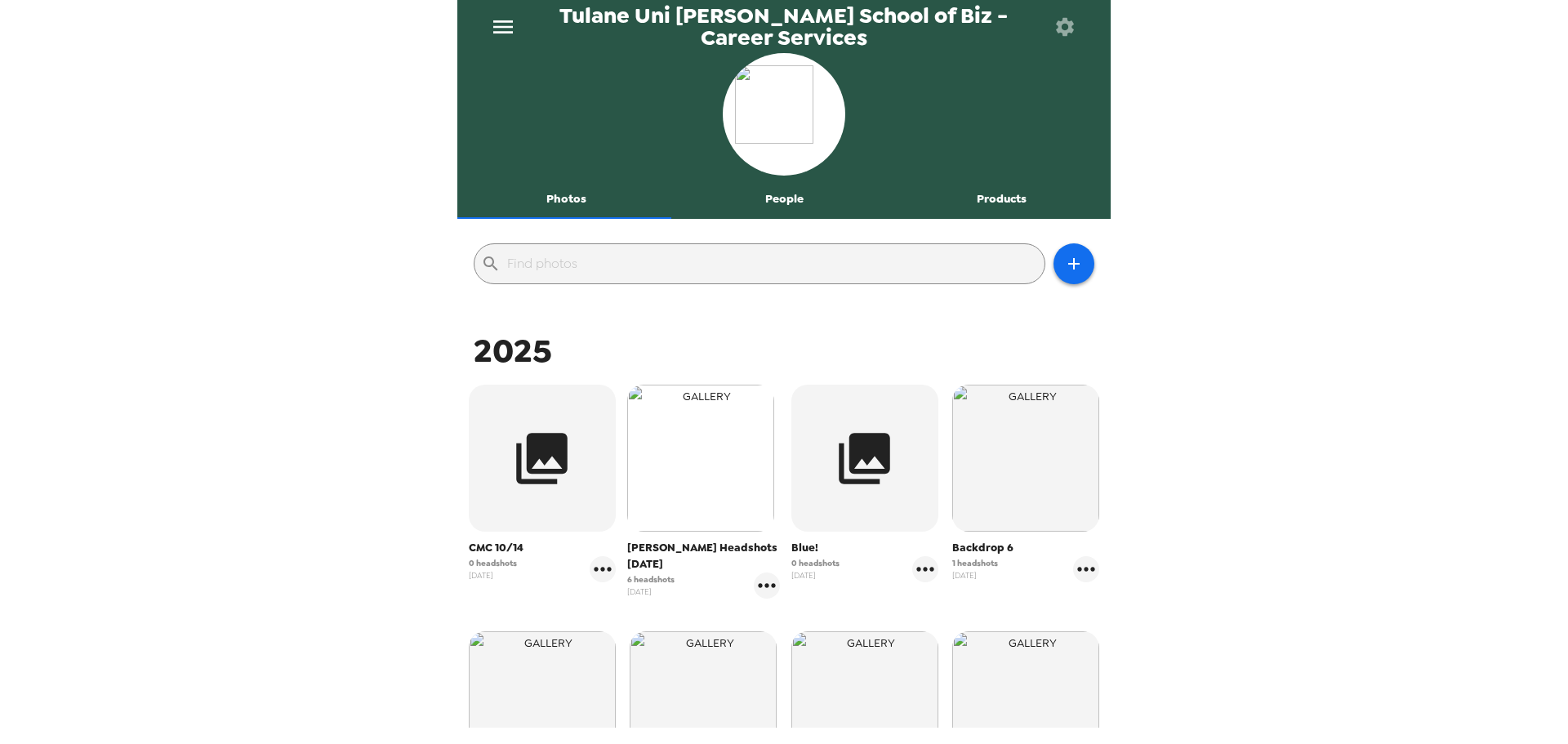
click at [727, 430] on img "button" at bounding box center [700, 458] width 147 height 147
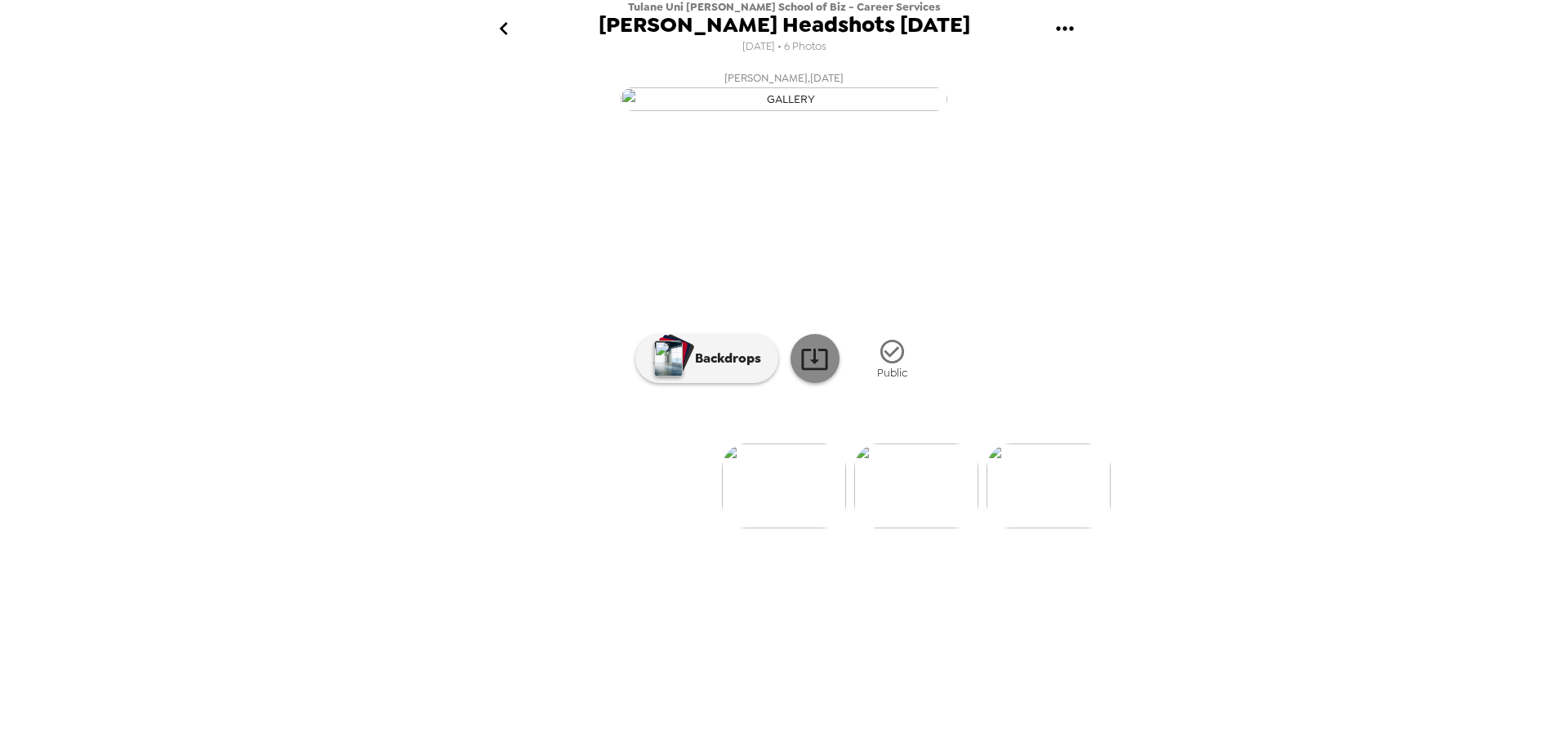
click at [826, 370] on icon at bounding box center [814, 359] width 26 height 21
click at [489, 15] on button "go back" at bounding box center [503, 28] width 53 height 53
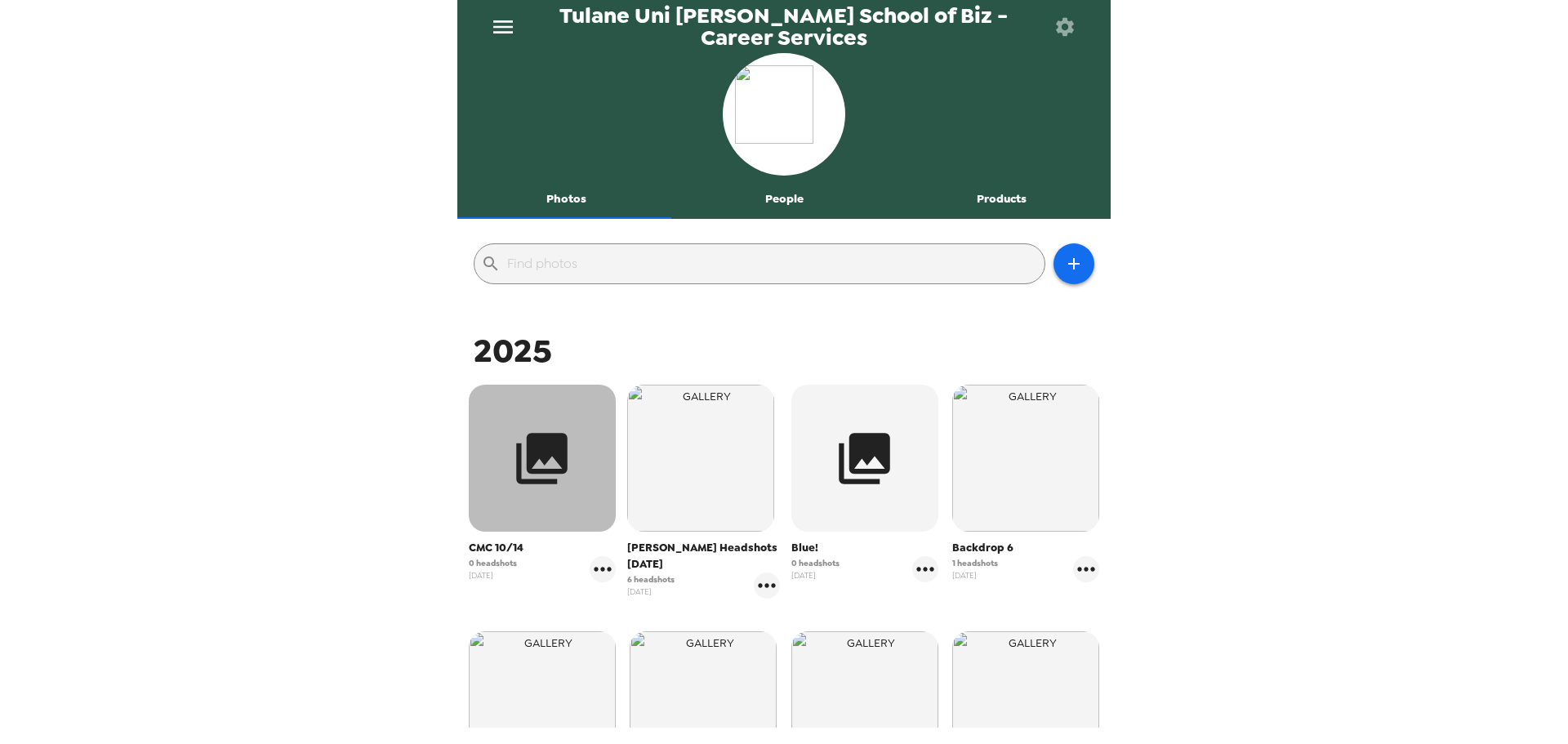
click at [550, 510] on button "button" at bounding box center [542, 458] width 147 height 147
click at [516, 521] on img "button" at bounding box center [542, 458] width 147 height 147
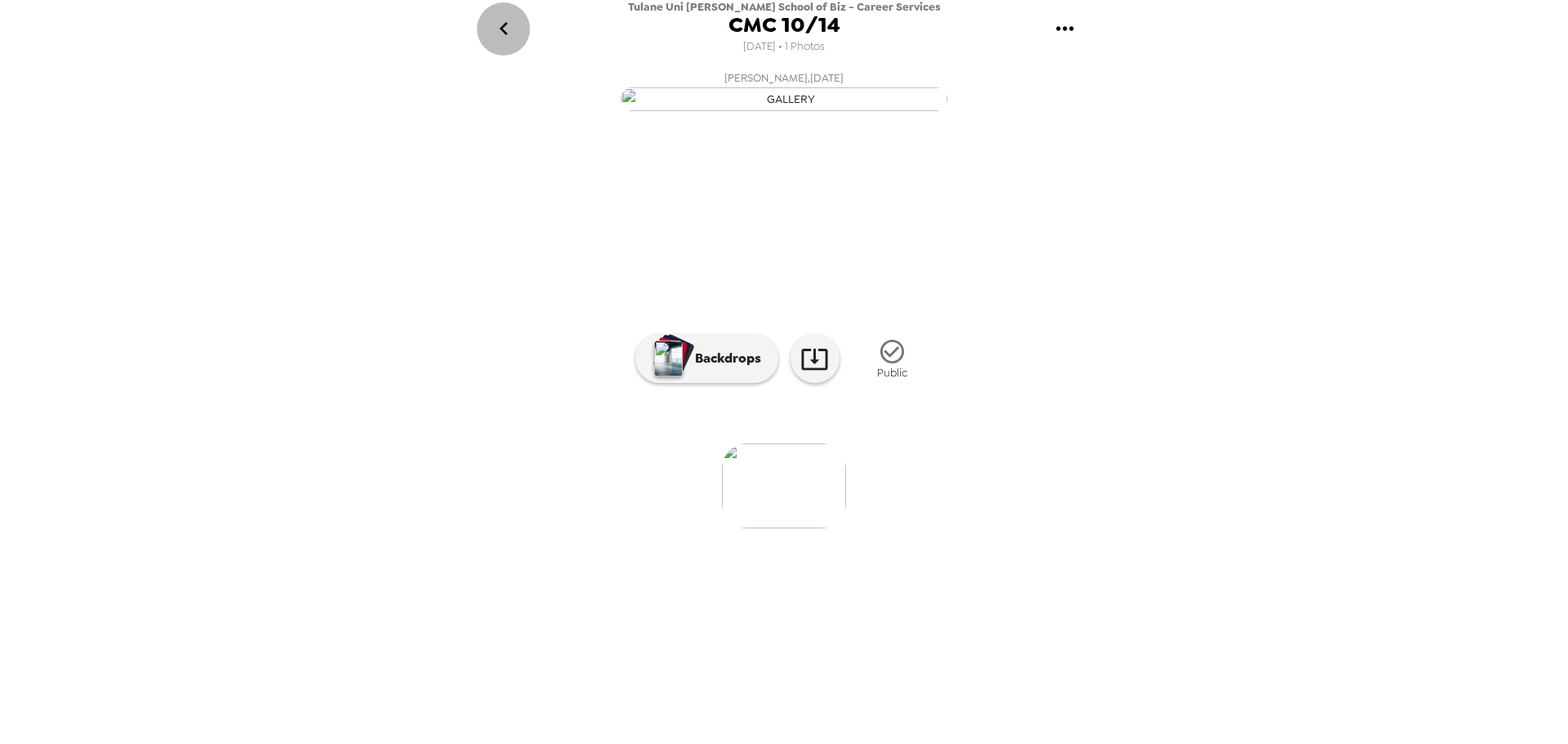
click at [494, 31] on icon "go back" at bounding box center [504, 29] width 26 height 26
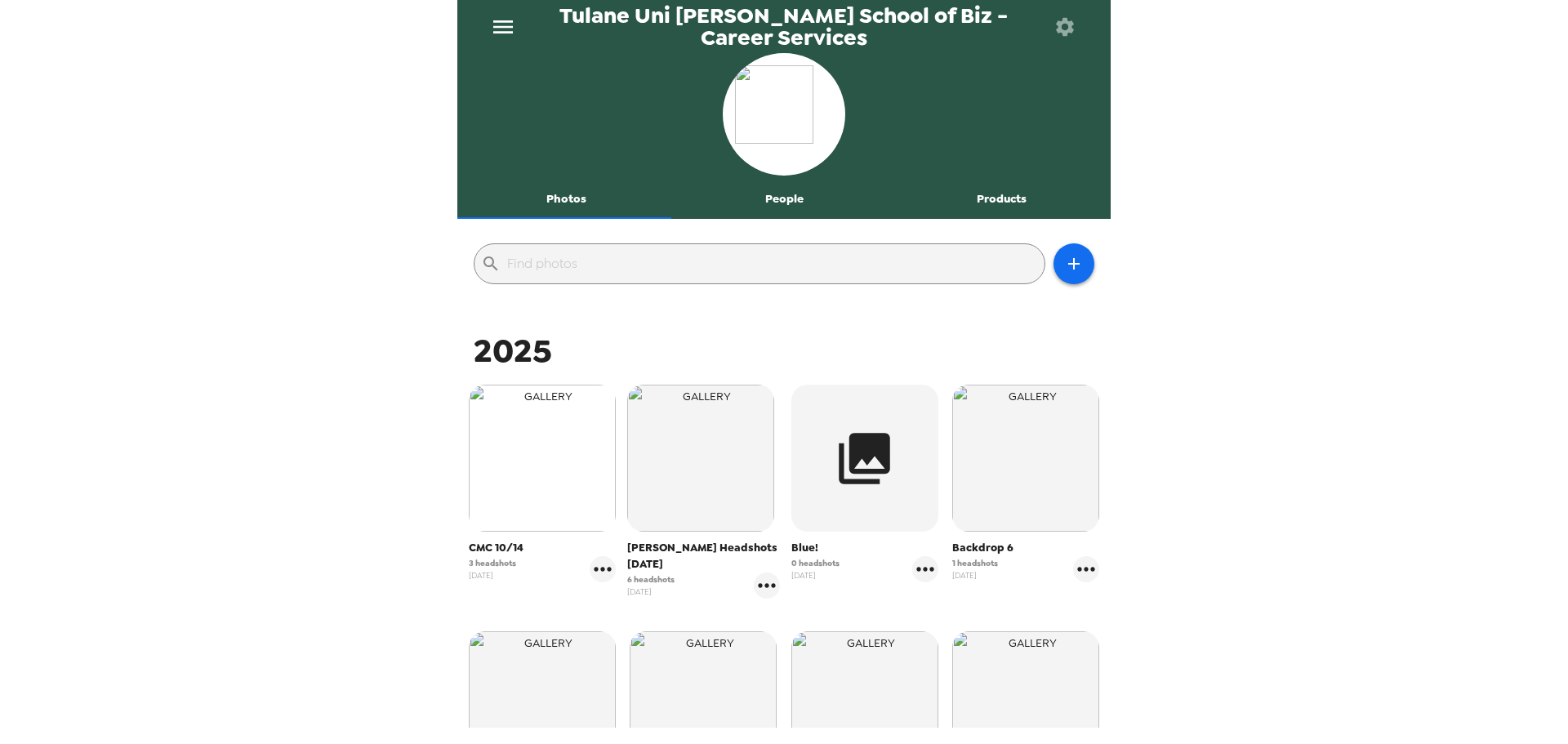
click at [600, 489] on img "button" at bounding box center [542, 458] width 147 height 147
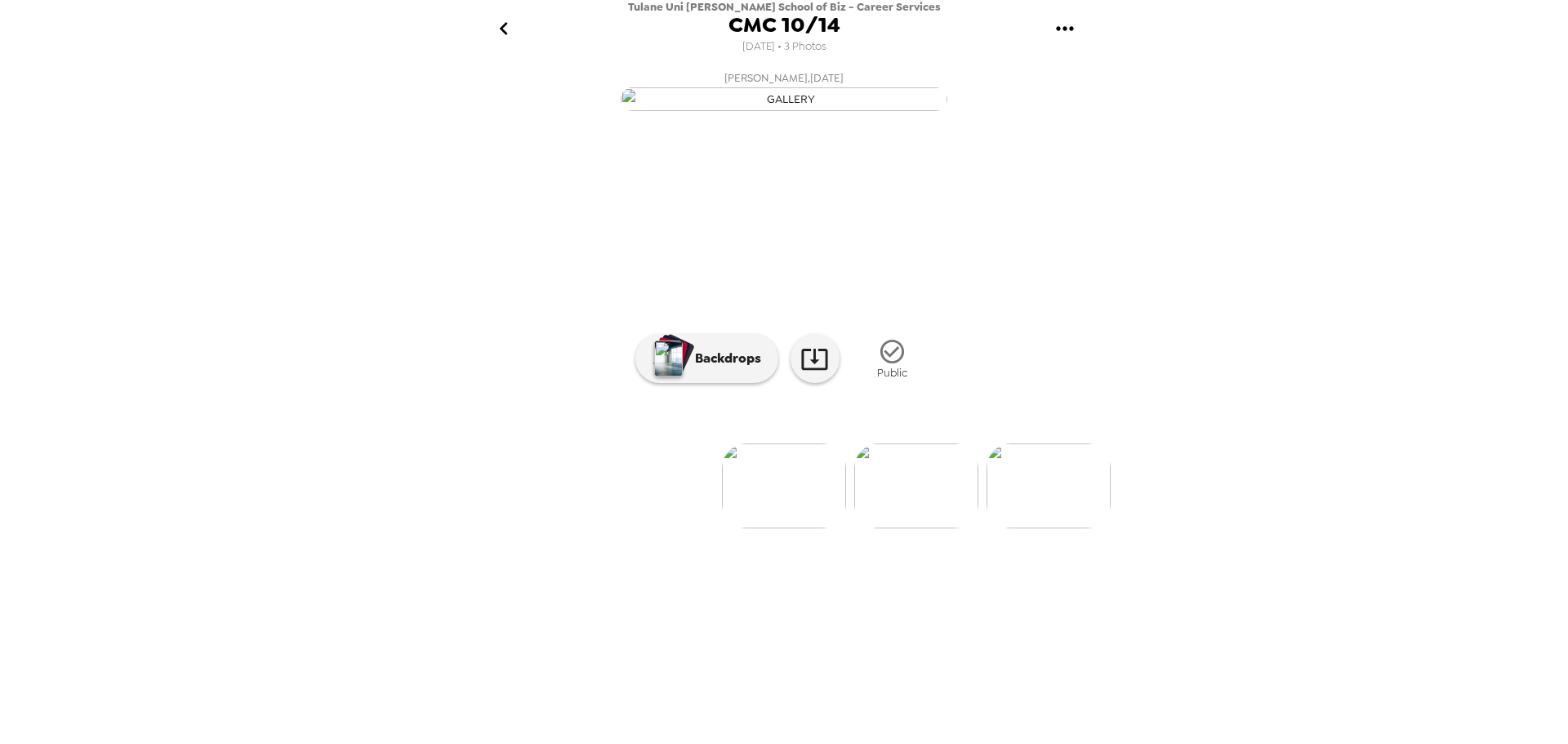
click at [780, 529] on img at bounding box center [784, 486] width 124 height 85
click at [811, 529] on div at bounding box center [783, 458] width 653 height 139
click at [814, 370] on icon at bounding box center [814, 359] width 26 height 21
click at [510, 25] on icon "go back" at bounding box center [504, 29] width 26 height 26
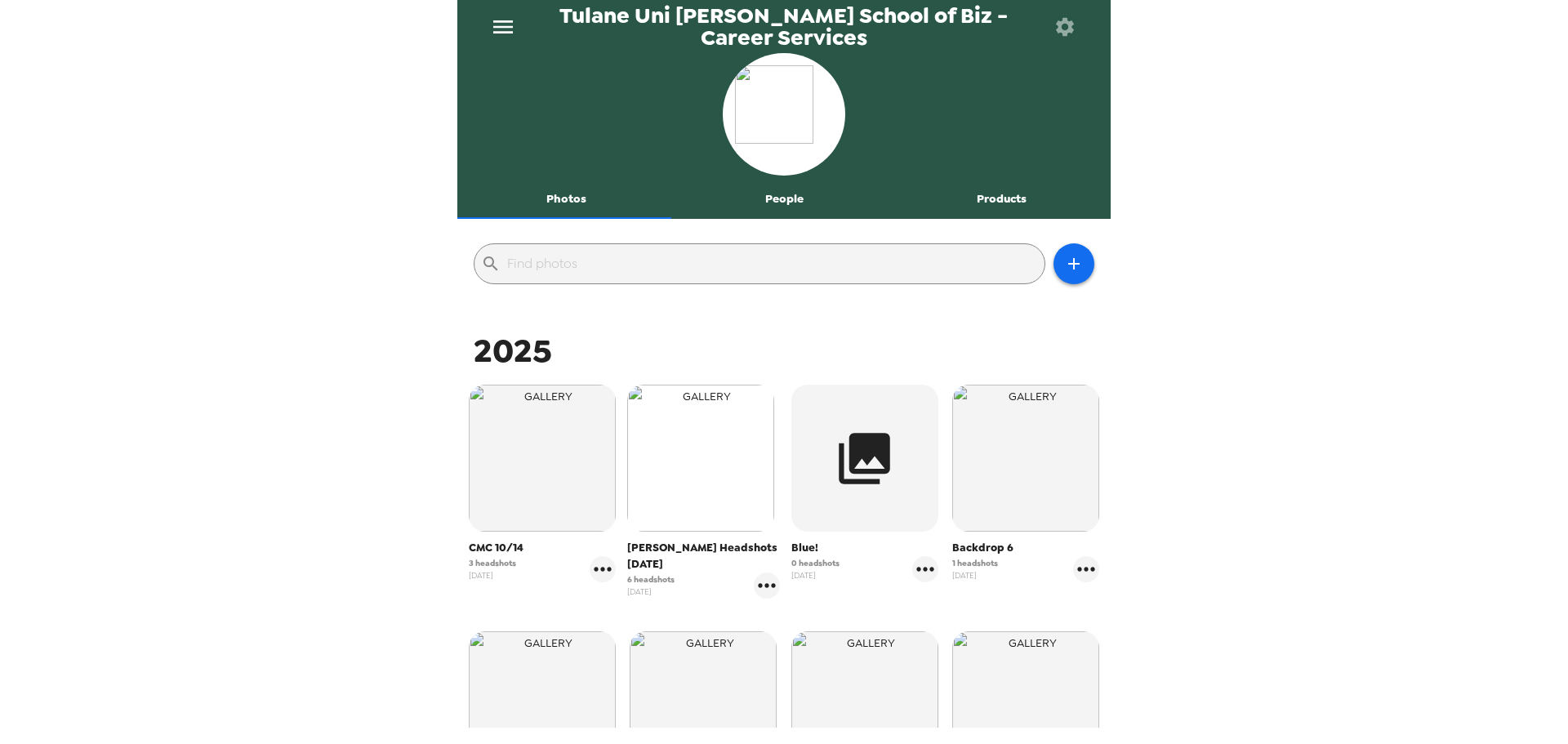
click at [697, 389] on img "button" at bounding box center [700, 458] width 147 height 147
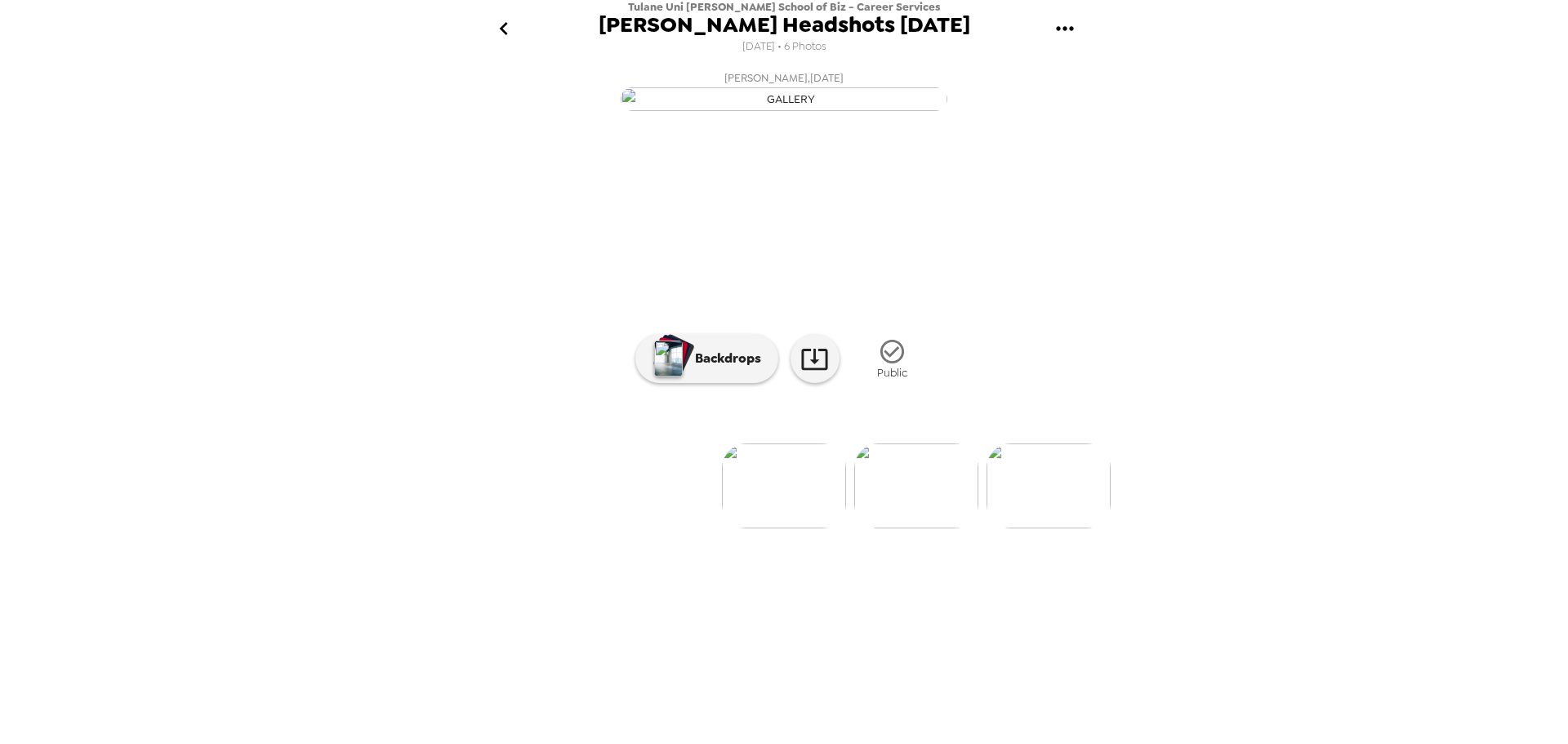
click at [812, 529] on img at bounding box center [784, 486] width 124 height 85
click at [815, 529] on div at bounding box center [783, 458] width 653 height 139
click at [813, 383] on link at bounding box center [814, 358] width 49 height 49
click at [513, 27] on icon "go back" at bounding box center [504, 29] width 26 height 26
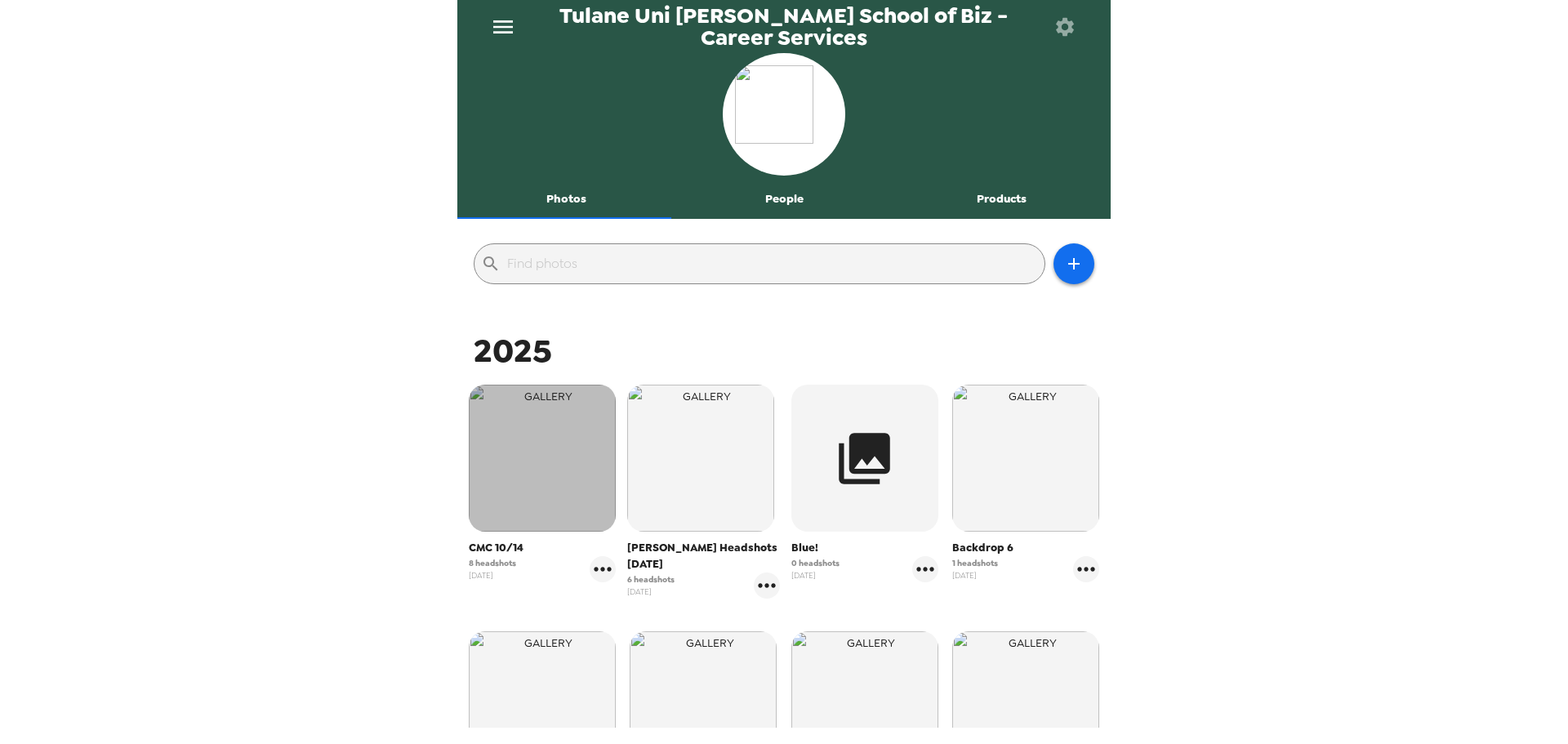
click at [531, 482] on img "button" at bounding box center [542, 458] width 147 height 147
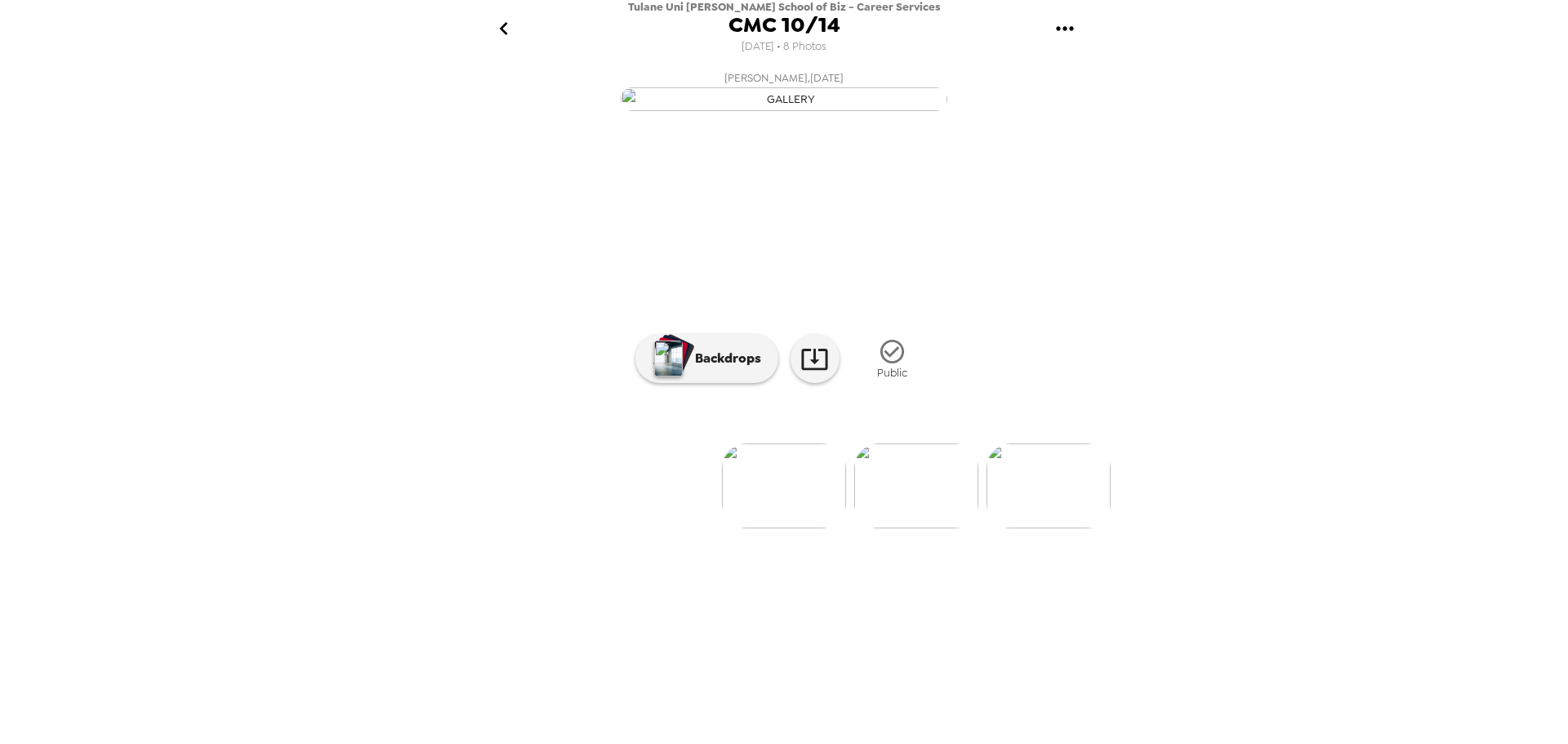
click at [502, 15] on button "go back" at bounding box center [503, 28] width 53 height 53
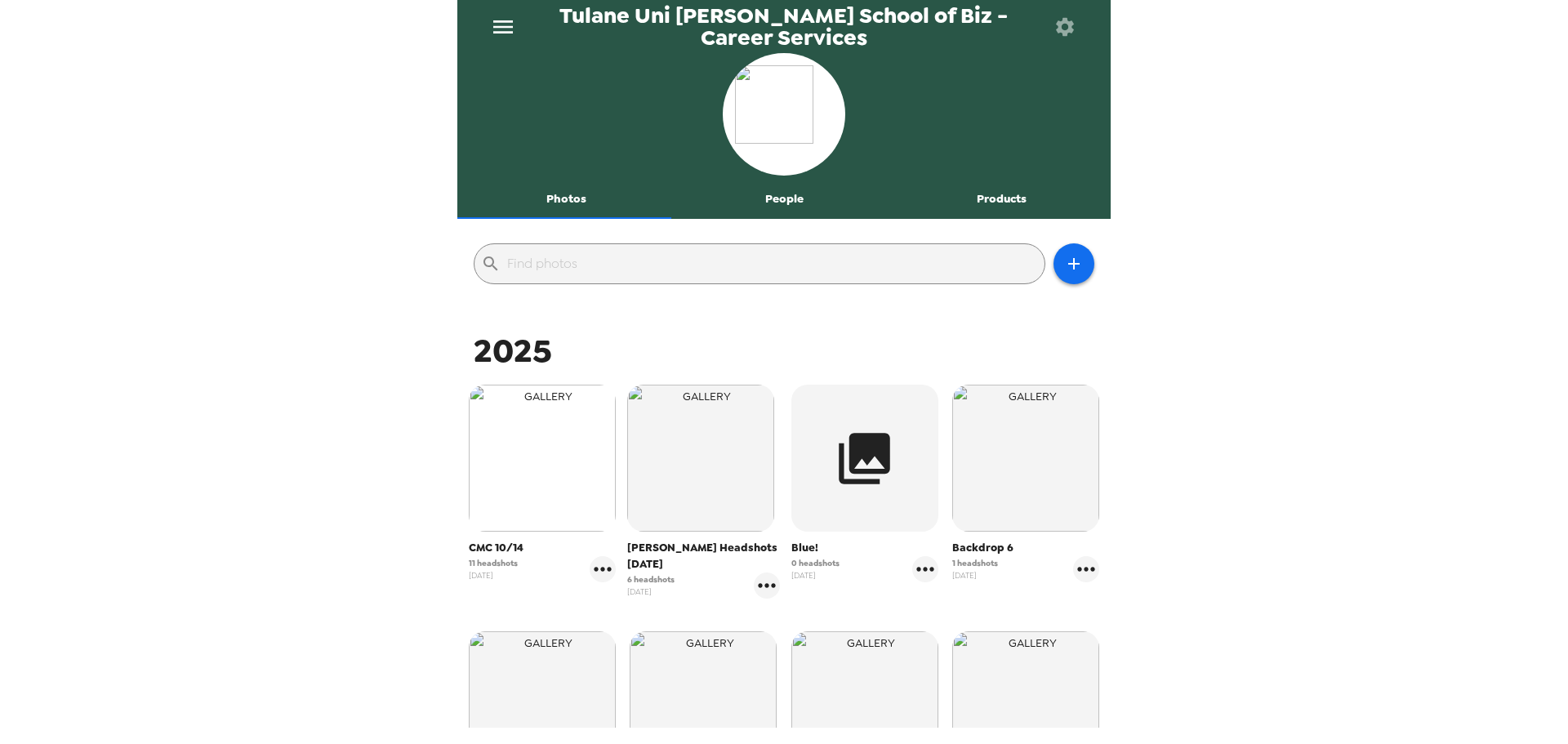
click at [537, 473] on img "button" at bounding box center [542, 458] width 147 height 147
